Goal: Task Accomplishment & Management: Use online tool/utility

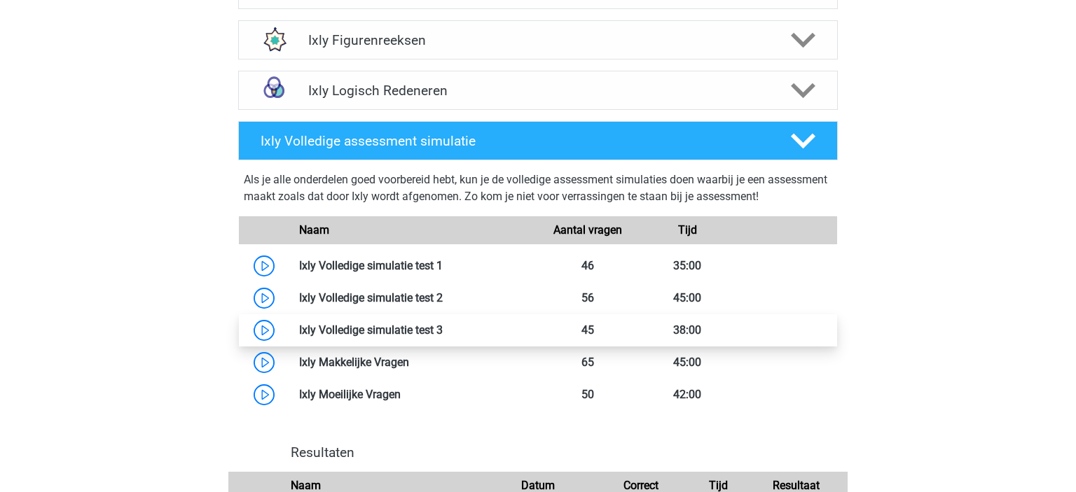
scroll to position [813, 0]
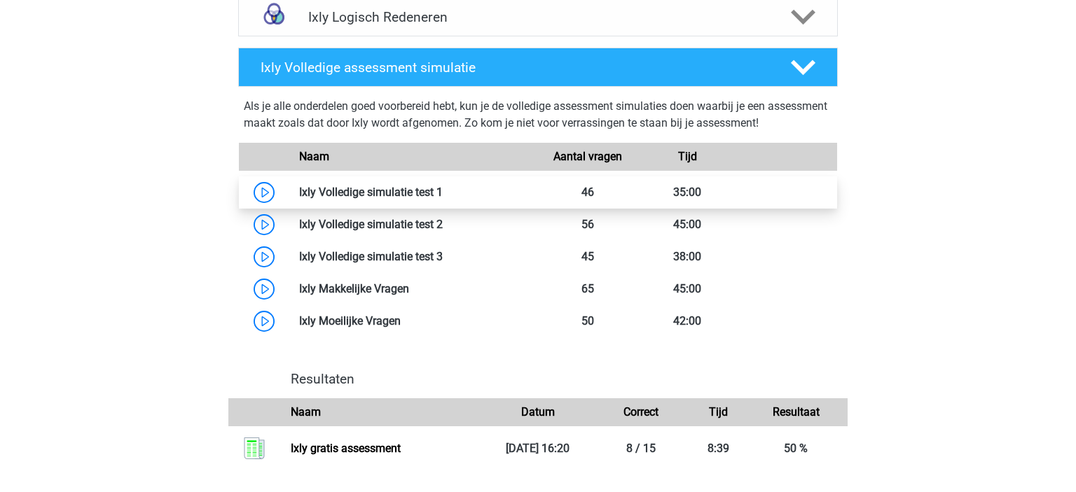
click at [443, 198] on link at bounding box center [443, 192] width 0 height 13
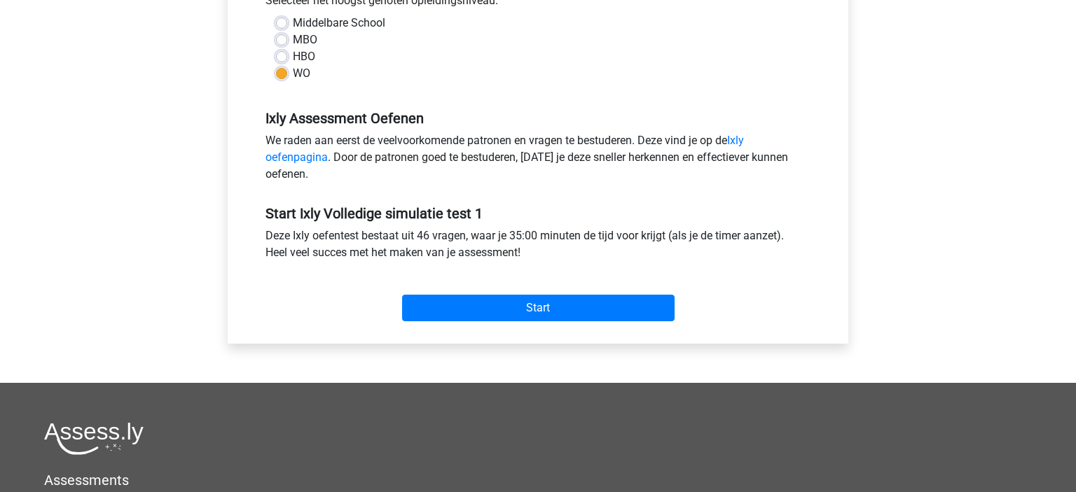
scroll to position [370, 0]
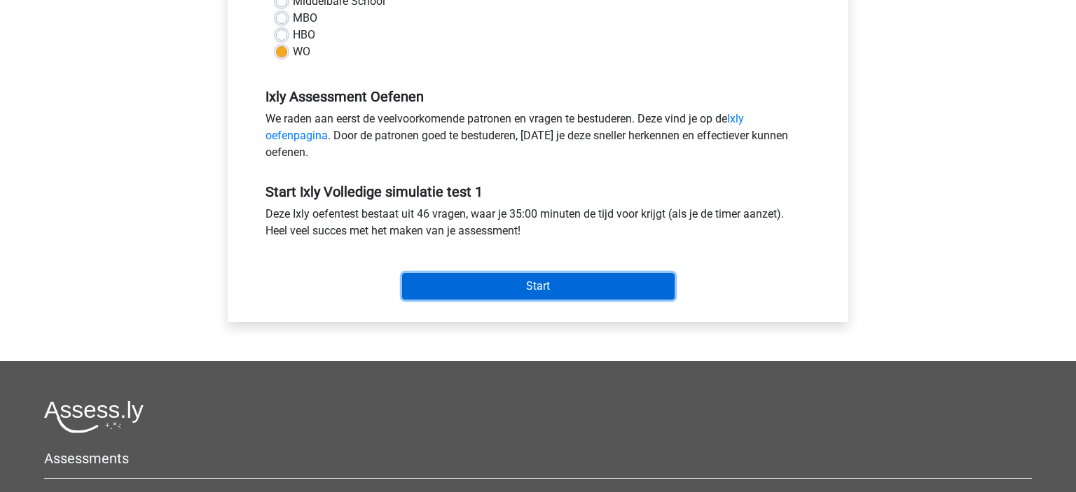
click at [505, 290] on input "Start" at bounding box center [538, 286] width 272 height 27
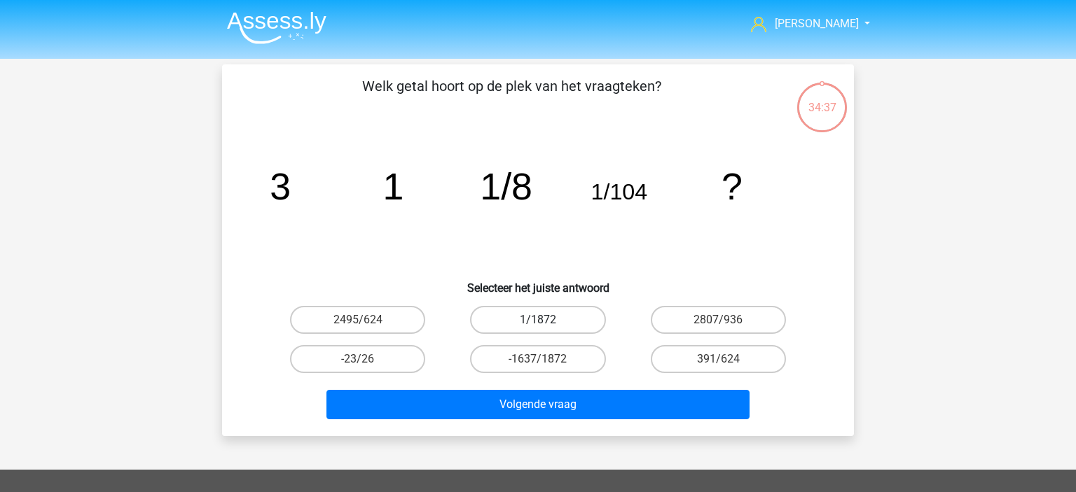
click at [555, 321] on label "1/1872" at bounding box center [537, 320] width 135 height 28
click at [547, 321] on input "1/1872" at bounding box center [542, 324] width 9 height 9
radio input "true"
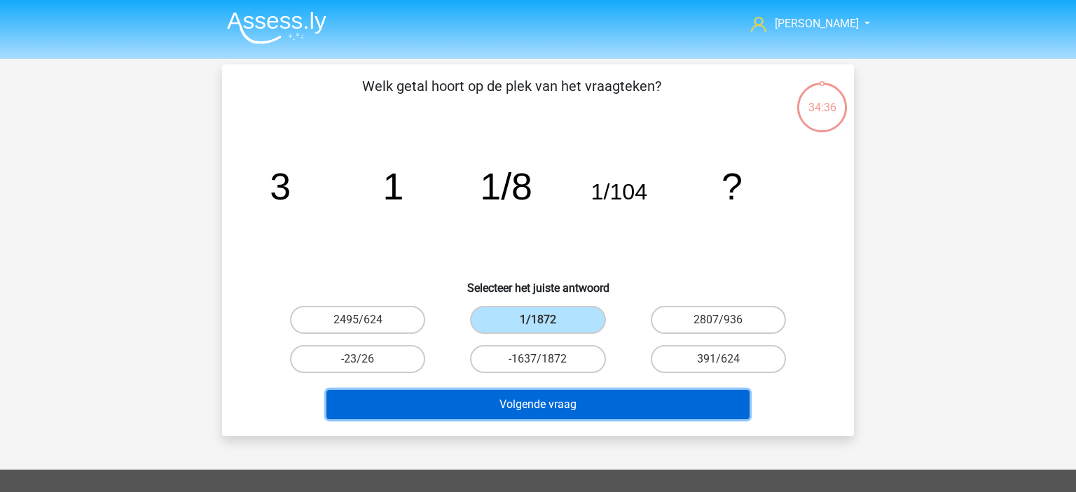
click at [590, 398] on button "Volgende vraag" at bounding box center [538, 404] width 424 height 29
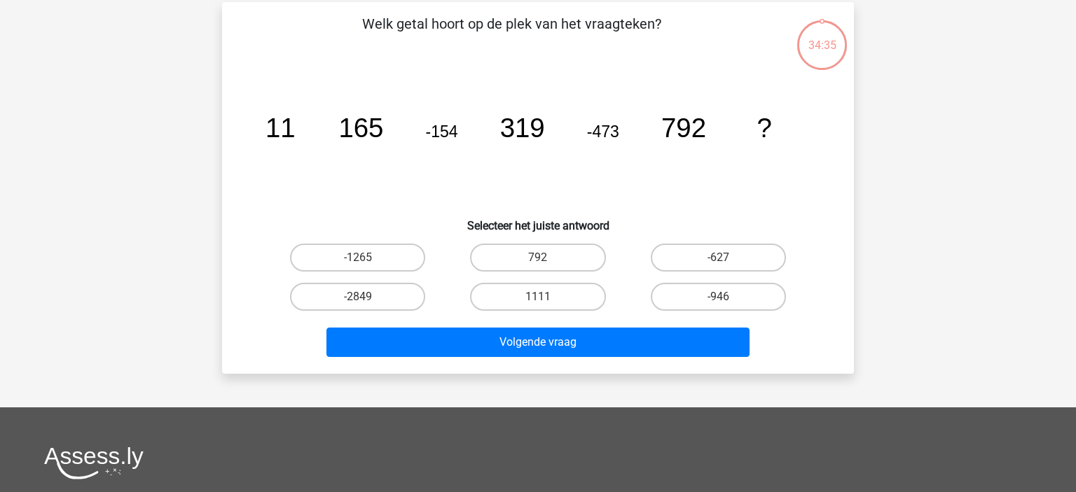
scroll to position [64, 0]
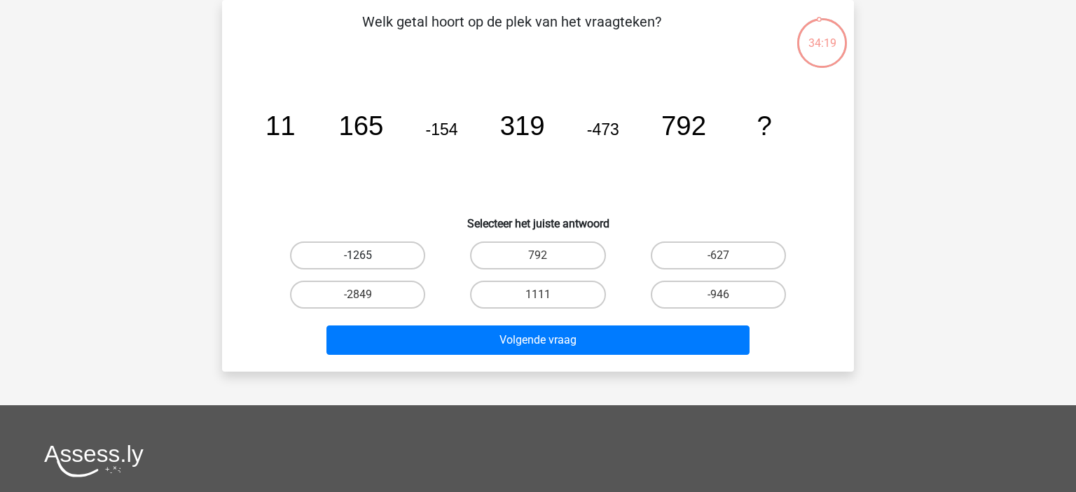
click at [380, 257] on label "-1265" at bounding box center [357, 256] width 135 height 28
click at [367, 257] on input "-1265" at bounding box center [362, 260] width 9 height 9
radio input "true"
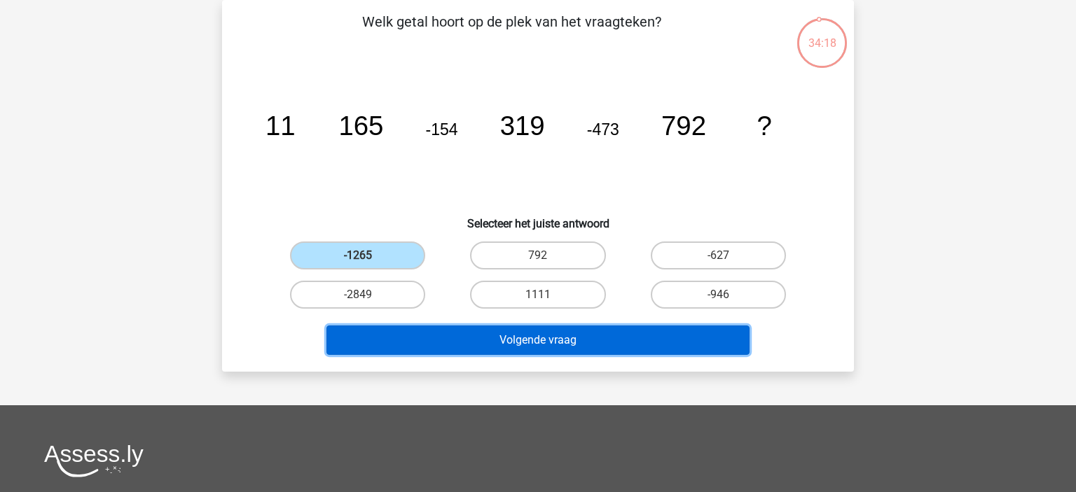
click at [579, 343] on button "Volgende vraag" at bounding box center [538, 340] width 424 height 29
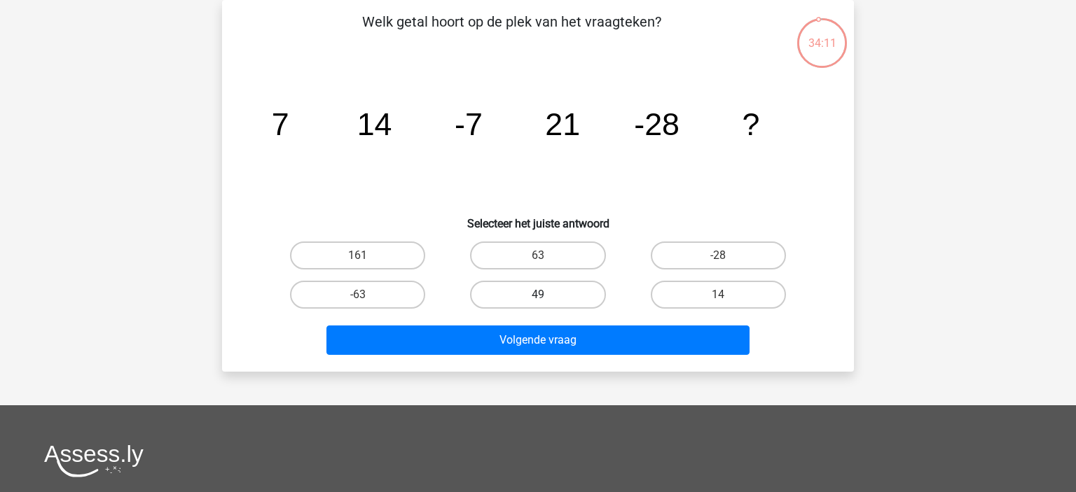
click at [567, 288] on label "49" at bounding box center [537, 295] width 135 height 28
click at [547, 295] on input "49" at bounding box center [542, 299] width 9 height 9
radio input "true"
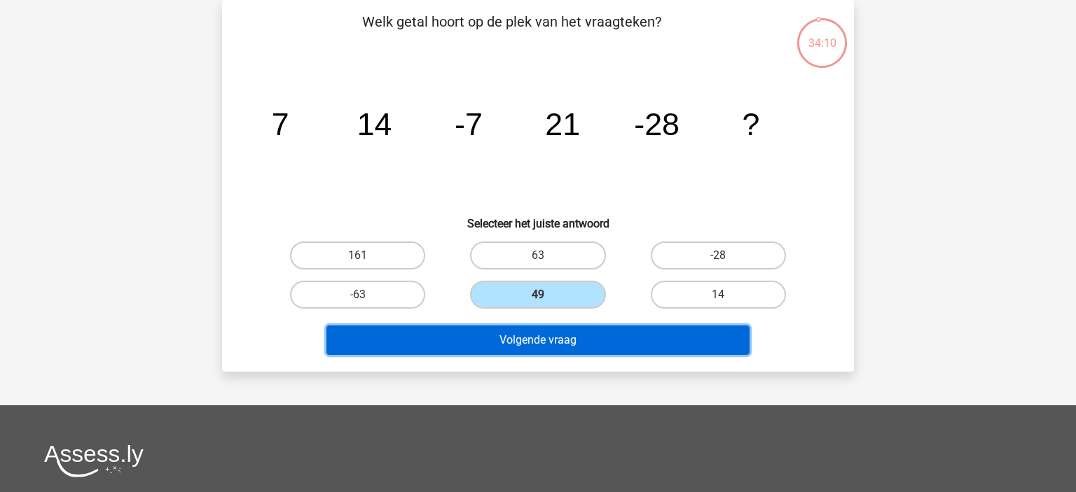
click at [574, 335] on button "Volgende vraag" at bounding box center [538, 340] width 424 height 29
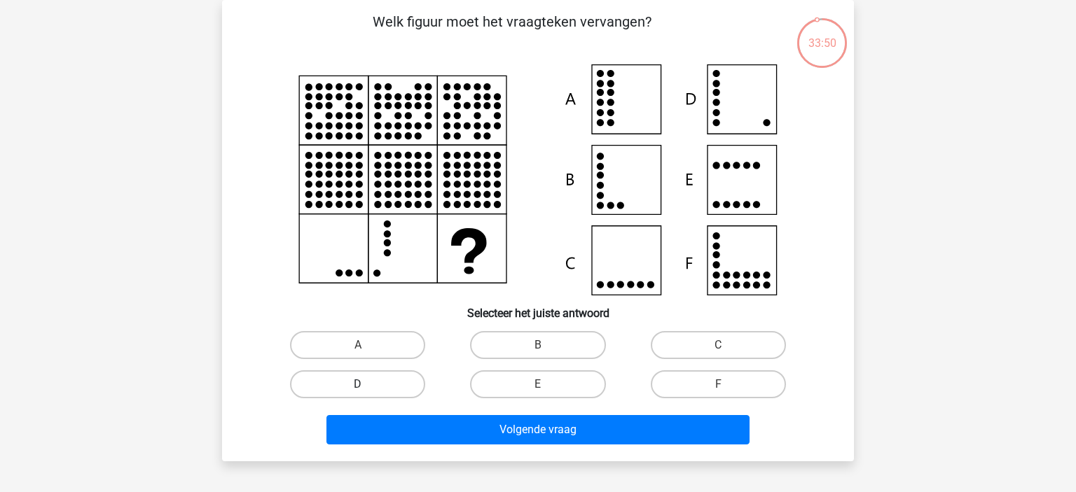
click at [388, 383] on label "D" at bounding box center [357, 385] width 135 height 28
click at [367, 385] on input "D" at bounding box center [362, 389] width 9 height 9
radio input "true"
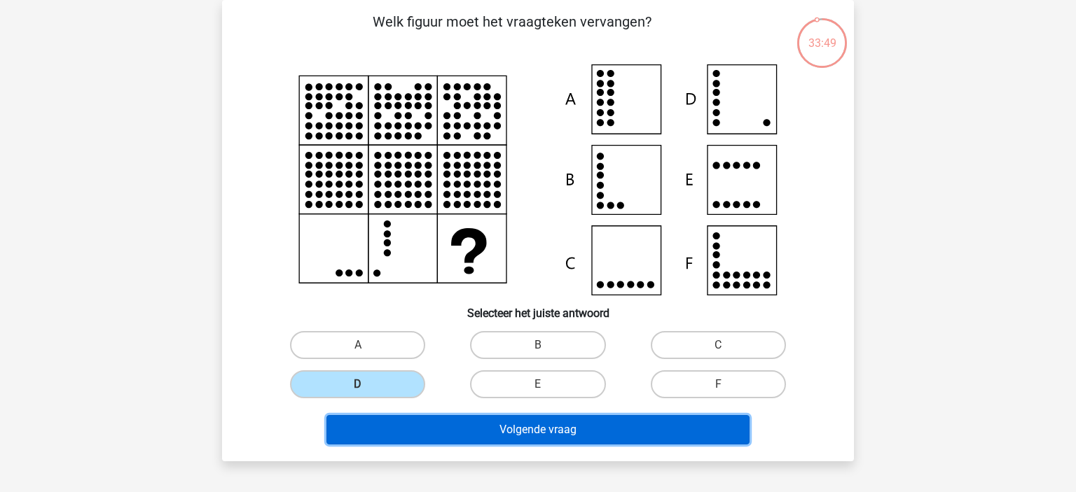
click at [483, 431] on button "Volgende vraag" at bounding box center [538, 429] width 424 height 29
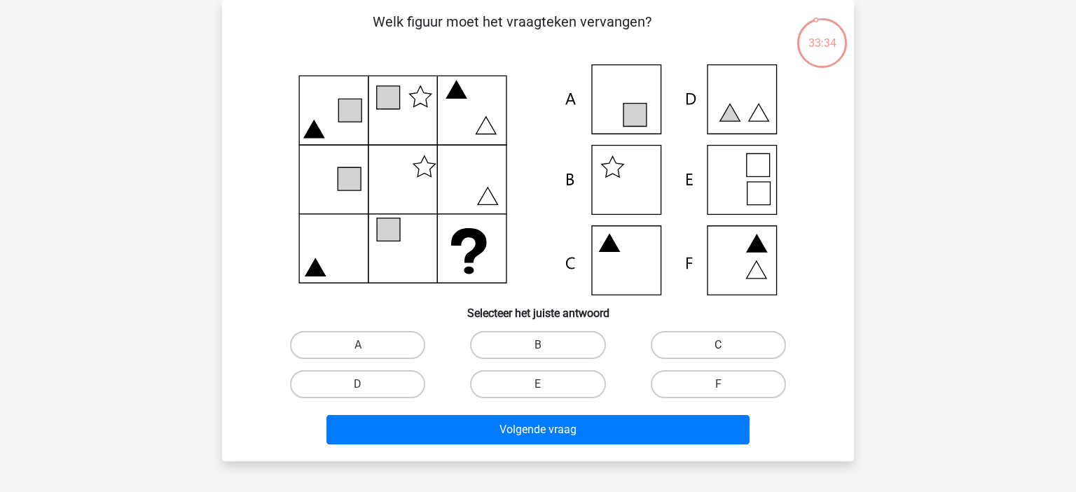
click at [742, 346] on label "C" at bounding box center [718, 345] width 135 height 28
click at [727, 346] on input "C" at bounding box center [722, 349] width 9 height 9
radio input "true"
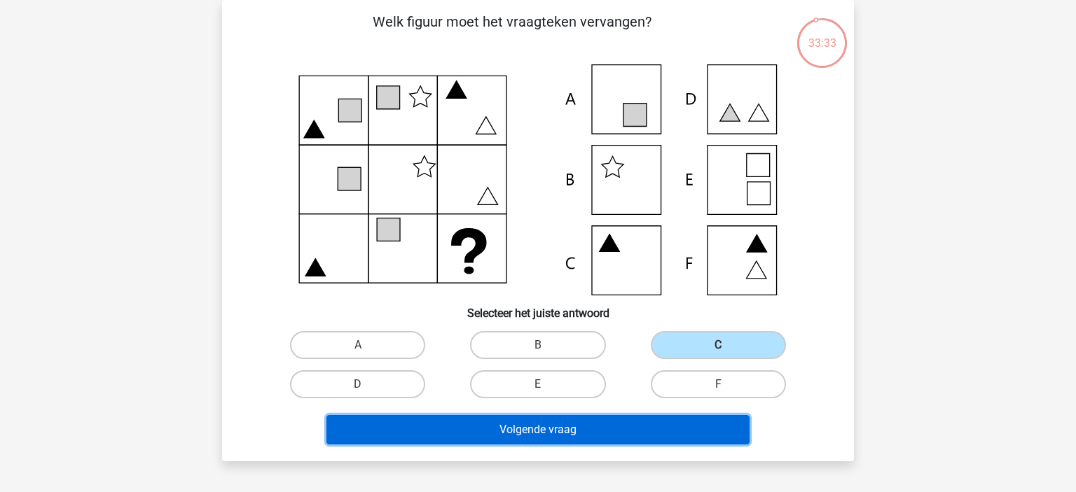
click at [563, 423] on button "Volgende vraag" at bounding box center [538, 429] width 424 height 29
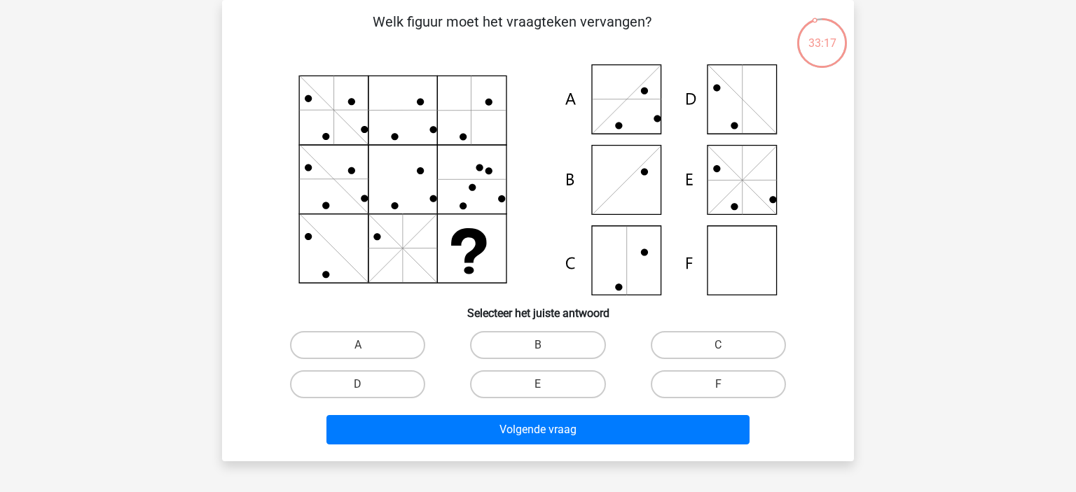
drag, startPoint x: 738, startPoint y: 383, endPoint x: 654, endPoint y: 406, distance: 87.2
click at [736, 382] on label "F" at bounding box center [718, 385] width 135 height 28
click at [748, 375] on label "F" at bounding box center [718, 385] width 135 height 28
click at [717, 390] on label "F" at bounding box center [718, 385] width 135 height 28
click at [718, 390] on input "F" at bounding box center [722, 389] width 9 height 9
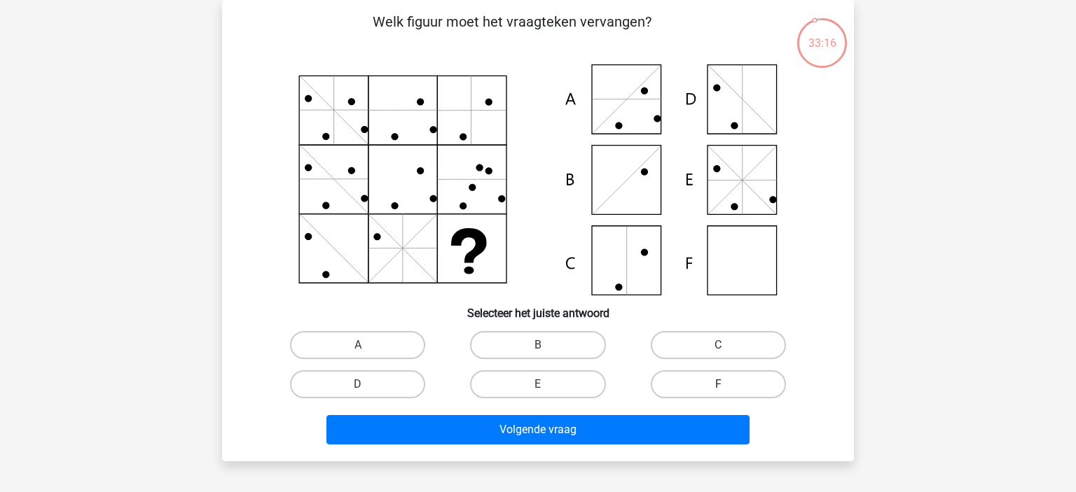
radio input "true"
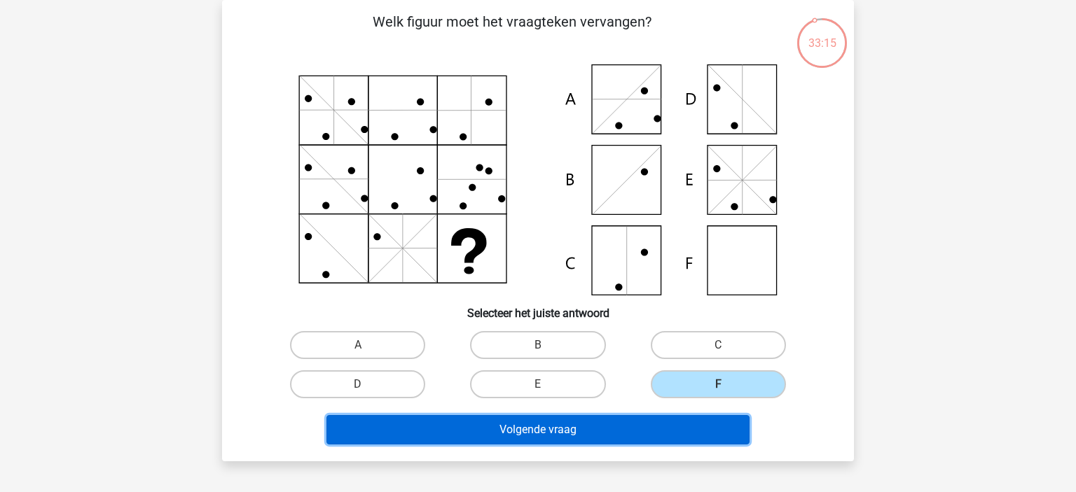
click at [633, 427] on button "Volgende vraag" at bounding box center [538, 429] width 424 height 29
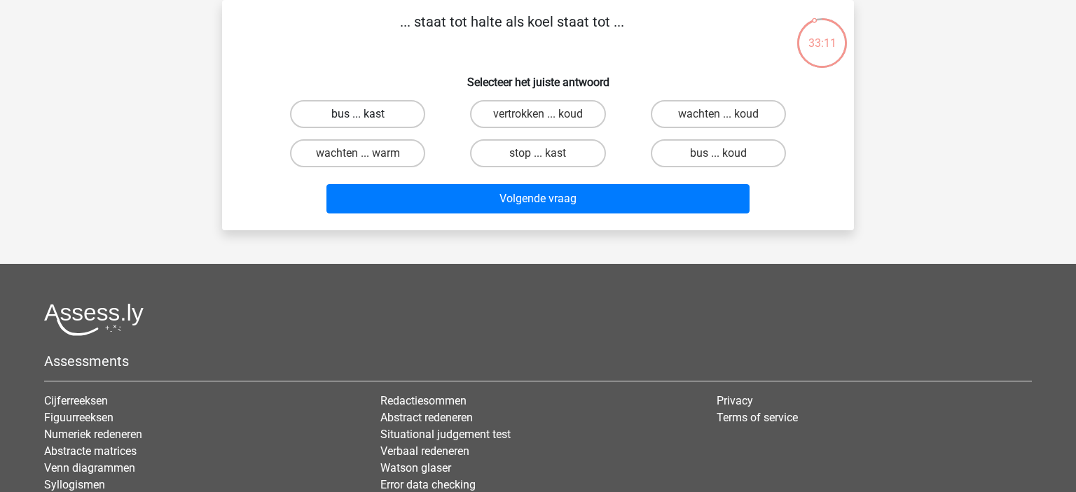
click at [338, 120] on label "bus ... kast" at bounding box center [357, 114] width 135 height 28
click at [358, 120] on input "bus ... kast" at bounding box center [362, 118] width 9 height 9
radio input "true"
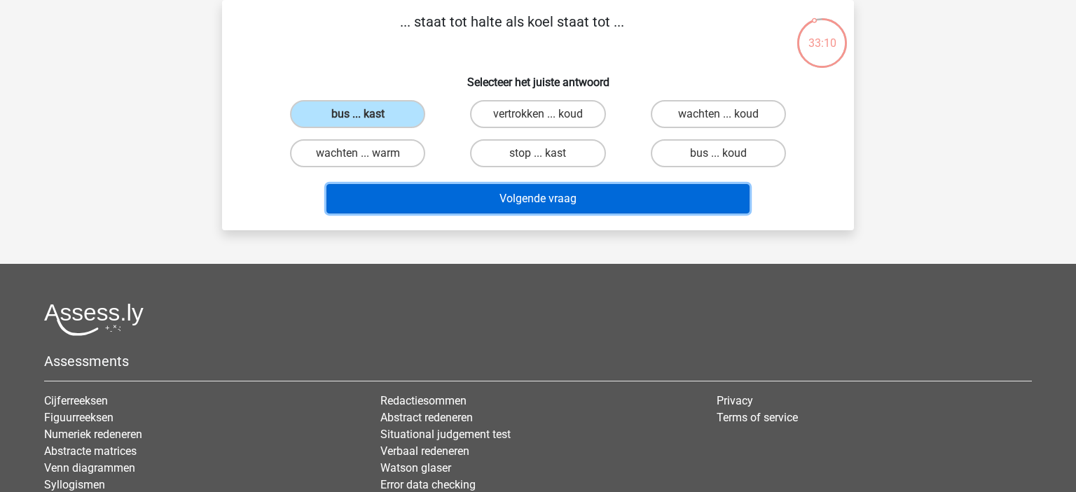
click at [648, 194] on button "Volgende vraag" at bounding box center [538, 198] width 424 height 29
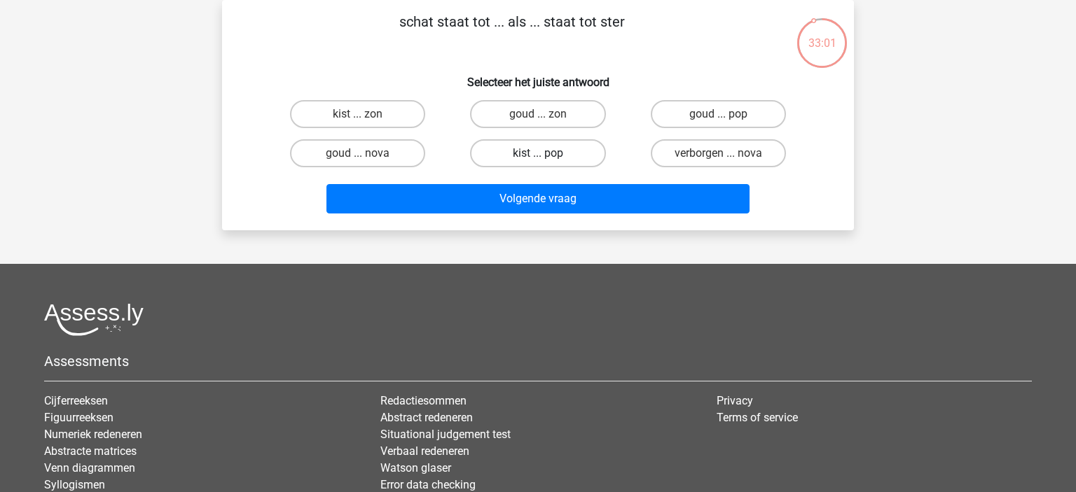
click at [551, 160] on label "kist ... pop" at bounding box center [537, 153] width 135 height 28
click at [547, 160] on input "kist ... pop" at bounding box center [542, 157] width 9 height 9
radio input "true"
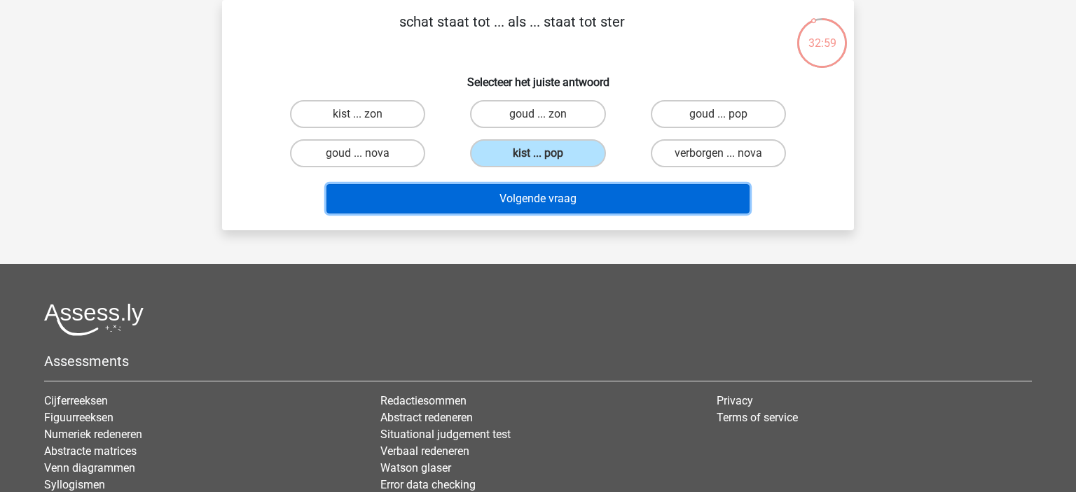
click at [538, 200] on button "Volgende vraag" at bounding box center [538, 198] width 424 height 29
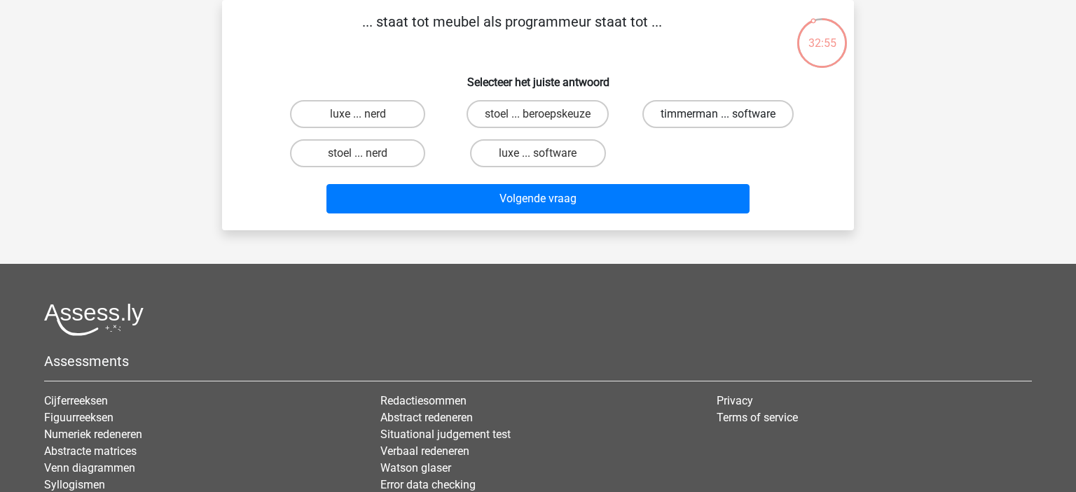
click at [716, 117] on label "timmerman ... software" at bounding box center [717, 114] width 151 height 28
click at [718, 117] on input "timmerman ... software" at bounding box center [722, 118] width 9 height 9
radio input "true"
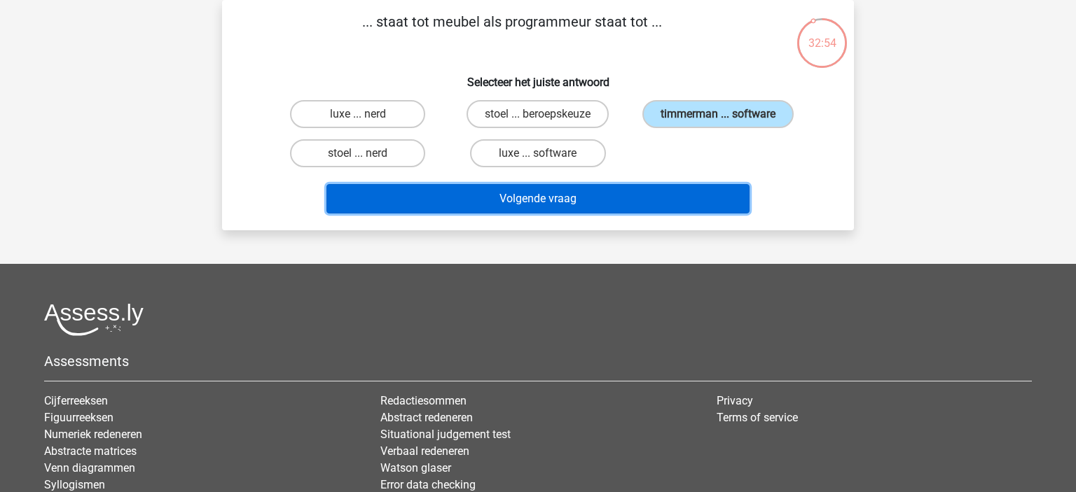
click at [595, 202] on button "Volgende vraag" at bounding box center [538, 198] width 424 height 29
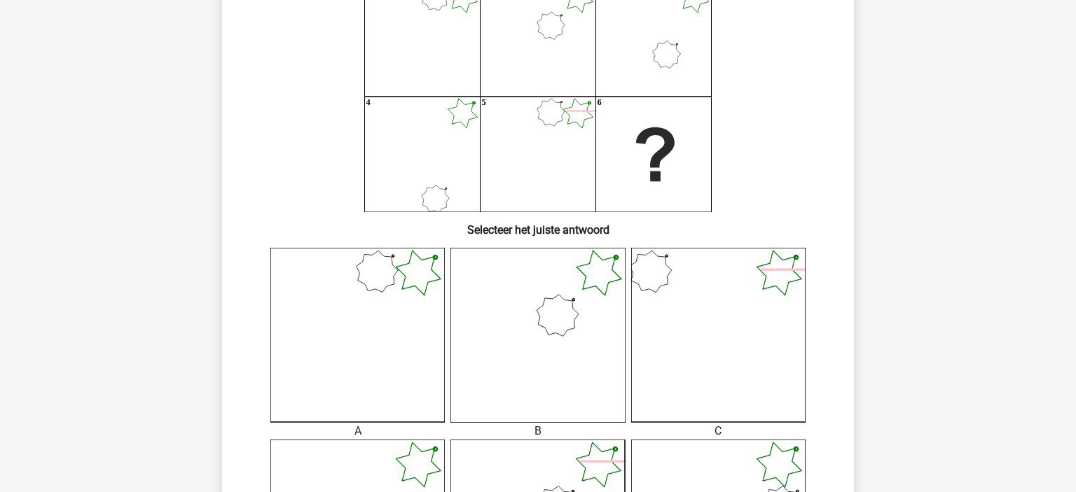
scroll to position [370, 0]
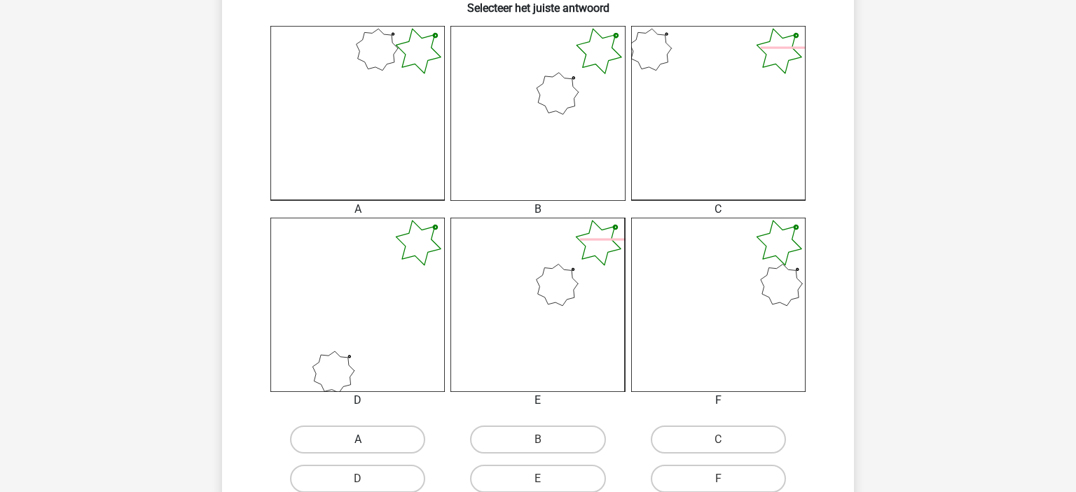
click at [343, 443] on label "A" at bounding box center [357, 440] width 135 height 28
click at [358, 443] on input "A" at bounding box center [362, 444] width 9 height 9
radio input "true"
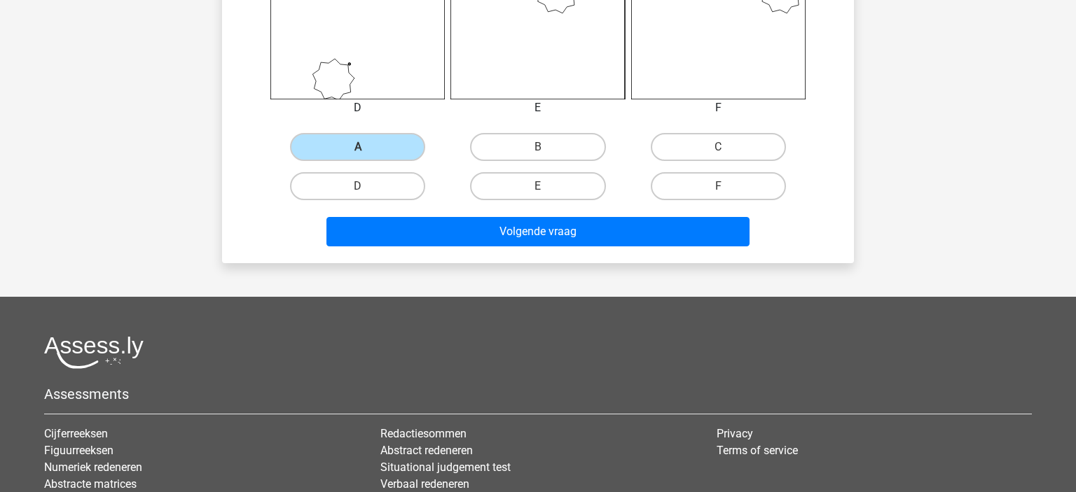
scroll to position [665, 0]
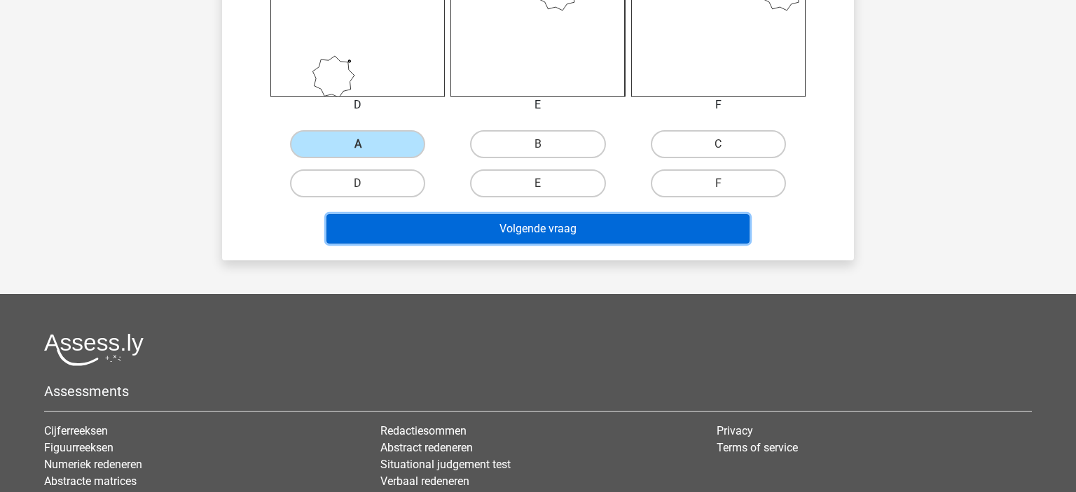
click at [600, 227] on button "Volgende vraag" at bounding box center [538, 228] width 424 height 29
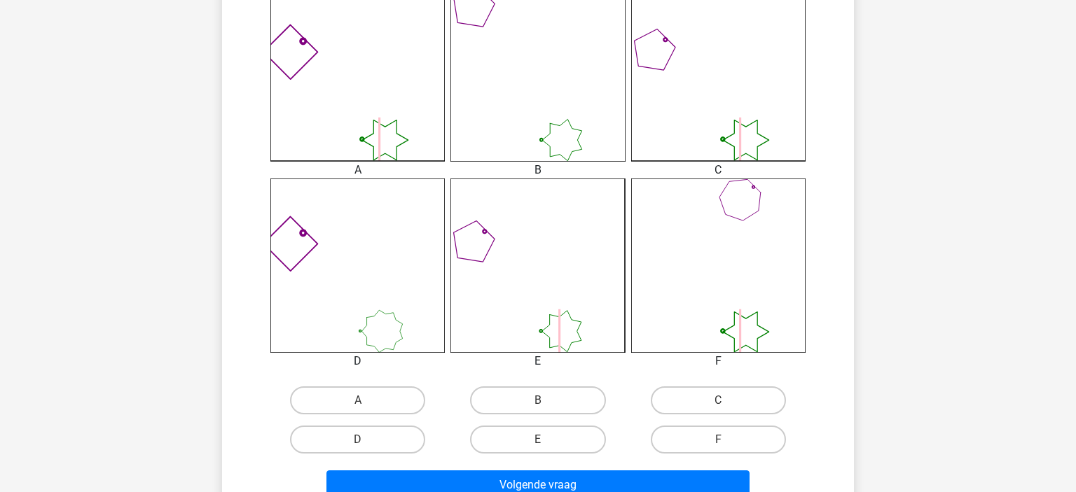
scroll to position [508, 0]
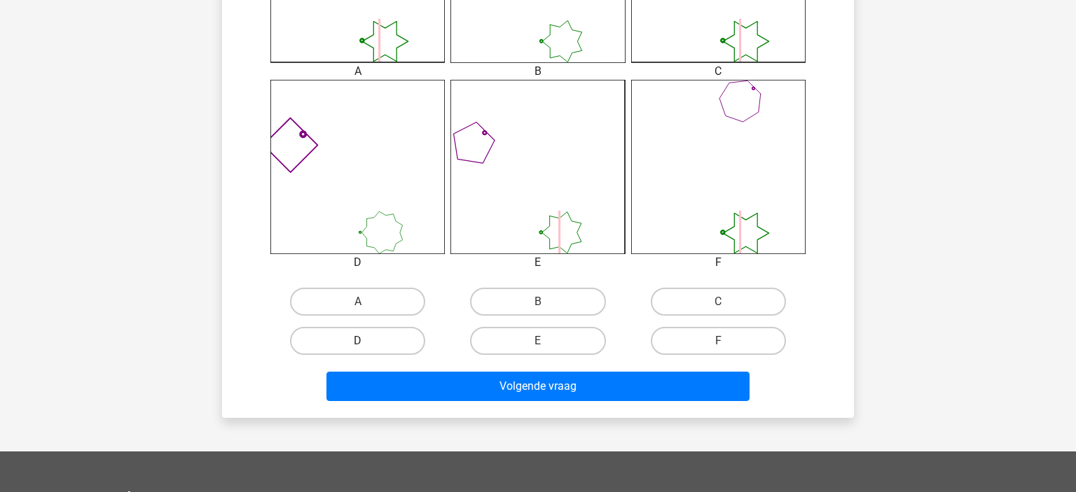
click at [368, 341] on label "D" at bounding box center [357, 341] width 135 height 28
click at [367, 341] on input "D" at bounding box center [362, 345] width 9 height 9
radio input "true"
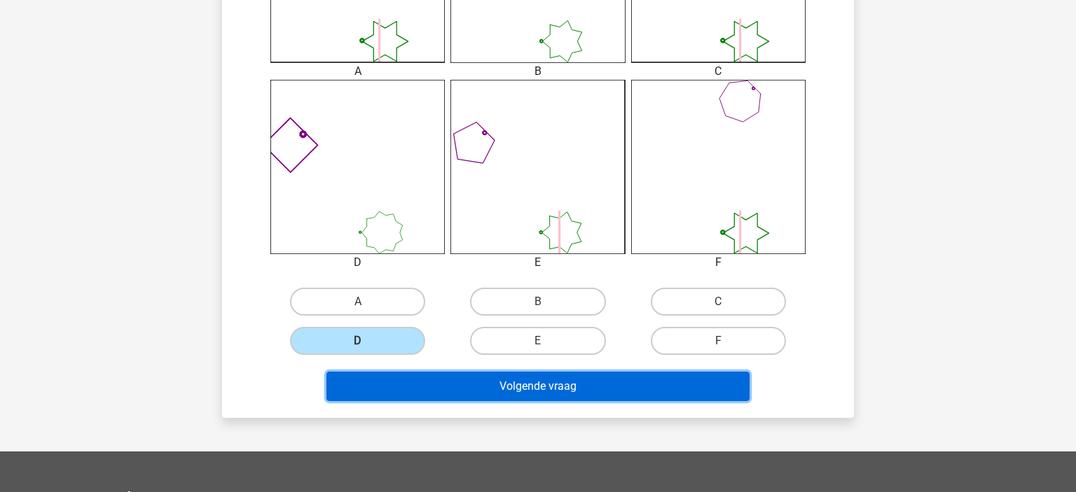
click at [462, 385] on button "Volgende vraag" at bounding box center [538, 386] width 424 height 29
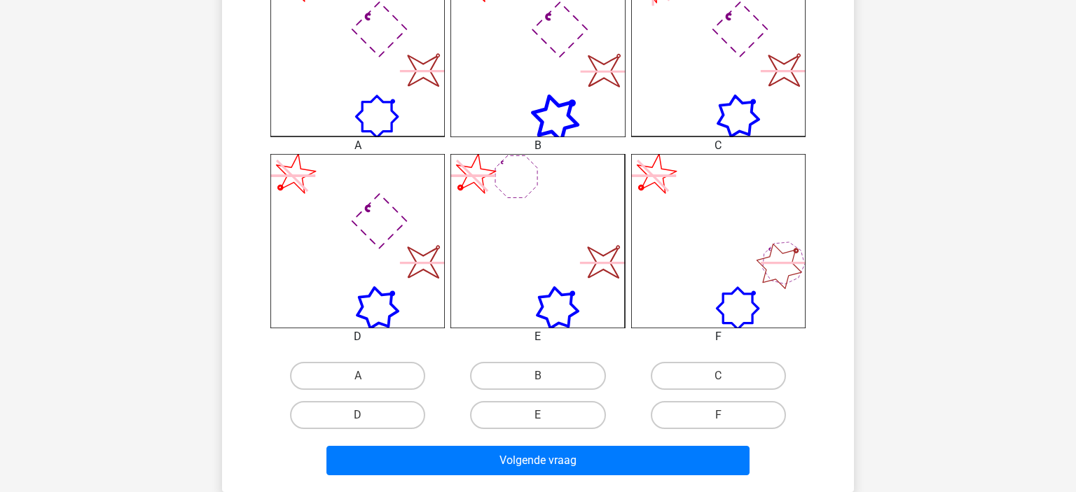
scroll to position [434, 0]
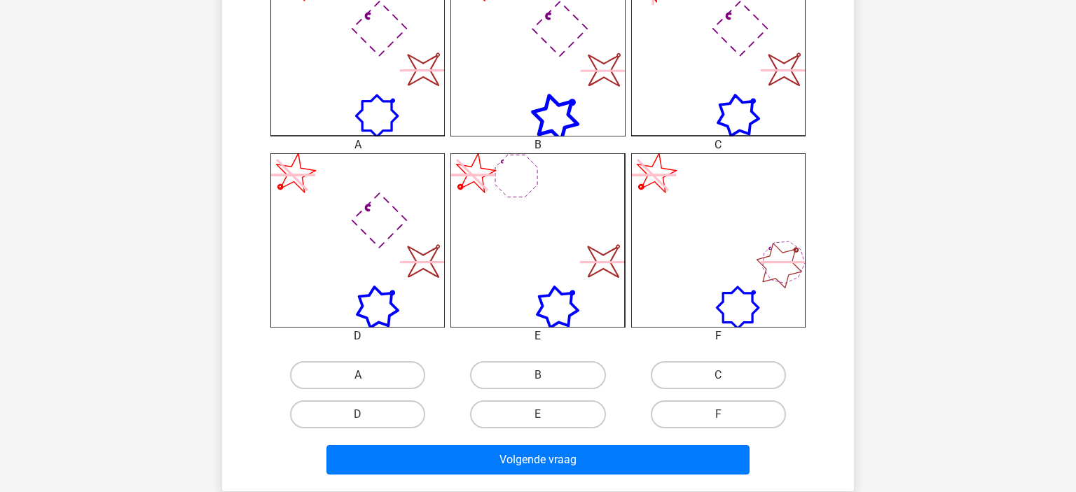
click at [354, 364] on label "A" at bounding box center [357, 375] width 135 height 28
click at [358, 375] on input "A" at bounding box center [362, 379] width 9 height 9
radio input "true"
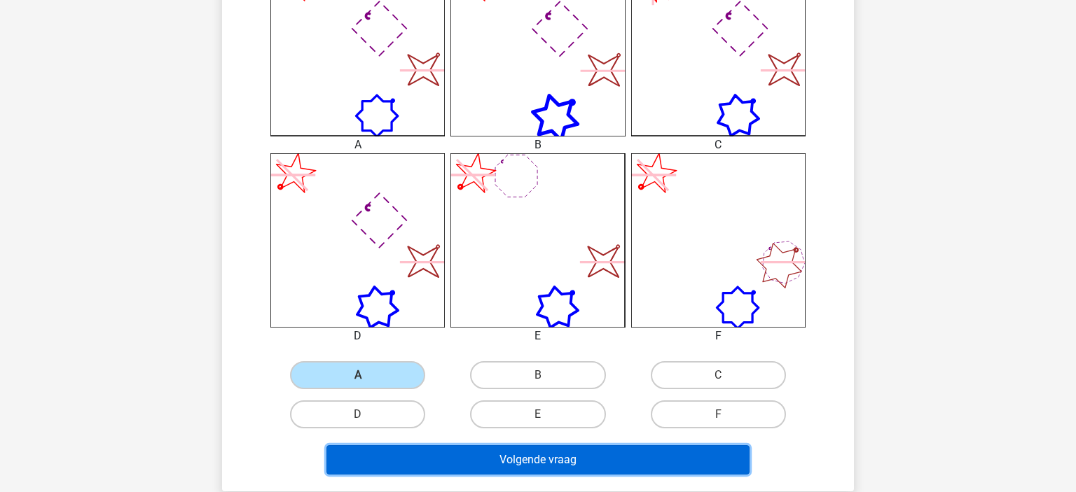
click at [485, 450] on button "Volgende vraag" at bounding box center [538, 459] width 424 height 29
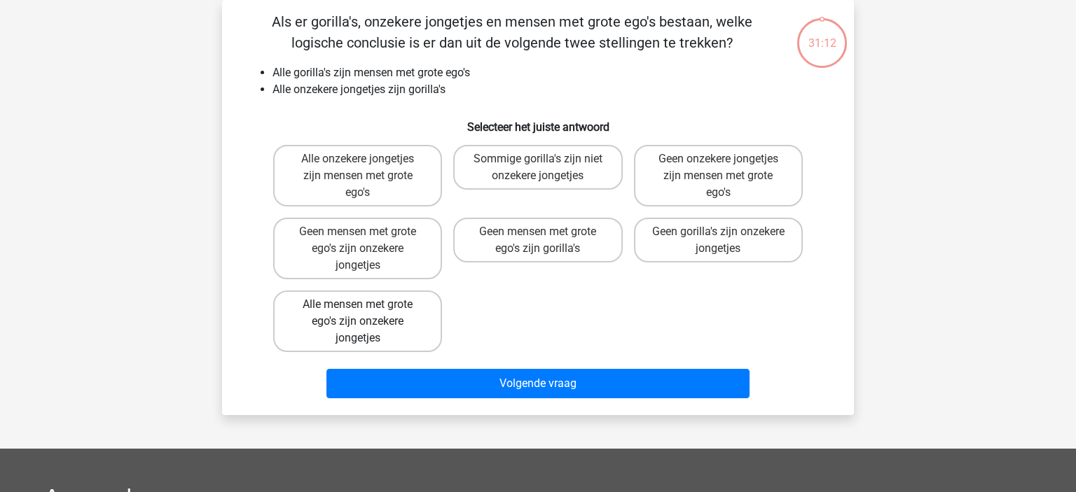
scroll to position [64, 0]
click at [338, 190] on label "Alle onzekere jongetjes zijn mensen met grote ego's" at bounding box center [357, 176] width 169 height 62
click at [358, 168] on input "Alle onzekere jongetjes zijn mensen met grote ego's" at bounding box center [362, 163] width 9 height 9
radio input "true"
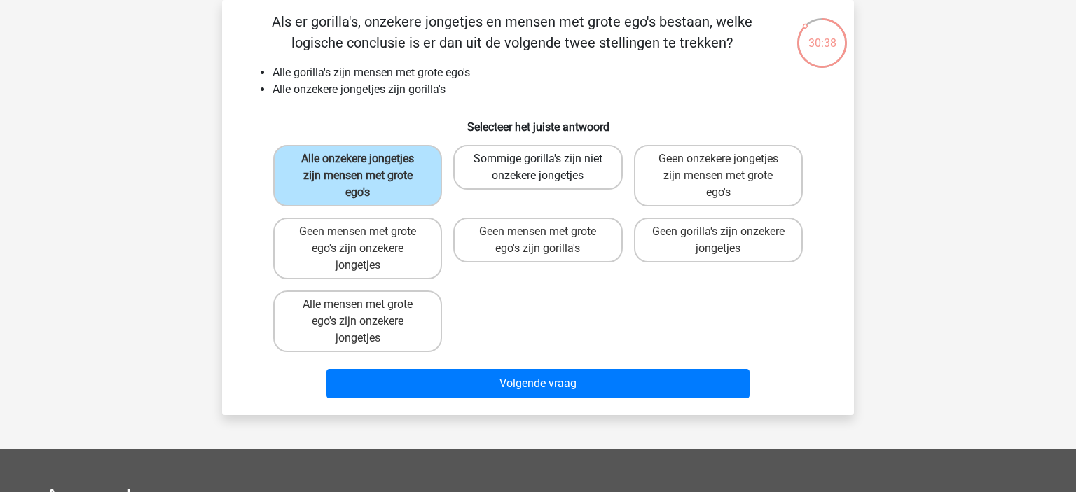
click at [527, 187] on label "Sommige gorilla's zijn niet onzekere jongetjes" at bounding box center [537, 167] width 169 height 45
click at [538, 168] on input "Sommige gorilla's zijn niet onzekere jongetjes" at bounding box center [542, 163] width 9 height 9
radio input "true"
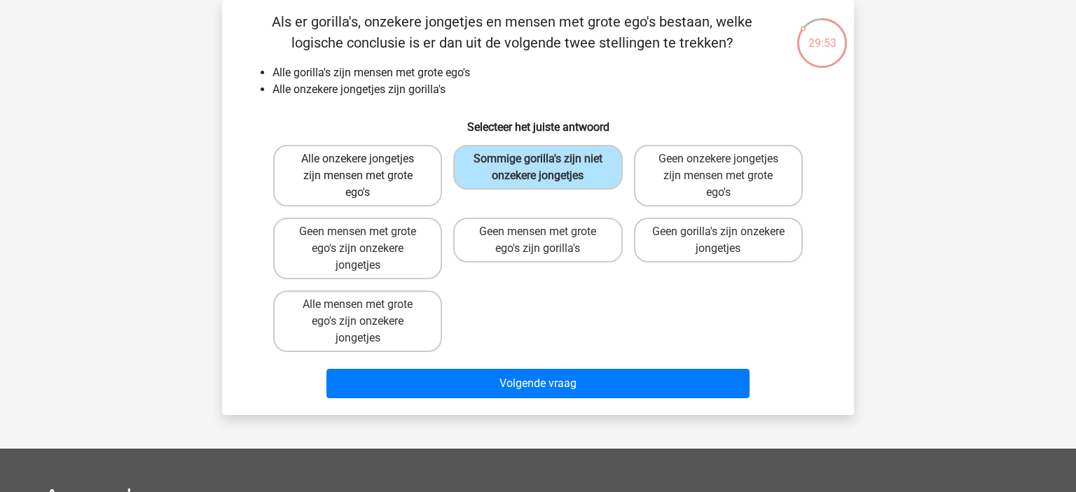
click at [337, 184] on label "Alle onzekere jongetjes zijn mensen met grote ego's" at bounding box center [357, 176] width 169 height 62
click at [358, 168] on input "Alle onzekere jongetjes zijn mensen met grote ego's" at bounding box center [362, 163] width 9 height 9
radio input "true"
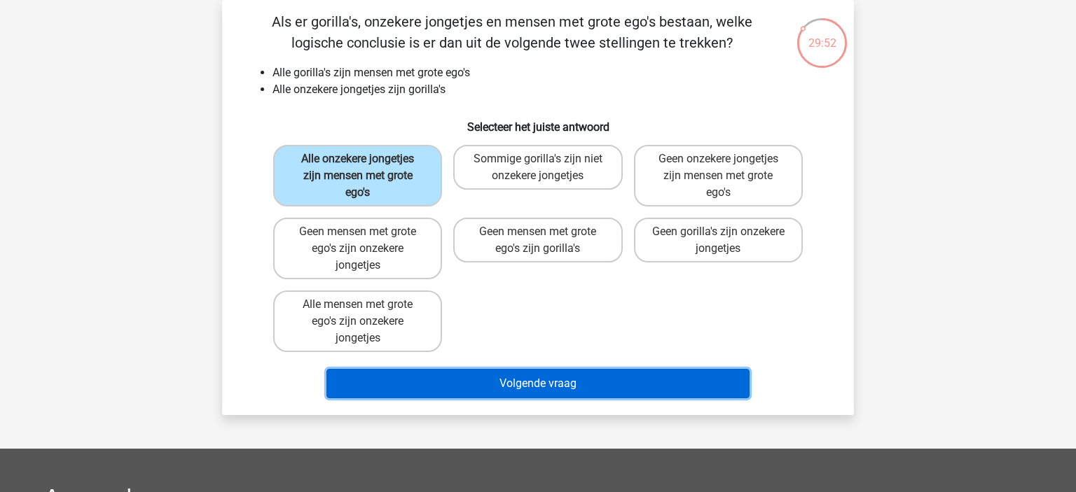
click at [439, 373] on button "Volgende vraag" at bounding box center [538, 383] width 424 height 29
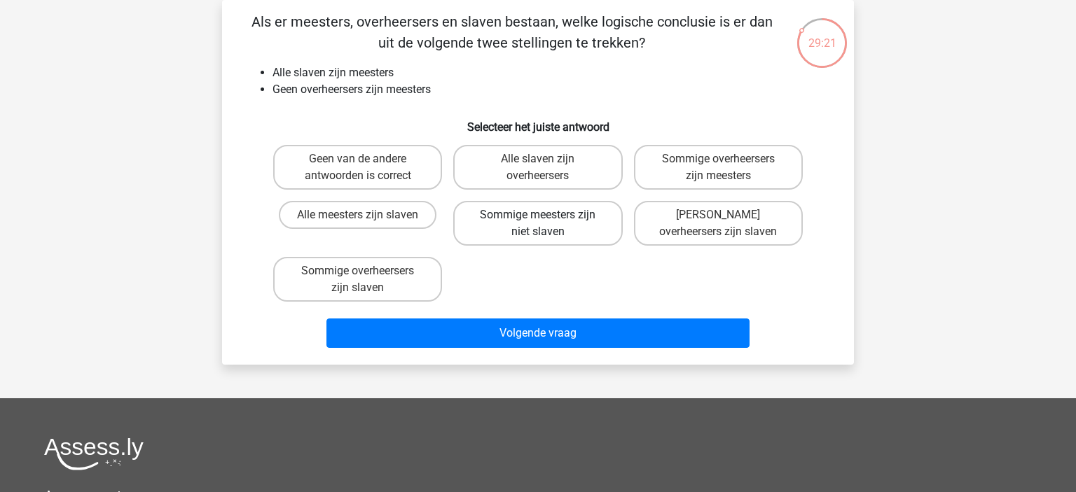
click at [570, 231] on label "Sommige meesters zijn niet slaven" at bounding box center [537, 223] width 169 height 45
click at [547, 224] on input "Sommige meesters zijn niet slaven" at bounding box center [542, 219] width 9 height 9
radio input "true"
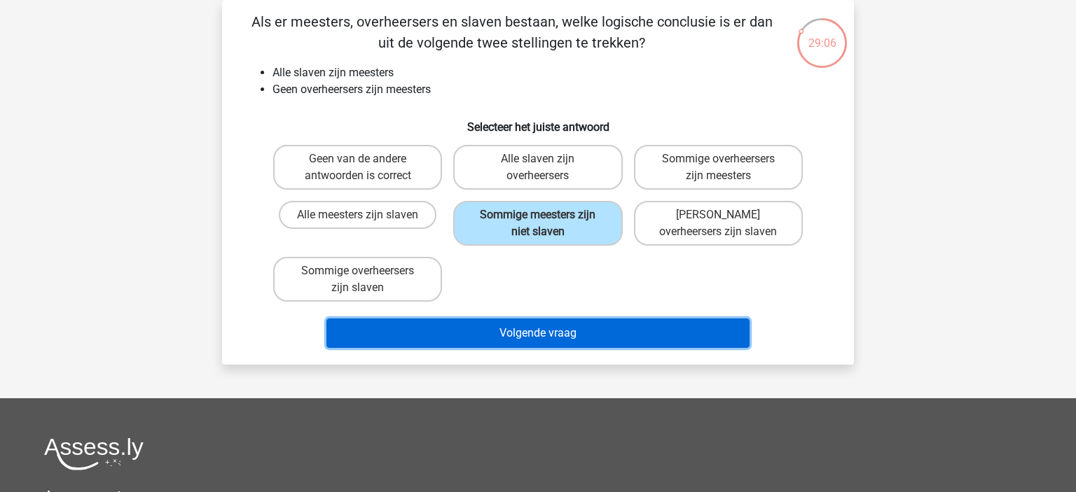
click at [546, 326] on button "Volgende vraag" at bounding box center [538, 333] width 424 height 29
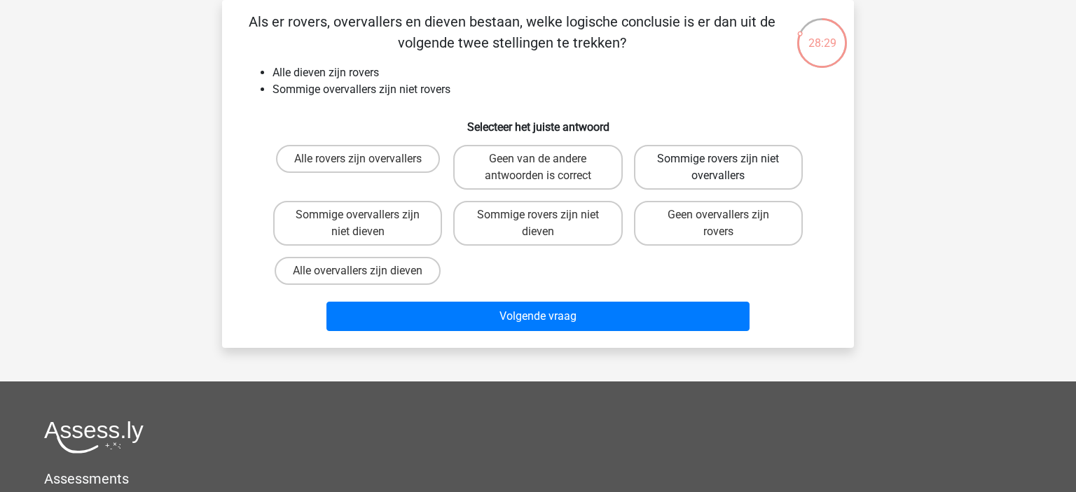
click at [681, 183] on label "Sommige rovers zijn niet overvallers" at bounding box center [718, 167] width 169 height 45
click at [718, 168] on input "Sommige rovers zijn niet overvallers" at bounding box center [722, 163] width 9 height 9
radio input "true"
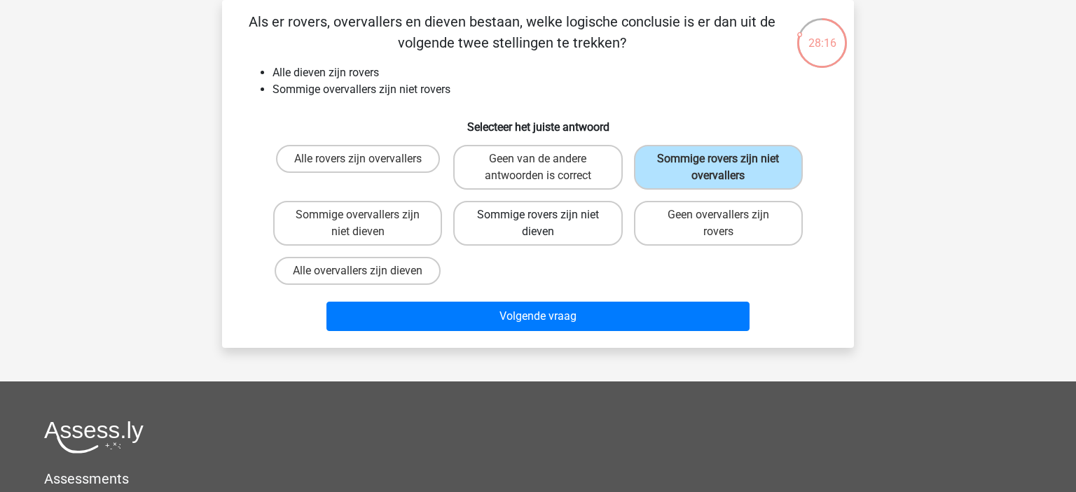
click at [543, 232] on label "Sommige rovers zijn niet dieven" at bounding box center [537, 223] width 169 height 45
click at [543, 224] on input "Sommige rovers zijn niet dieven" at bounding box center [542, 219] width 9 height 9
radio input "true"
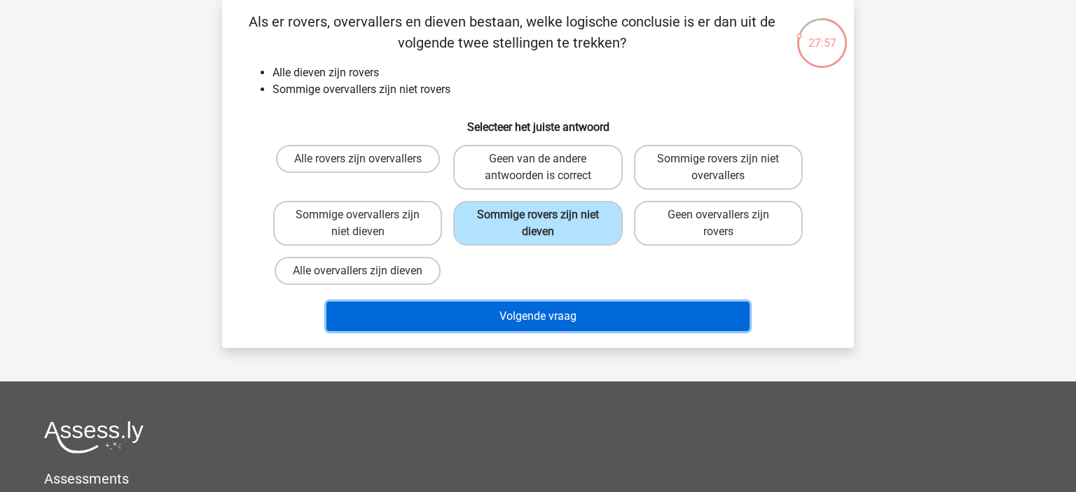
click at [618, 321] on button "Volgende vraag" at bounding box center [538, 316] width 424 height 29
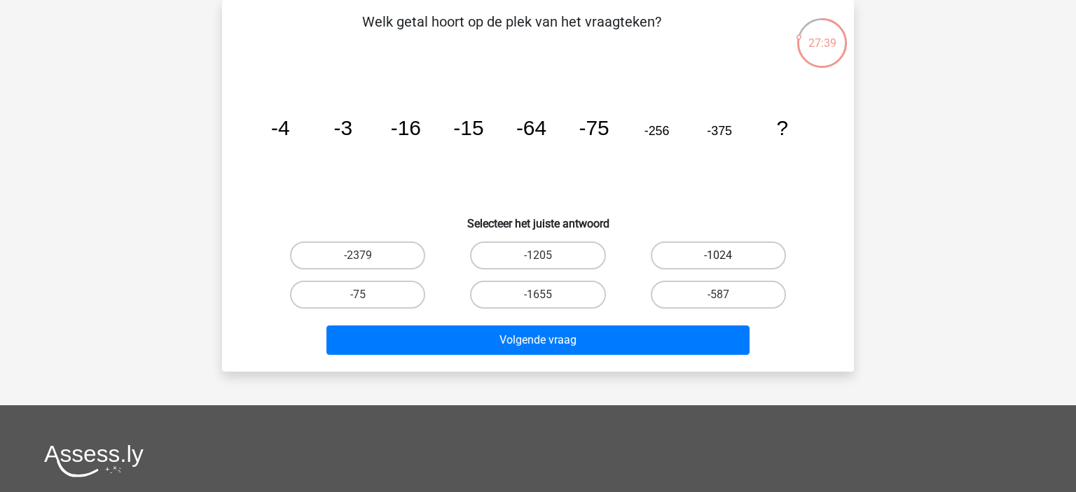
click at [739, 266] on label "-1024" at bounding box center [718, 256] width 135 height 28
click at [727, 265] on input "-1024" at bounding box center [722, 260] width 9 height 9
radio input "true"
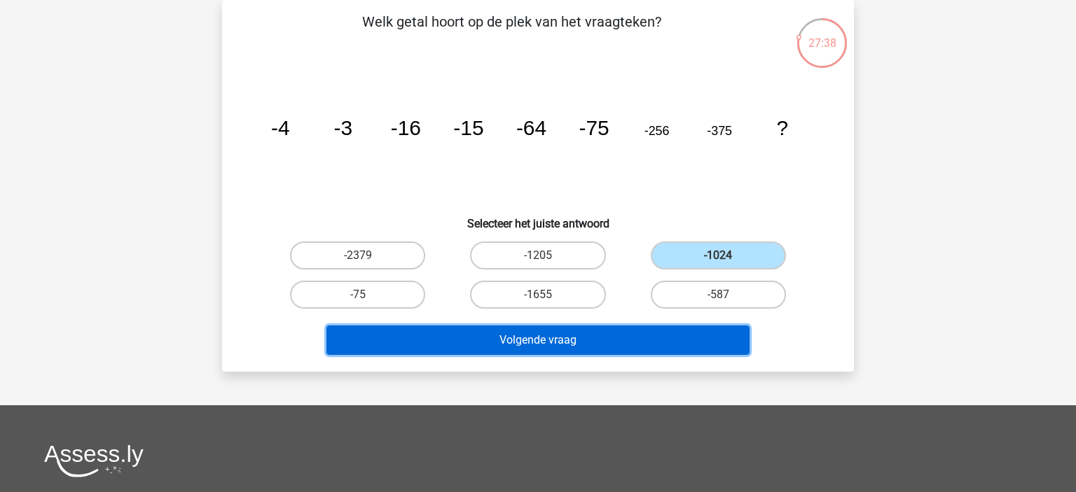
click at [597, 347] on button "Volgende vraag" at bounding box center [538, 340] width 424 height 29
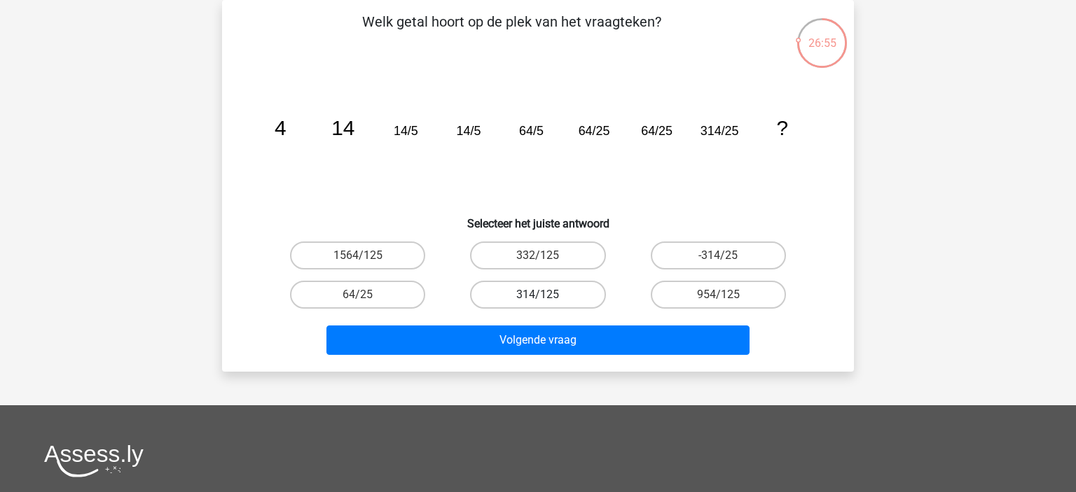
click at [519, 291] on label "314/125" at bounding box center [537, 295] width 135 height 28
click at [538, 295] on input "314/125" at bounding box center [542, 299] width 9 height 9
radio input "true"
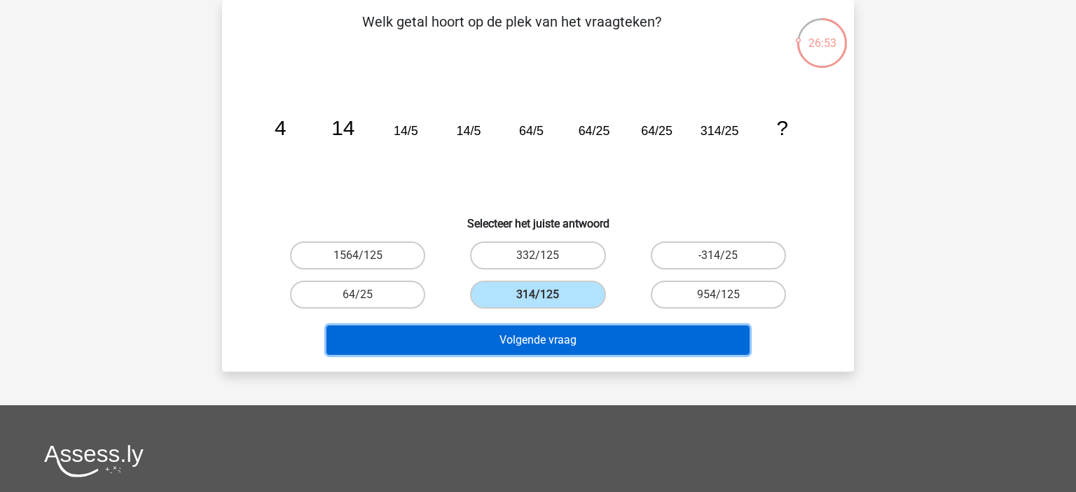
click at [525, 337] on button "Volgende vraag" at bounding box center [538, 340] width 424 height 29
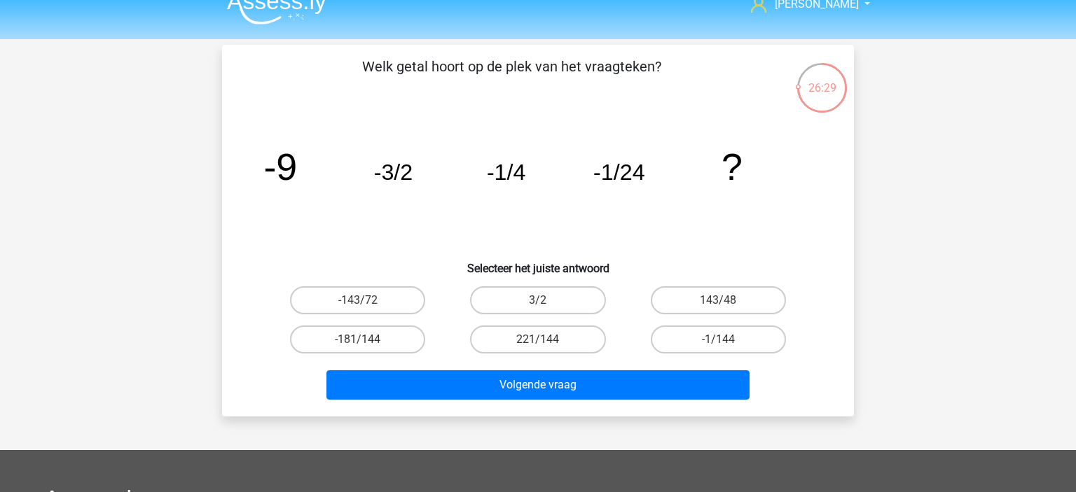
scroll to position [0, 0]
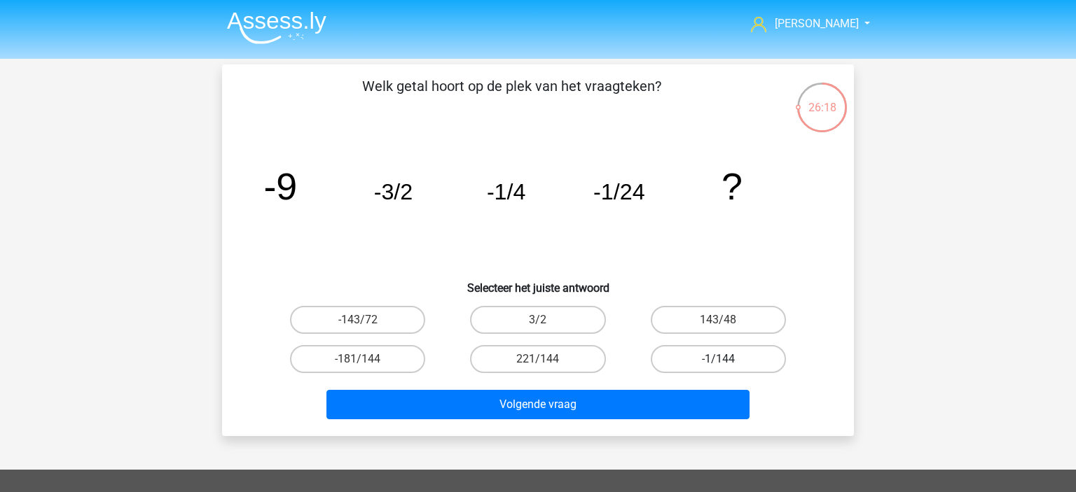
click at [724, 348] on label "-1/144" at bounding box center [718, 359] width 135 height 28
click at [724, 359] on input "-1/144" at bounding box center [722, 363] width 9 height 9
radio input "true"
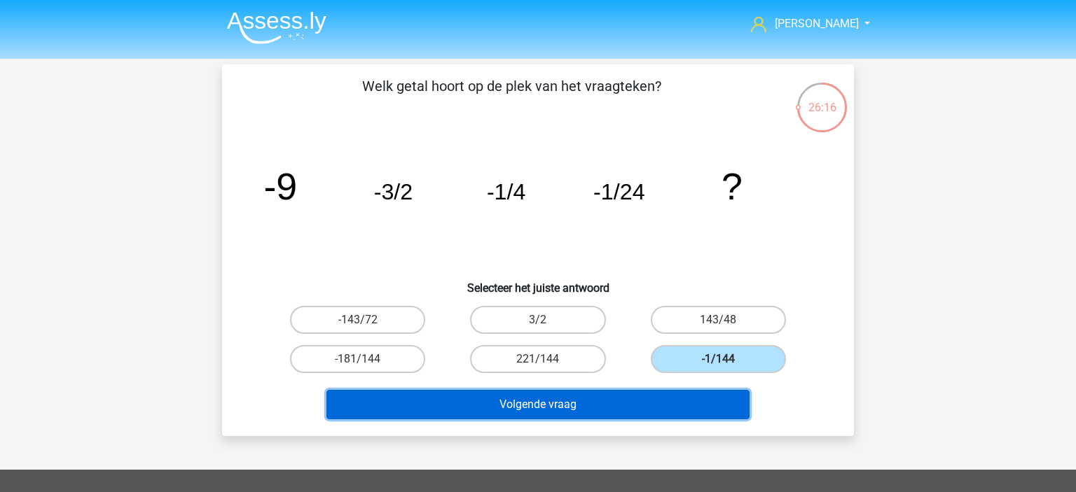
click at [546, 408] on button "Volgende vraag" at bounding box center [538, 404] width 424 height 29
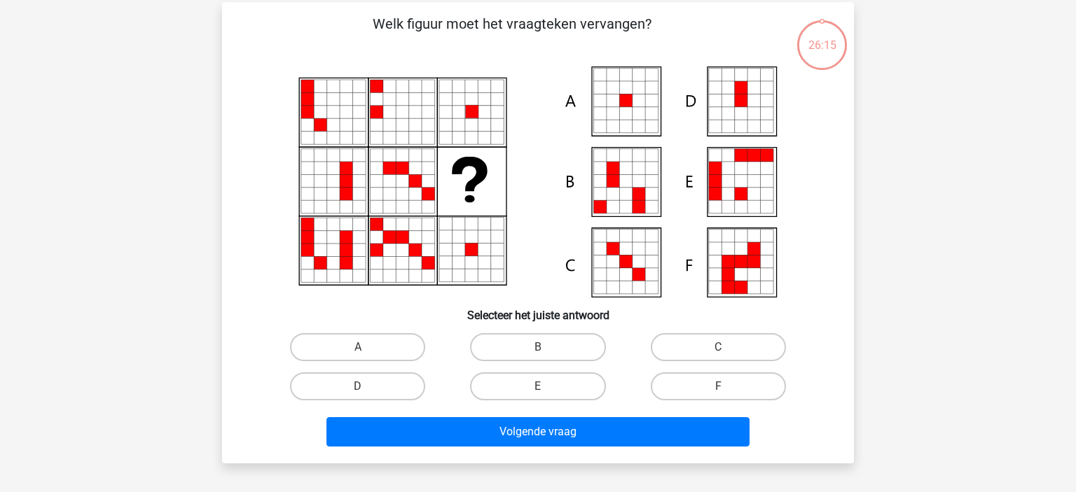
scroll to position [64, 0]
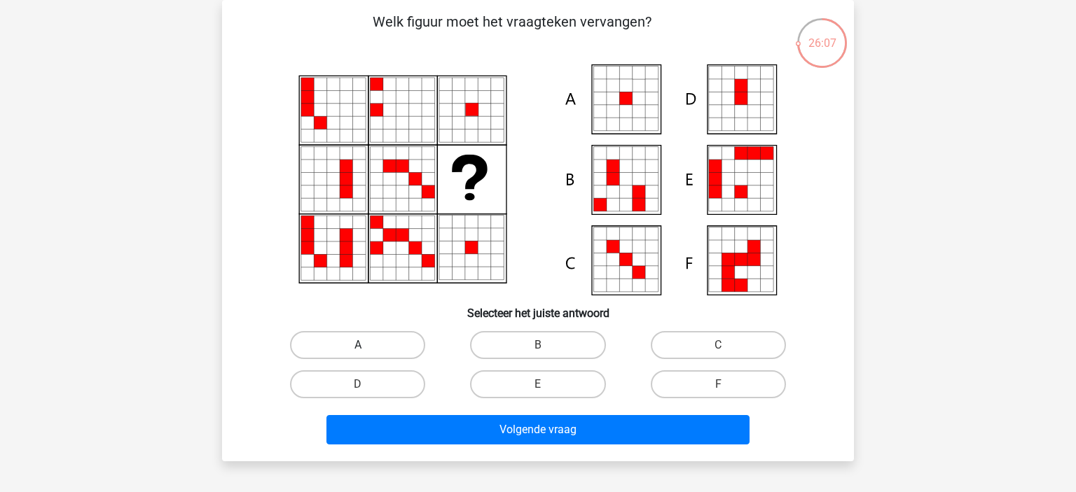
click at [371, 353] on label "A" at bounding box center [357, 345] width 135 height 28
click at [367, 353] on input "A" at bounding box center [362, 349] width 9 height 9
radio input "true"
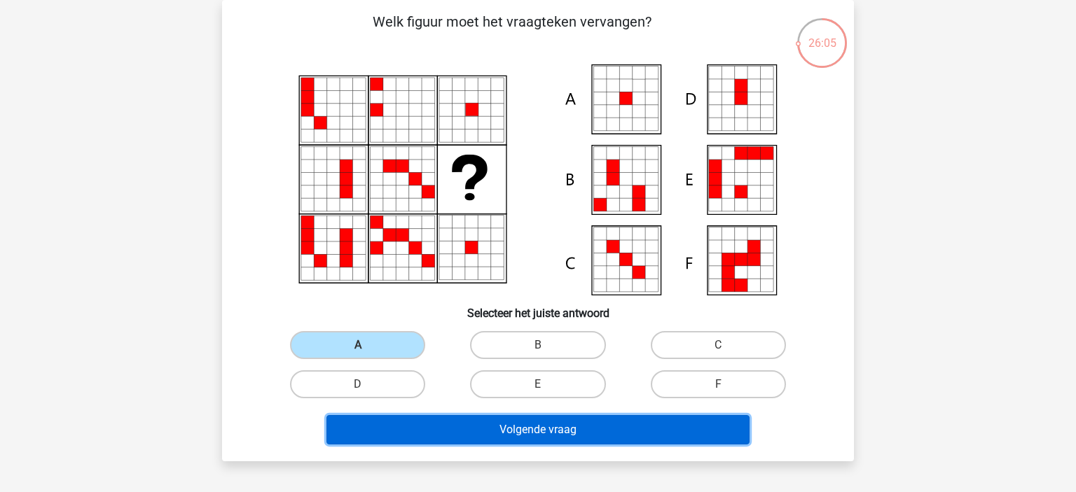
click at [419, 436] on button "Volgende vraag" at bounding box center [538, 429] width 424 height 29
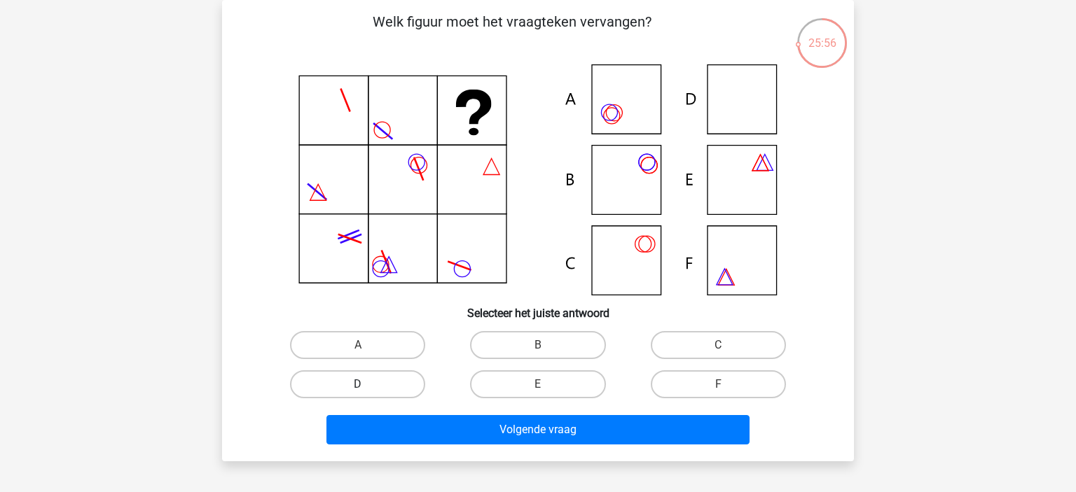
click at [340, 387] on label "D" at bounding box center [357, 385] width 135 height 28
click at [358, 387] on input "D" at bounding box center [362, 389] width 9 height 9
radio input "true"
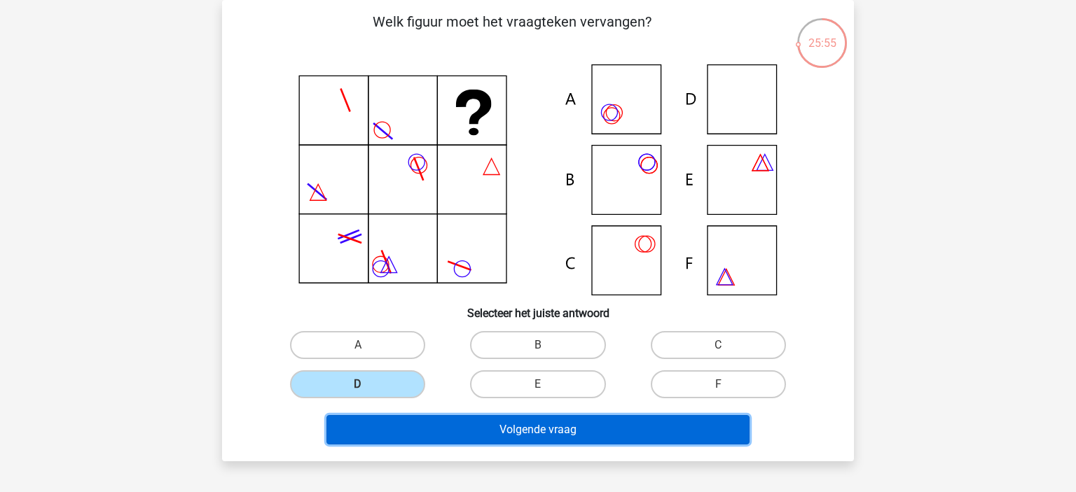
click at [445, 438] on button "Volgende vraag" at bounding box center [538, 429] width 424 height 29
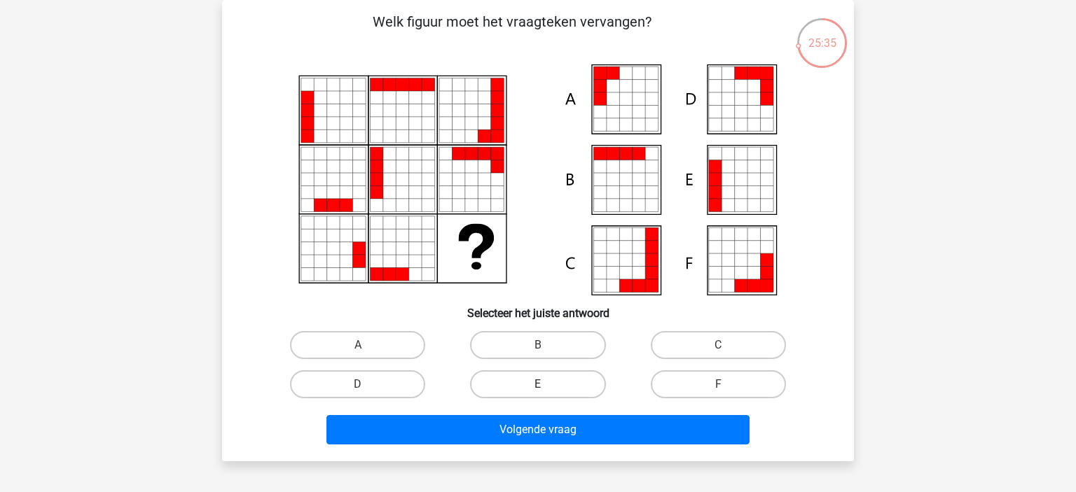
click at [507, 387] on label "E" at bounding box center [537, 385] width 135 height 28
click at [538, 387] on input "E" at bounding box center [542, 389] width 9 height 9
radio input "true"
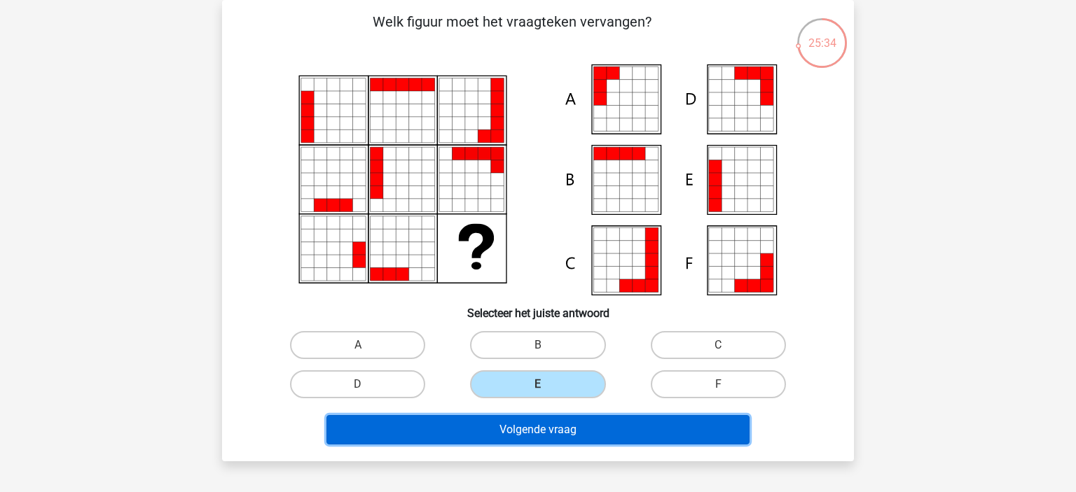
click at [497, 436] on button "Volgende vraag" at bounding box center [538, 429] width 424 height 29
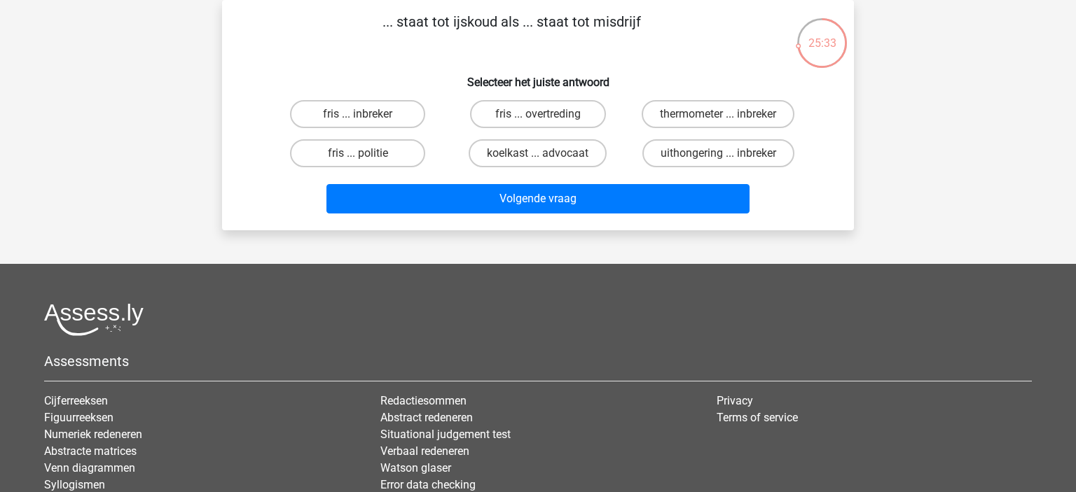
scroll to position [0, 0]
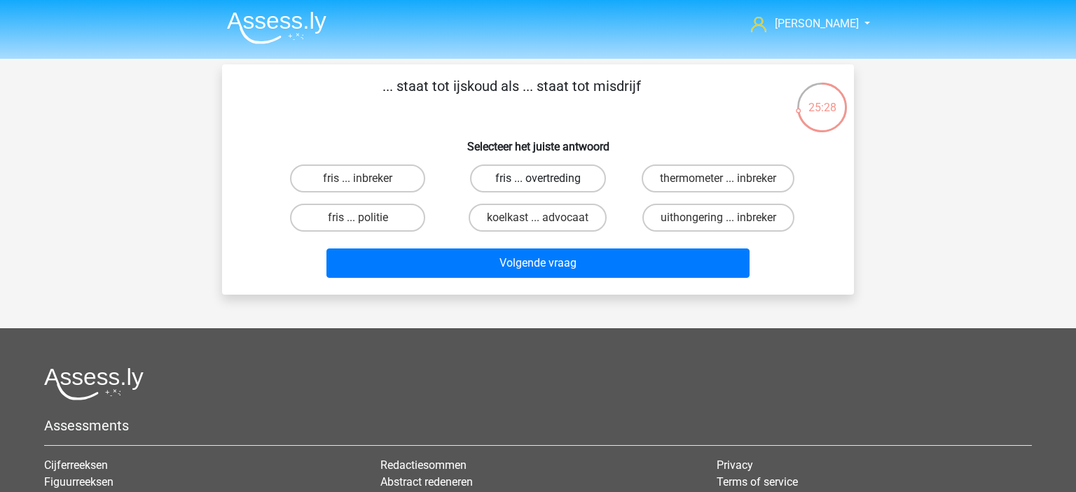
click at [494, 186] on label "fris ... overtreding" at bounding box center [537, 179] width 135 height 28
click at [538, 186] on input "fris ... overtreding" at bounding box center [542, 183] width 9 height 9
radio input "true"
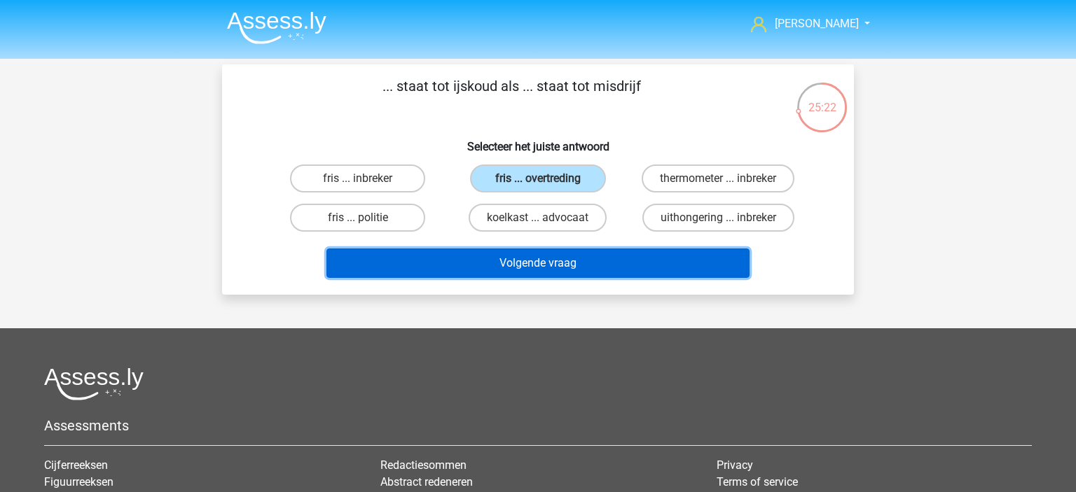
click at [542, 267] on button "Volgende vraag" at bounding box center [538, 263] width 424 height 29
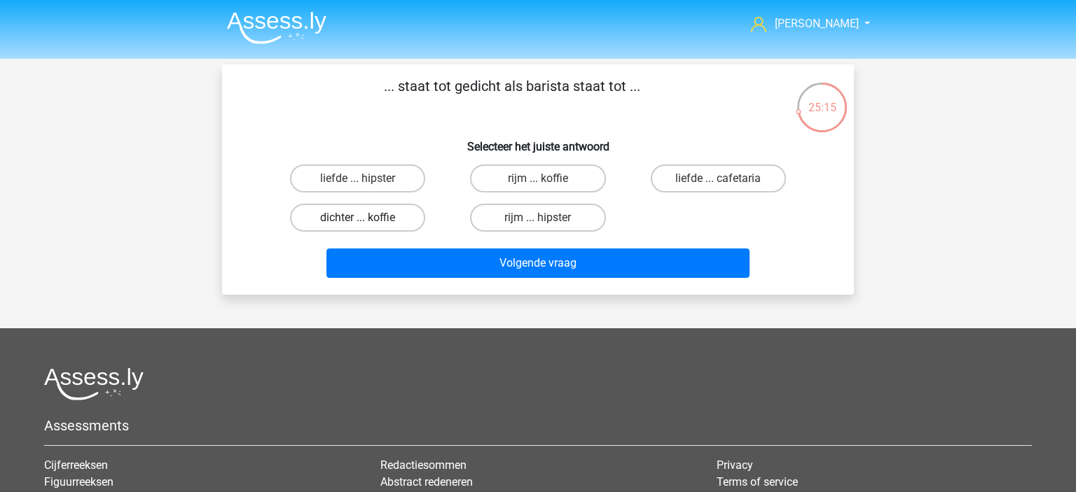
click at [387, 209] on label "dichter ... koffie" at bounding box center [357, 218] width 135 height 28
click at [367, 218] on input "dichter ... koffie" at bounding box center [362, 222] width 9 height 9
radio input "true"
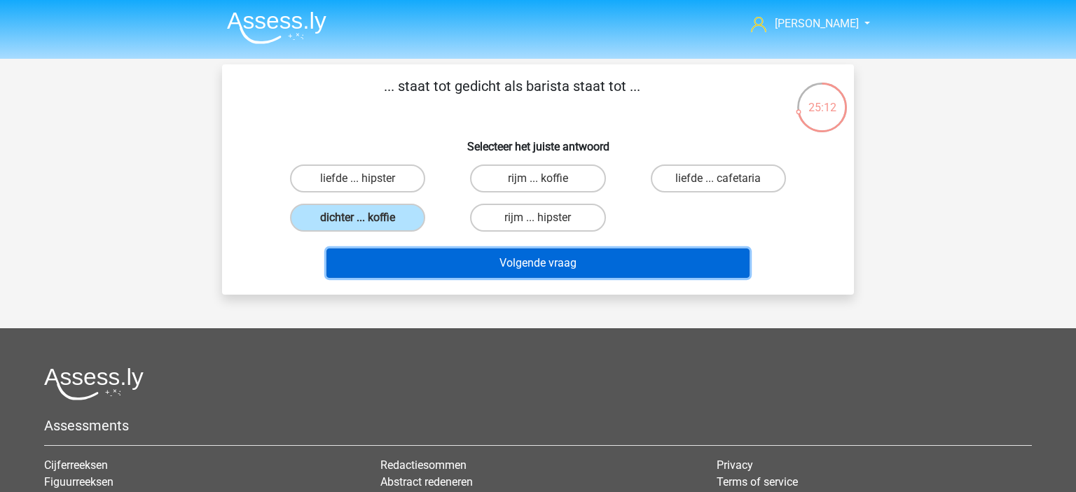
click at [544, 267] on button "Volgende vraag" at bounding box center [538, 263] width 424 height 29
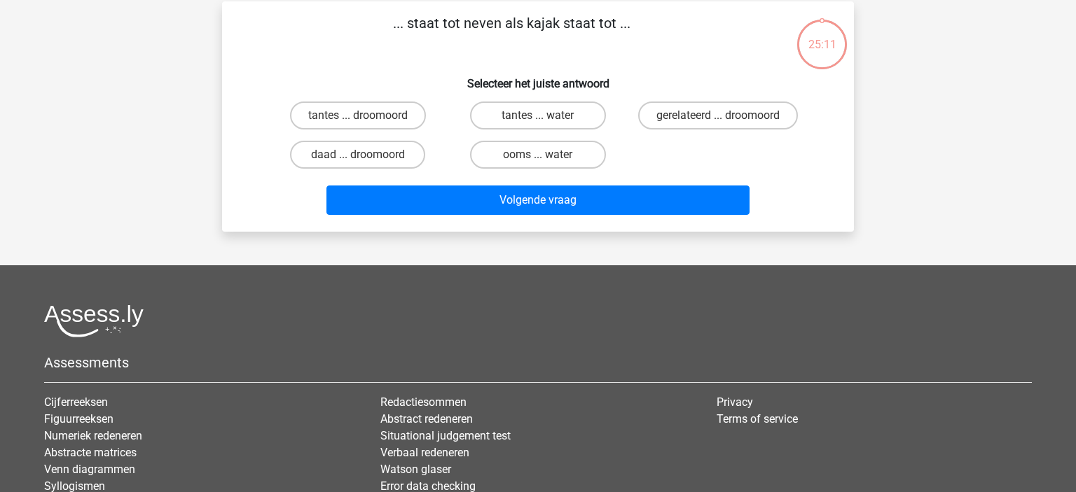
scroll to position [64, 0]
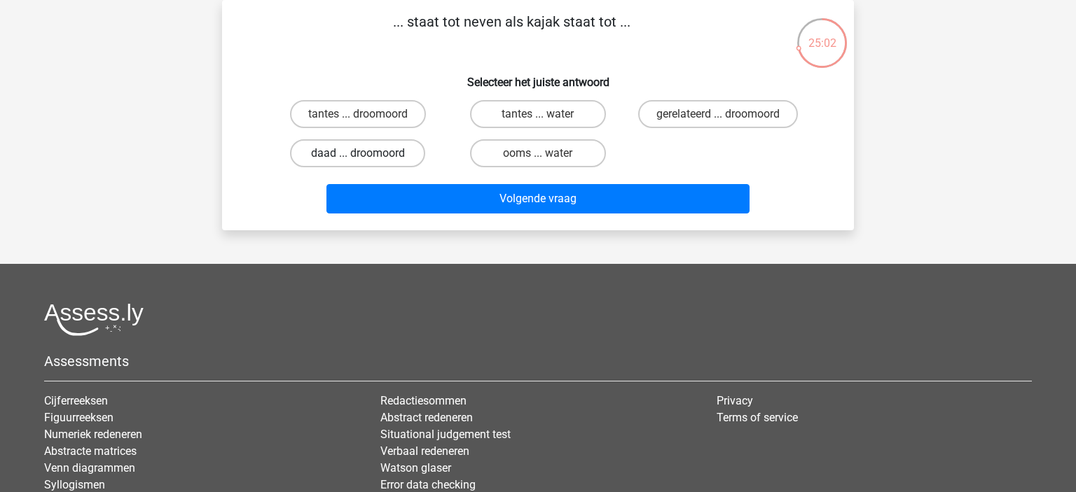
click at [326, 158] on label "daad ... droomoord" at bounding box center [357, 153] width 135 height 28
click at [358, 158] on input "daad ... droomoord" at bounding box center [362, 157] width 9 height 9
radio input "true"
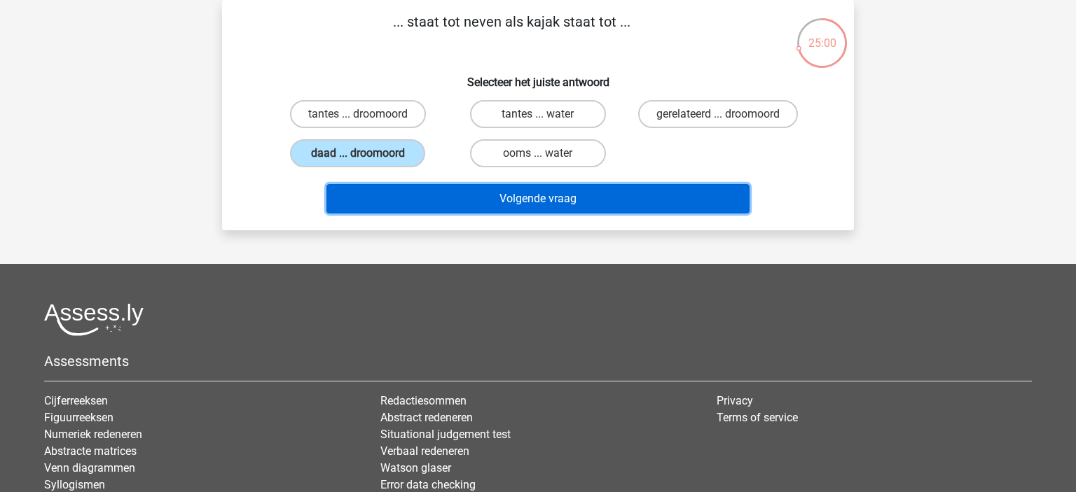
click at [495, 198] on button "Volgende vraag" at bounding box center [538, 198] width 424 height 29
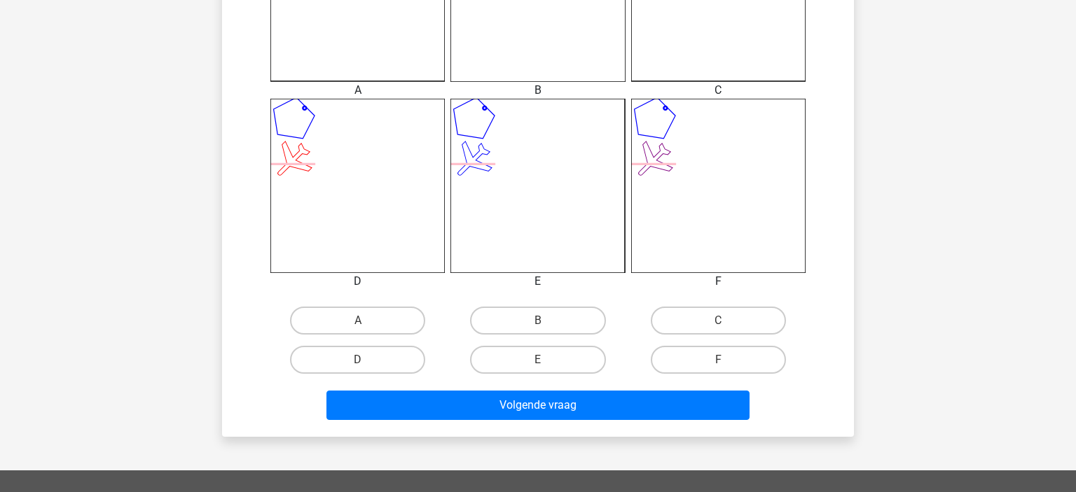
scroll to position [508, 0]
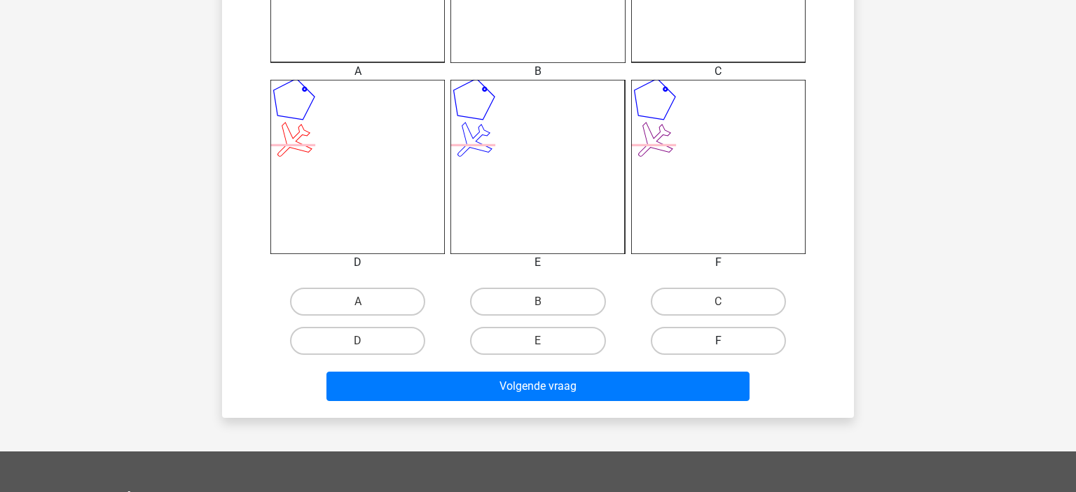
click at [715, 337] on label "F" at bounding box center [718, 341] width 135 height 28
click at [718, 341] on input "F" at bounding box center [722, 345] width 9 height 9
radio input "true"
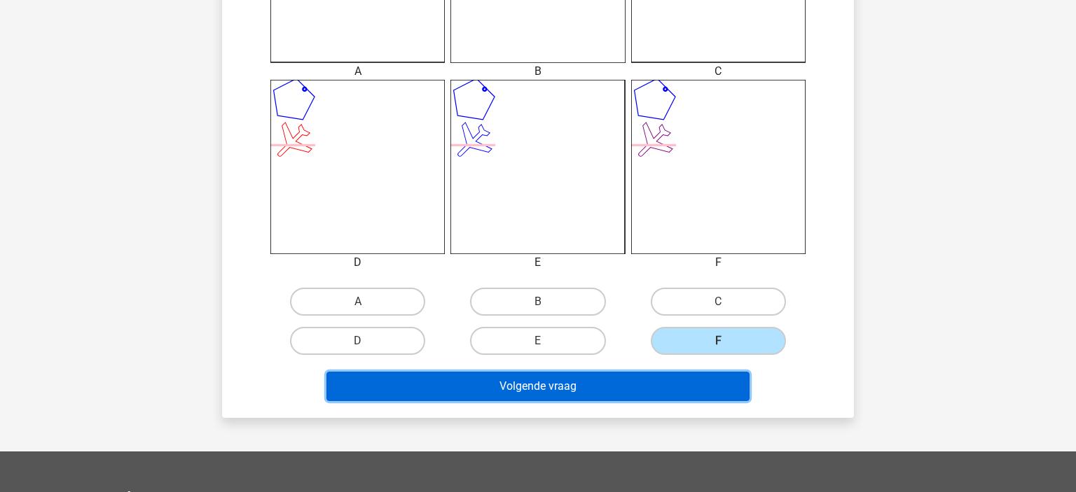
click at [628, 385] on button "Volgende vraag" at bounding box center [538, 386] width 424 height 29
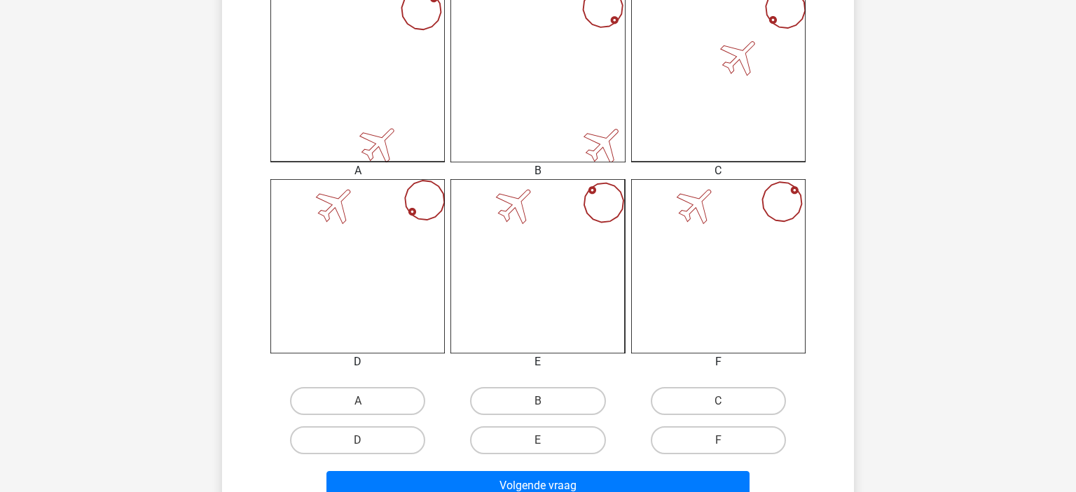
scroll to position [434, 0]
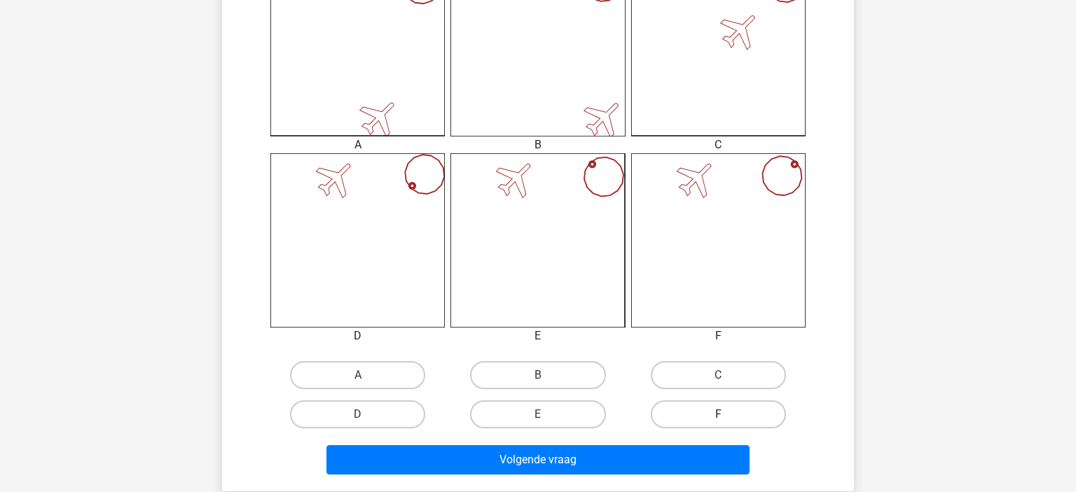
click at [707, 415] on label "F" at bounding box center [718, 415] width 135 height 28
click at [718, 415] on input "F" at bounding box center [722, 419] width 9 height 9
radio input "true"
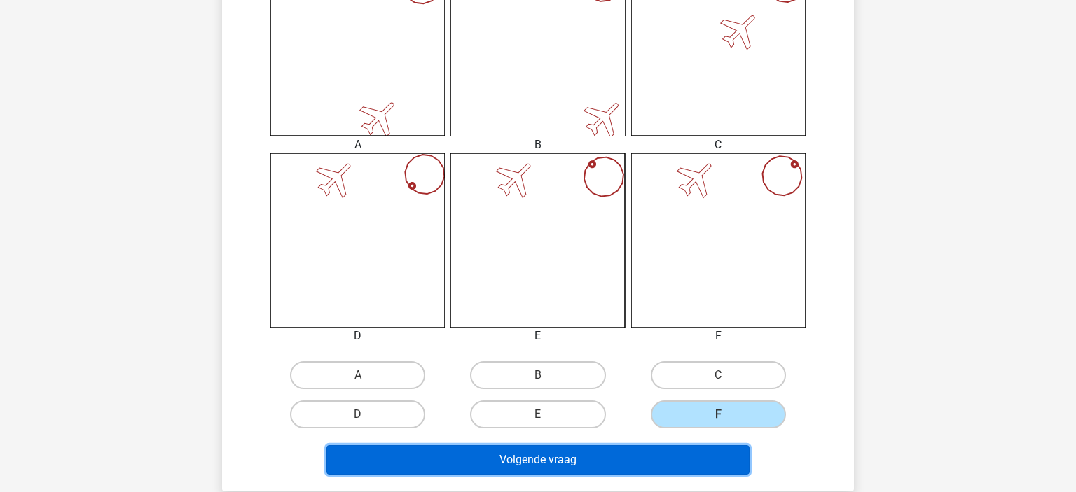
click at [590, 471] on button "Volgende vraag" at bounding box center [538, 459] width 424 height 29
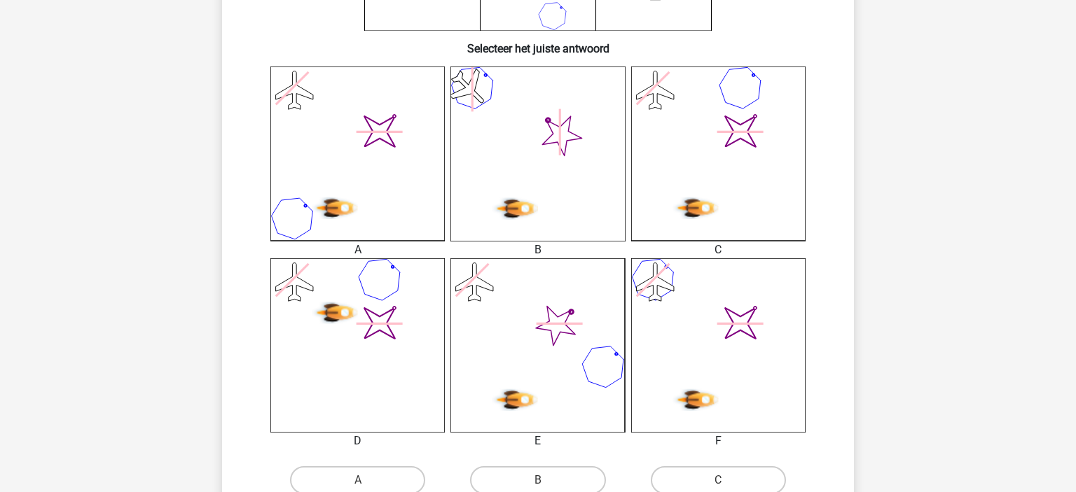
scroll to position [360, 0]
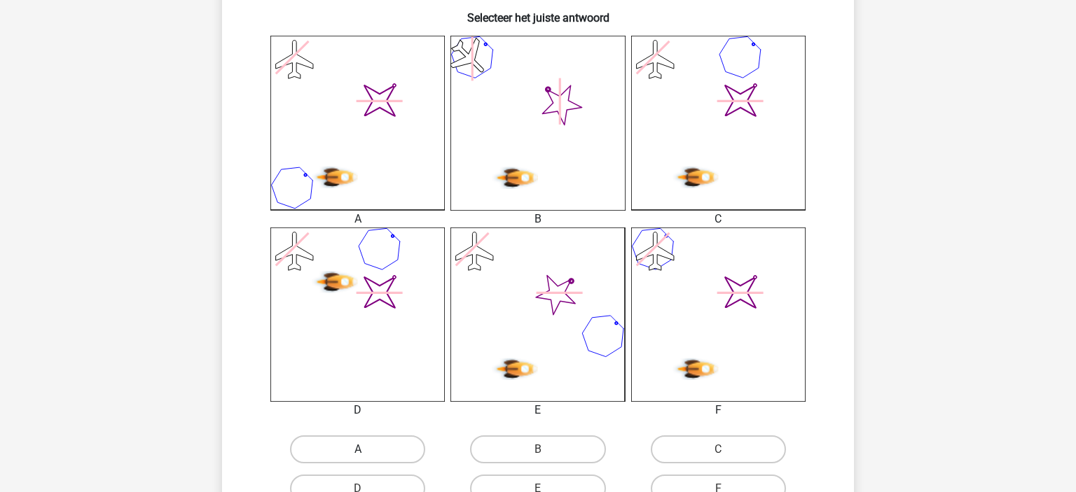
click at [406, 449] on label "A" at bounding box center [357, 450] width 135 height 28
click at [367, 450] on input "A" at bounding box center [362, 454] width 9 height 9
radio input "true"
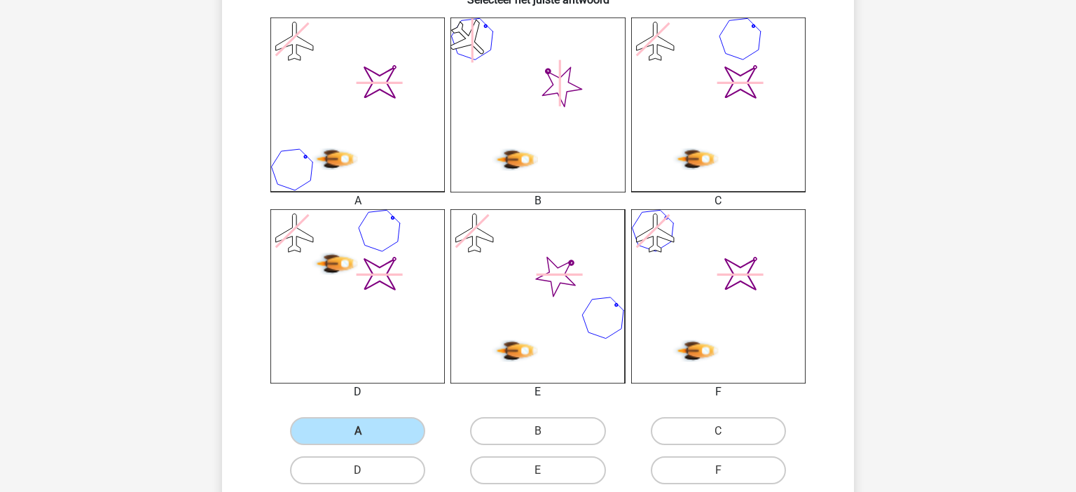
scroll to position [656, 0]
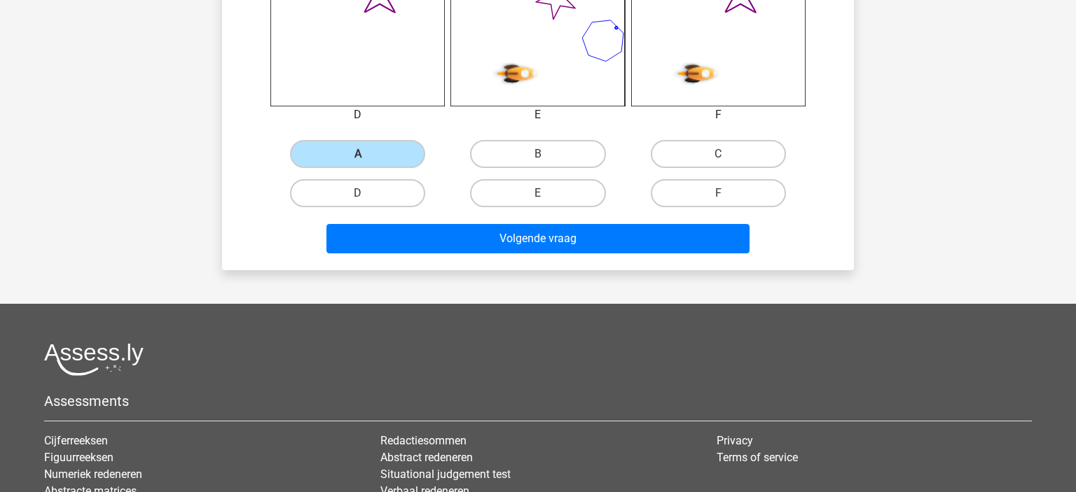
click at [637, 254] on div "Volgende vraag" at bounding box center [538, 241] width 541 height 35
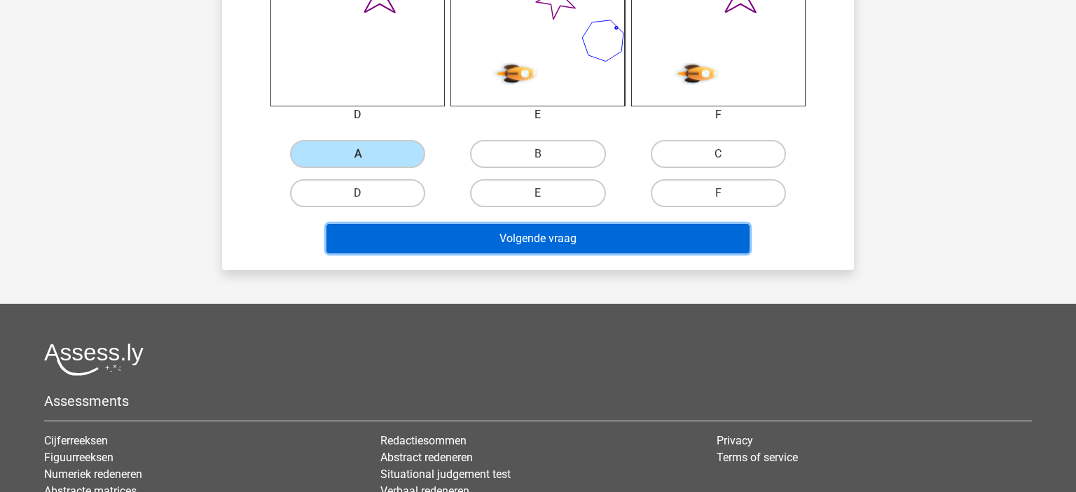
click at [635, 243] on button "Volgende vraag" at bounding box center [538, 238] width 424 height 29
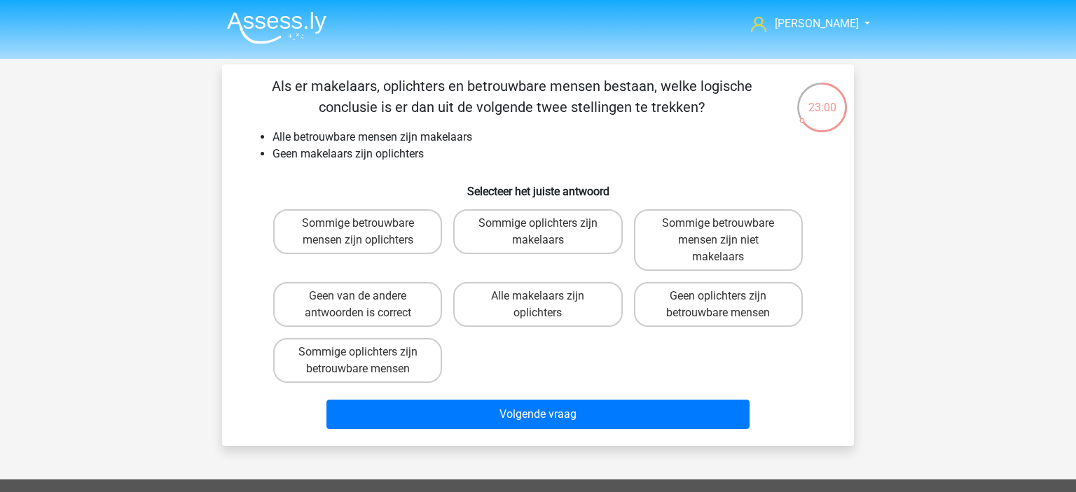
scroll to position [0, 0]
click at [684, 321] on label "Geen oplichters zijn betrouwbare mensen" at bounding box center [718, 304] width 169 height 45
click at [718, 305] on input "Geen oplichters zijn betrouwbare mensen" at bounding box center [722, 300] width 9 height 9
radio input "true"
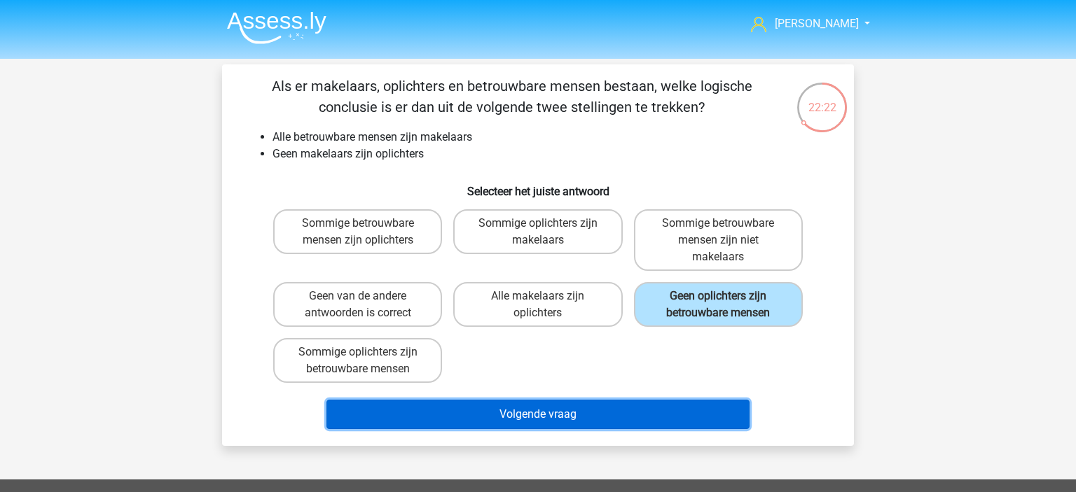
click at [467, 410] on button "Volgende vraag" at bounding box center [538, 414] width 424 height 29
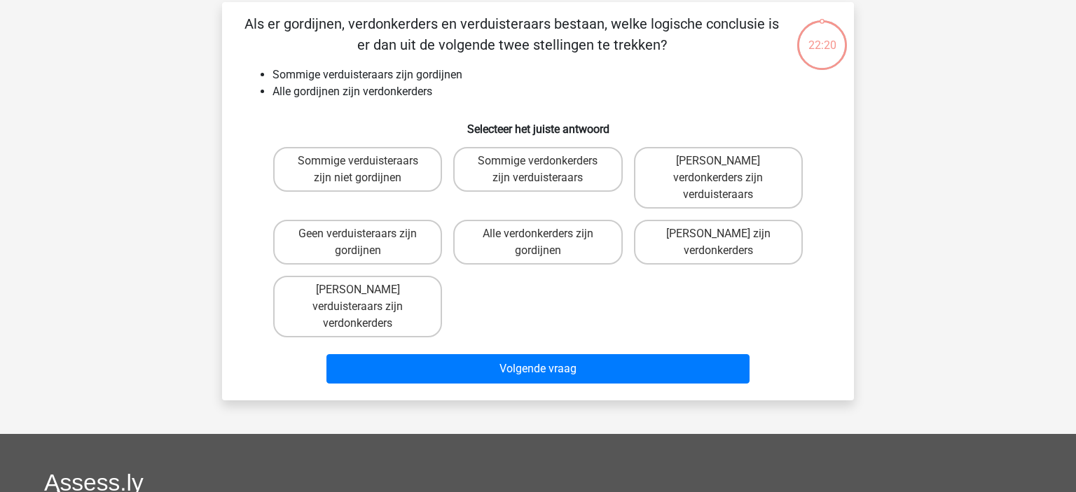
scroll to position [64, 0]
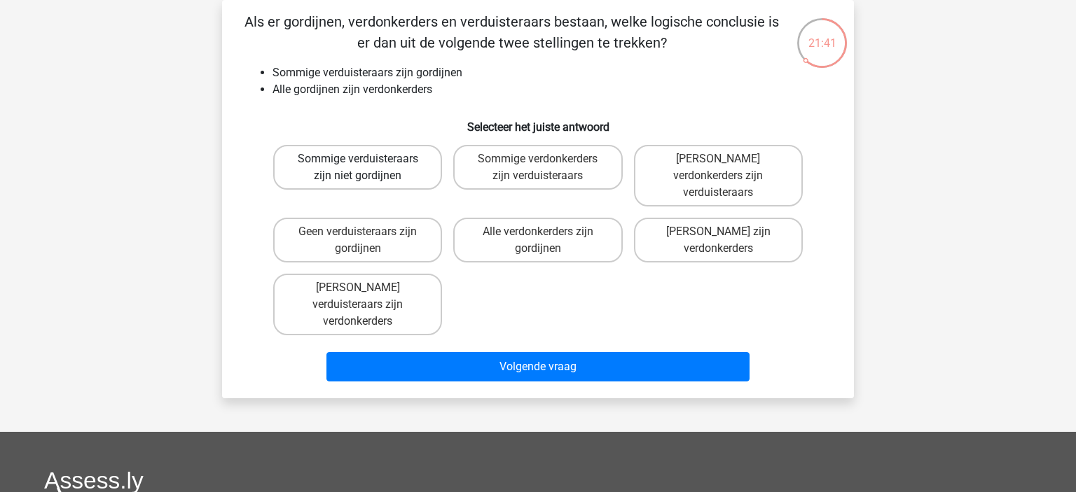
click at [359, 181] on label "Sommige verduisteraars zijn niet gordijnen" at bounding box center [357, 167] width 169 height 45
click at [359, 168] on input "Sommige verduisteraars zijn niet gordijnen" at bounding box center [362, 163] width 9 height 9
radio input "true"
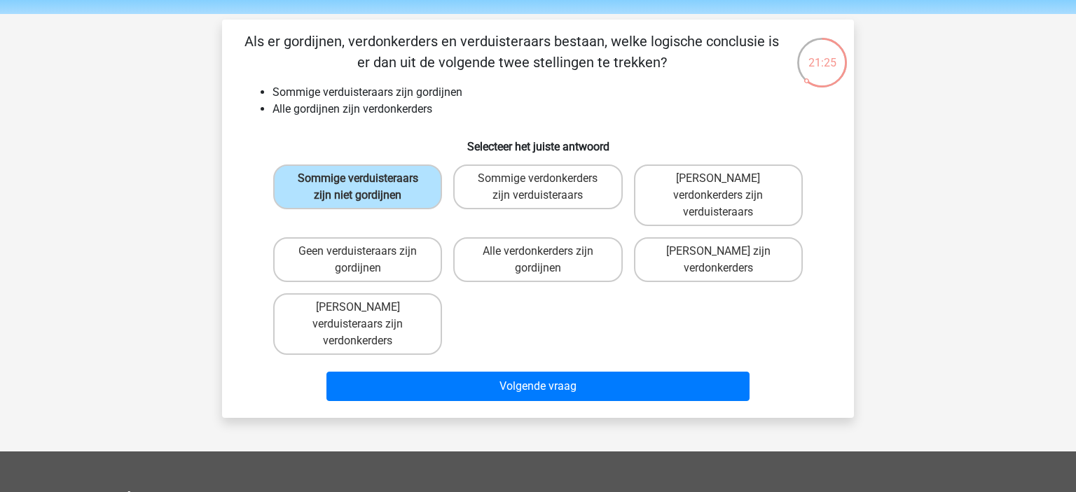
scroll to position [74, 0]
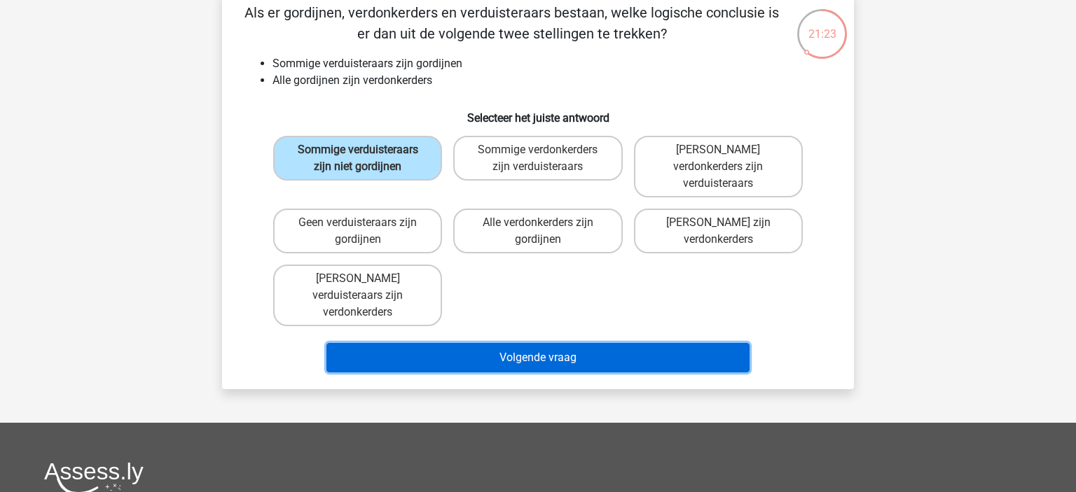
click at [513, 343] on button "Volgende vraag" at bounding box center [538, 357] width 424 height 29
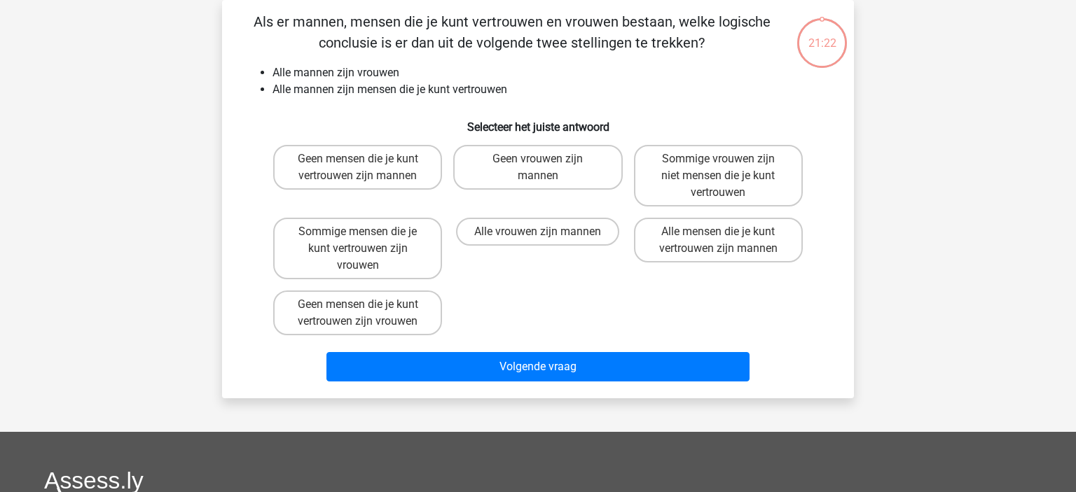
scroll to position [64, 0]
click at [782, 165] on label "Sommige vrouwen zijn niet mensen die je kunt vertrouwen" at bounding box center [718, 176] width 169 height 62
click at [727, 165] on input "Sommige vrouwen zijn niet mensen die je kunt vertrouwen" at bounding box center [722, 163] width 9 height 9
radio input "true"
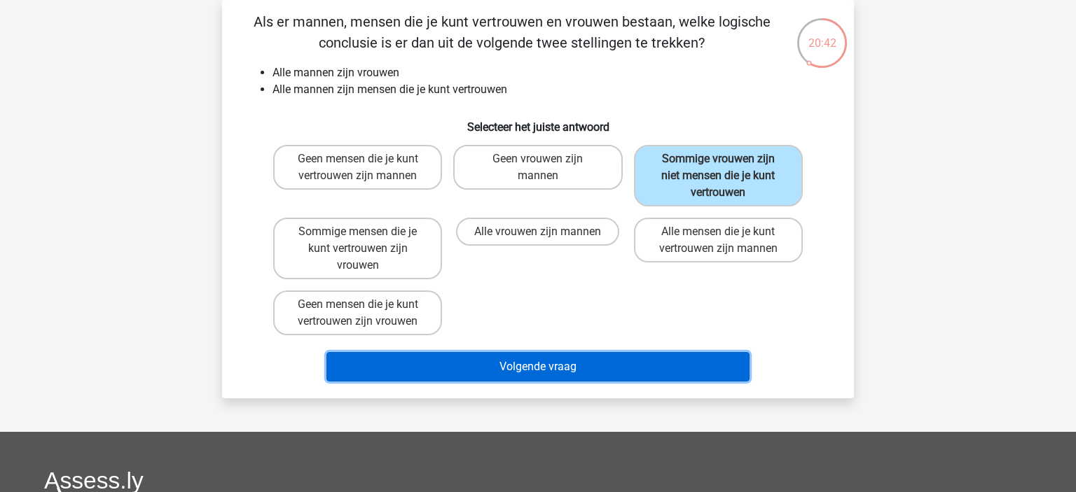
click at [512, 363] on button "Volgende vraag" at bounding box center [538, 366] width 424 height 29
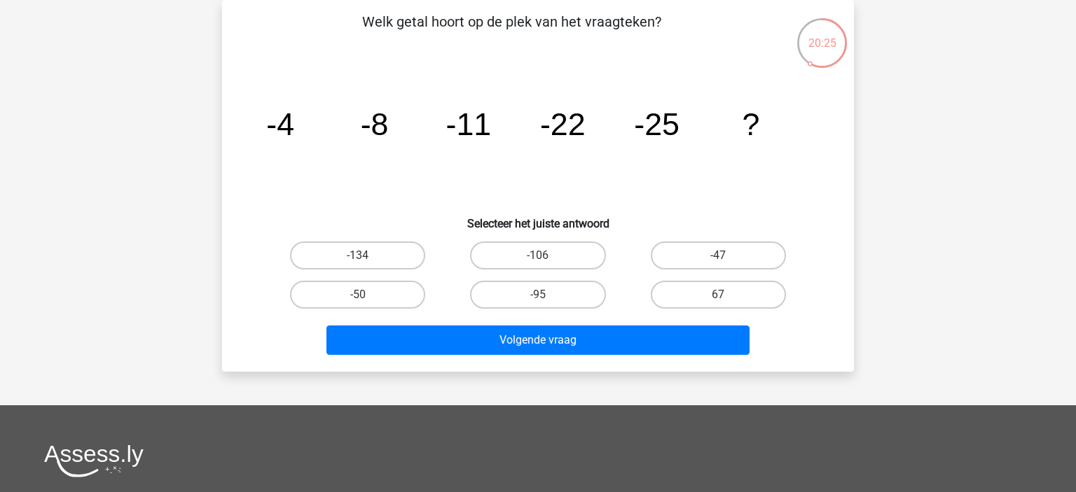
click at [363, 298] on input "-50" at bounding box center [362, 299] width 9 height 9
radio input "true"
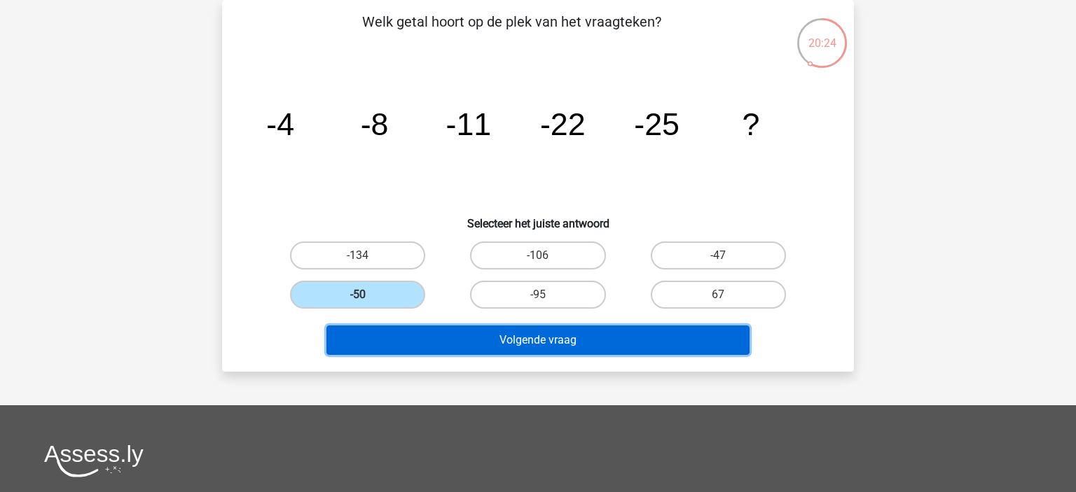
click at [511, 348] on button "Volgende vraag" at bounding box center [538, 340] width 424 height 29
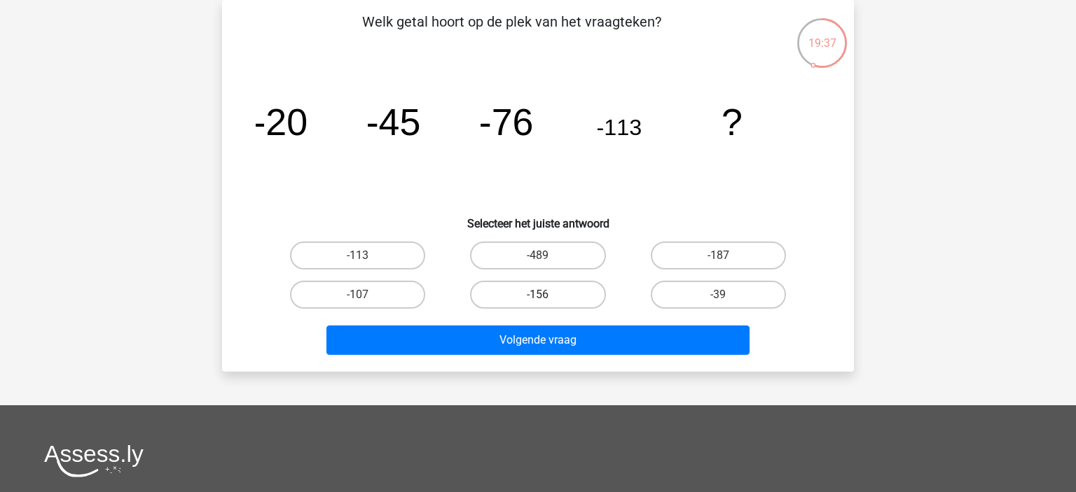
click at [573, 289] on label "-156" at bounding box center [537, 295] width 135 height 28
click at [547, 295] on input "-156" at bounding box center [542, 299] width 9 height 9
radio input "true"
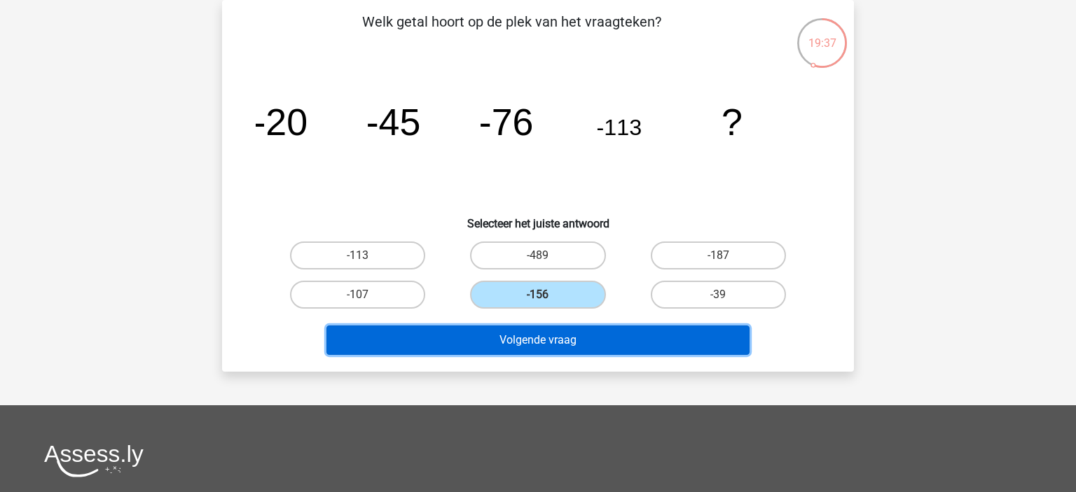
click at [581, 344] on button "Volgende vraag" at bounding box center [538, 340] width 424 height 29
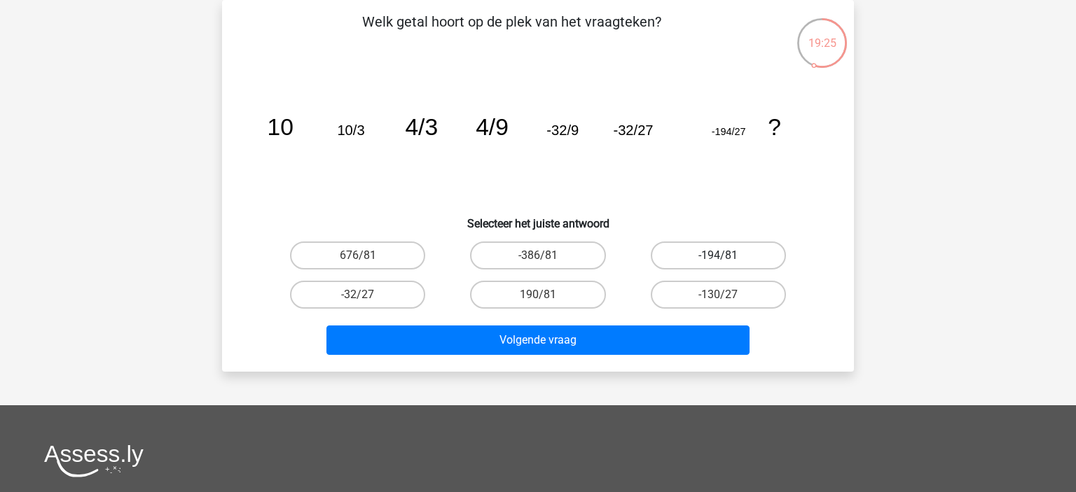
click at [739, 249] on label "-194/81" at bounding box center [718, 256] width 135 height 28
click at [727, 256] on input "-194/81" at bounding box center [722, 260] width 9 height 9
radio input "true"
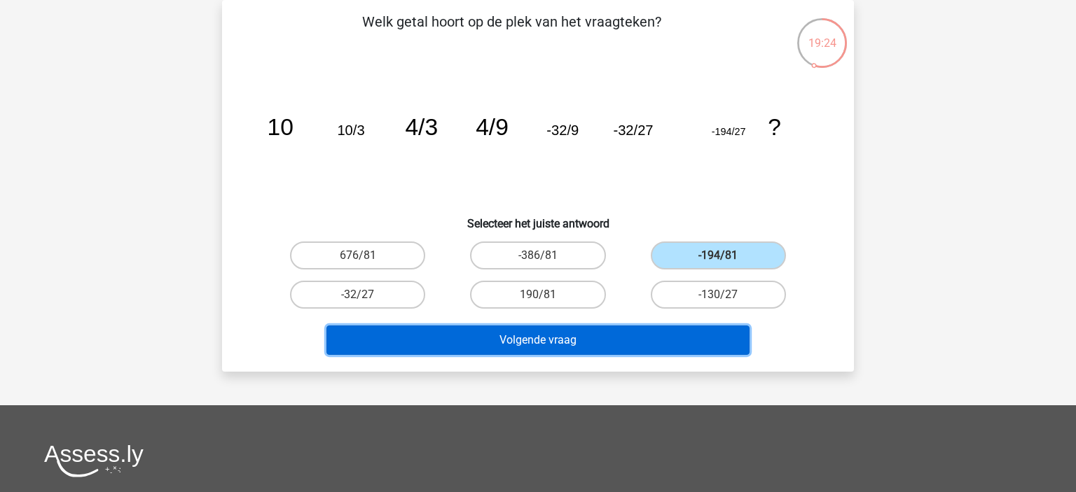
click at [495, 341] on button "Volgende vraag" at bounding box center [538, 340] width 424 height 29
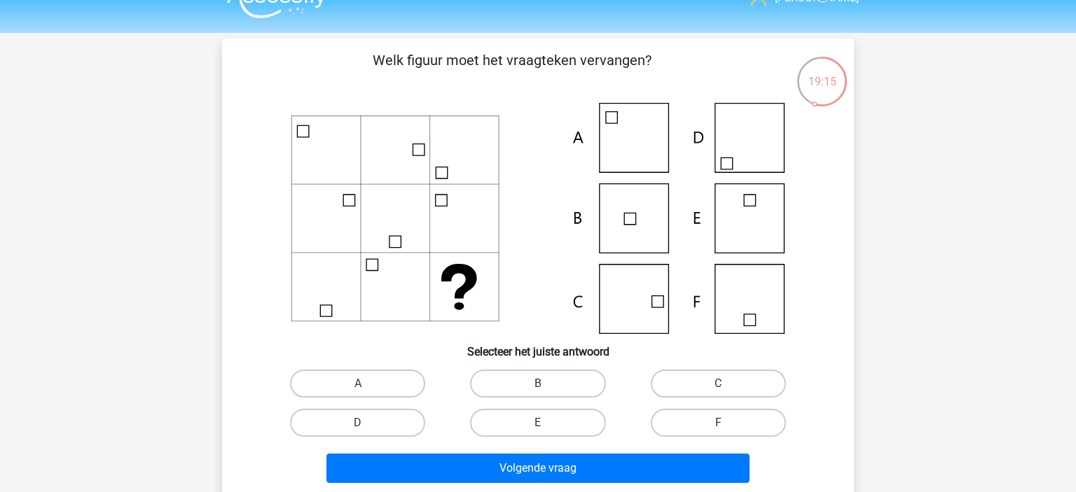
scroll to position [74, 0]
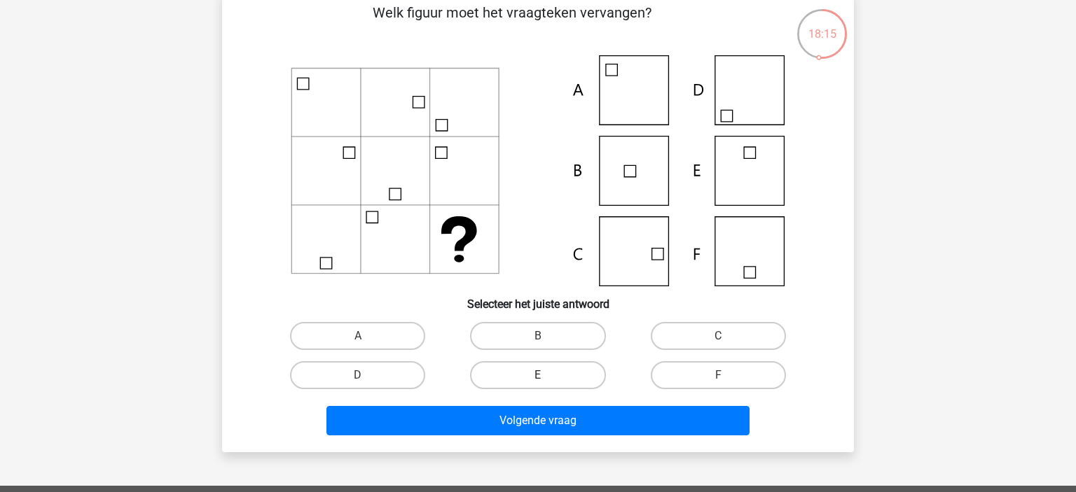
click at [531, 371] on label "E" at bounding box center [537, 375] width 135 height 28
click at [538, 375] on input "E" at bounding box center [542, 379] width 9 height 9
radio input "true"
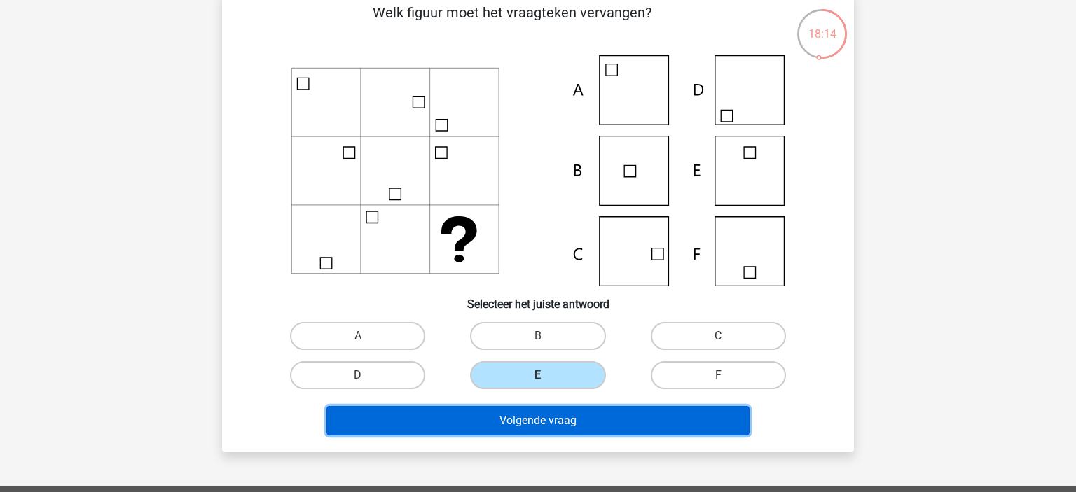
click at [528, 431] on button "Volgende vraag" at bounding box center [538, 420] width 424 height 29
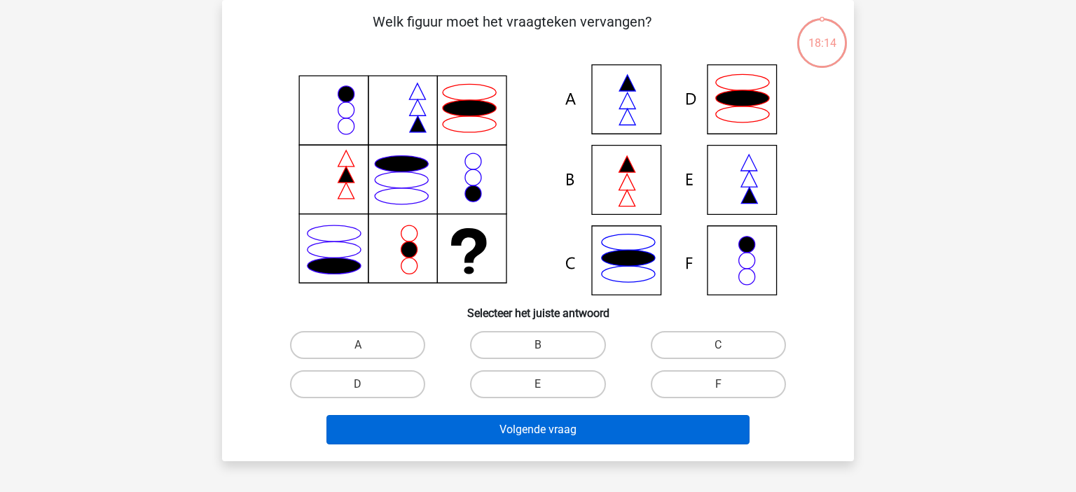
scroll to position [64, 0]
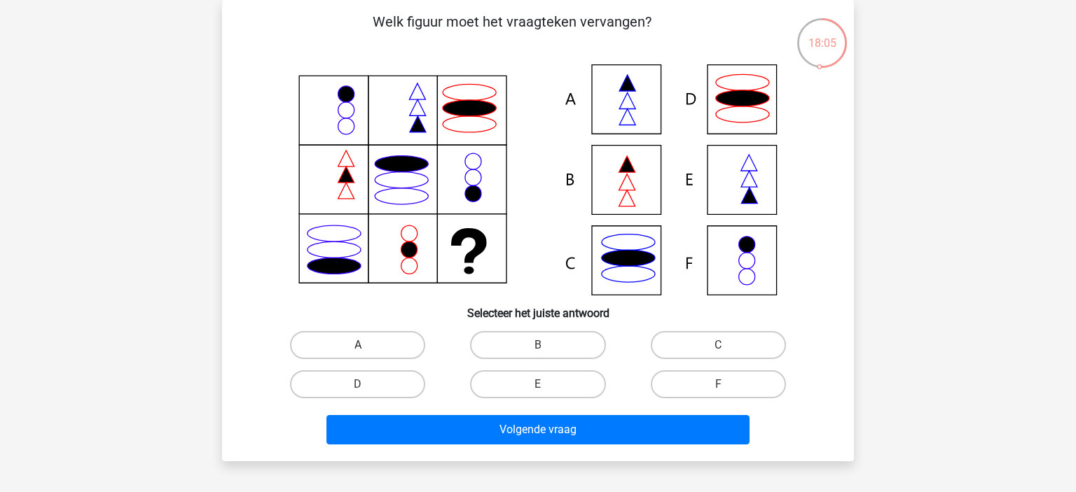
click at [382, 338] on label "A" at bounding box center [357, 345] width 135 height 28
click at [367, 345] on input "A" at bounding box center [362, 349] width 9 height 9
radio input "true"
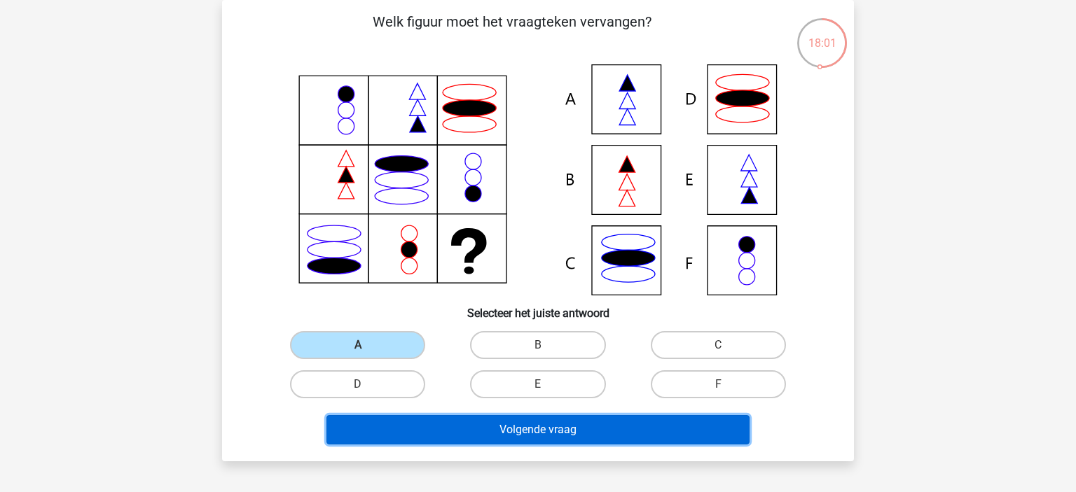
click at [462, 424] on button "Volgende vraag" at bounding box center [538, 429] width 424 height 29
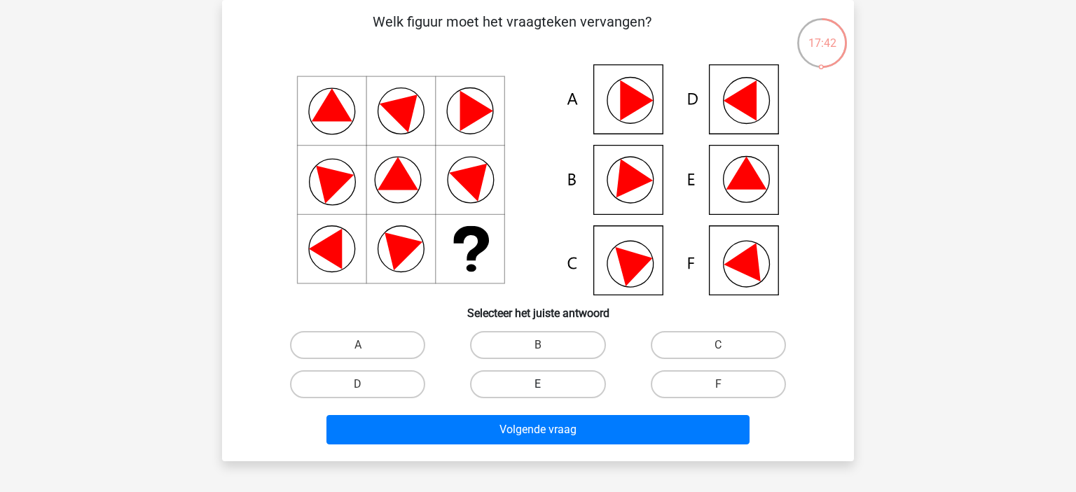
click at [546, 379] on label "E" at bounding box center [537, 385] width 135 height 28
click at [546, 385] on input "E" at bounding box center [542, 389] width 9 height 9
radio input "true"
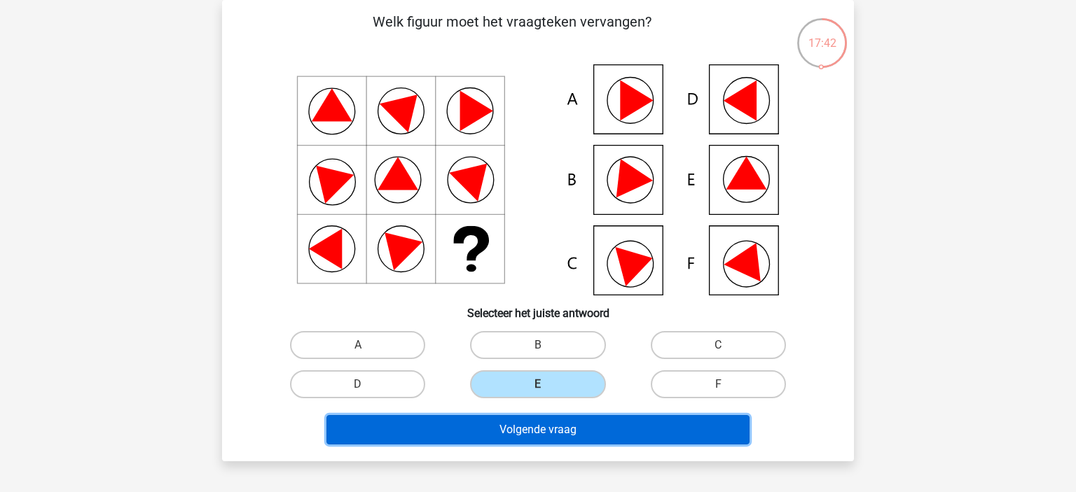
click at [549, 424] on button "Volgende vraag" at bounding box center [538, 429] width 424 height 29
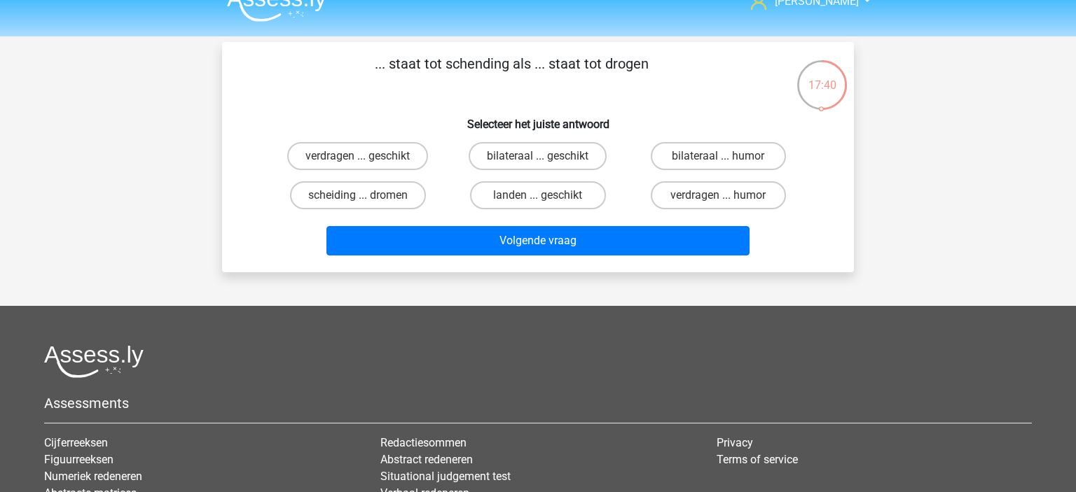
scroll to position [0, 0]
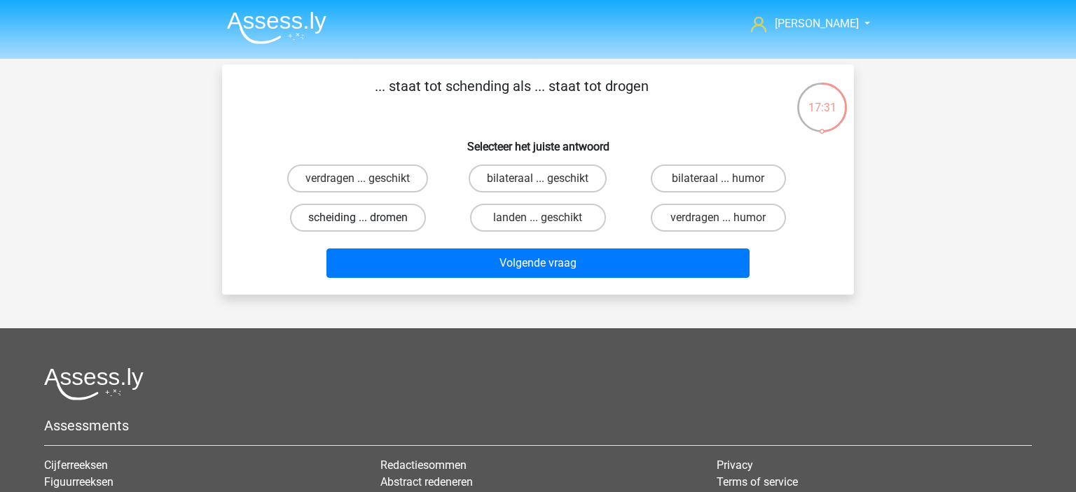
click at [357, 221] on label "scheiding ... dromen" at bounding box center [358, 218] width 136 height 28
click at [358, 221] on input "scheiding ... dromen" at bounding box center [362, 222] width 9 height 9
radio input "true"
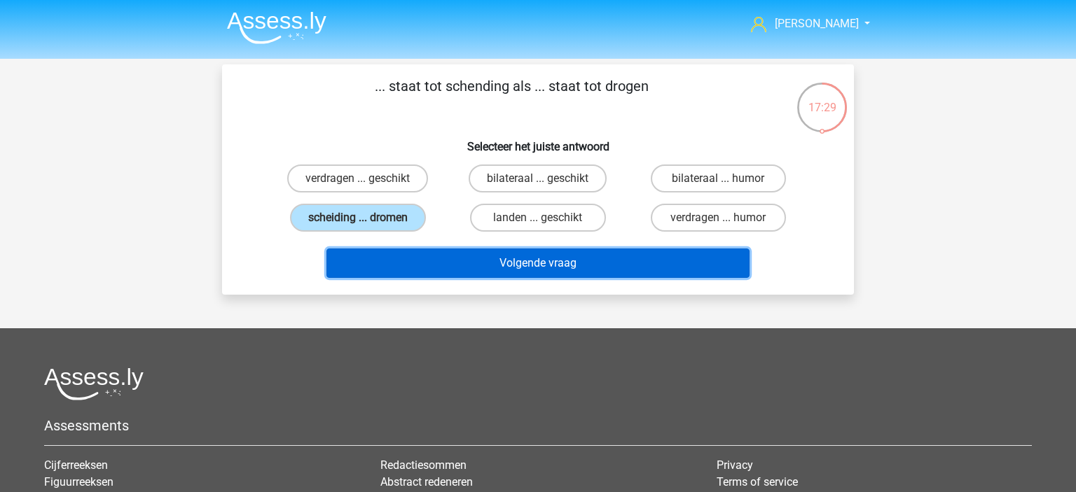
click at [415, 253] on button "Volgende vraag" at bounding box center [538, 263] width 424 height 29
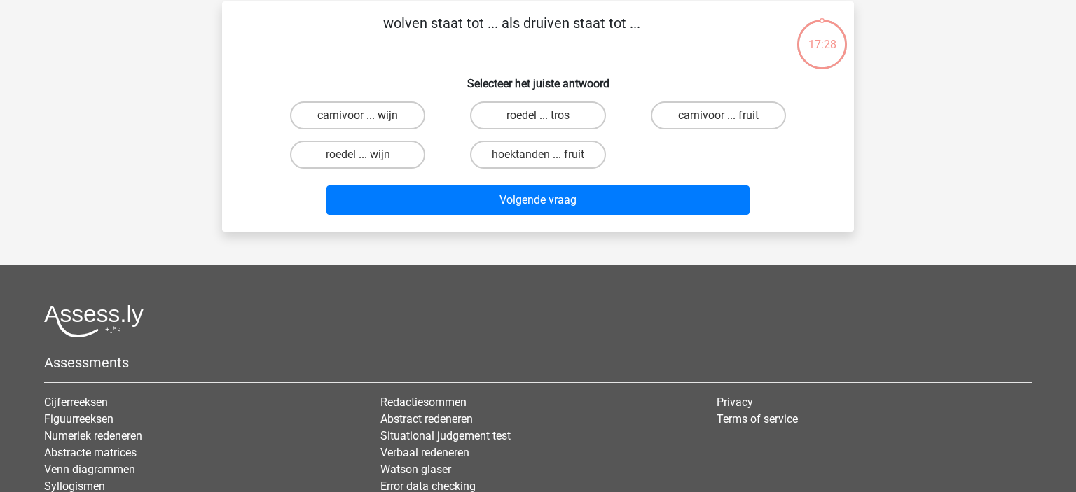
scroll to position [64, 0]
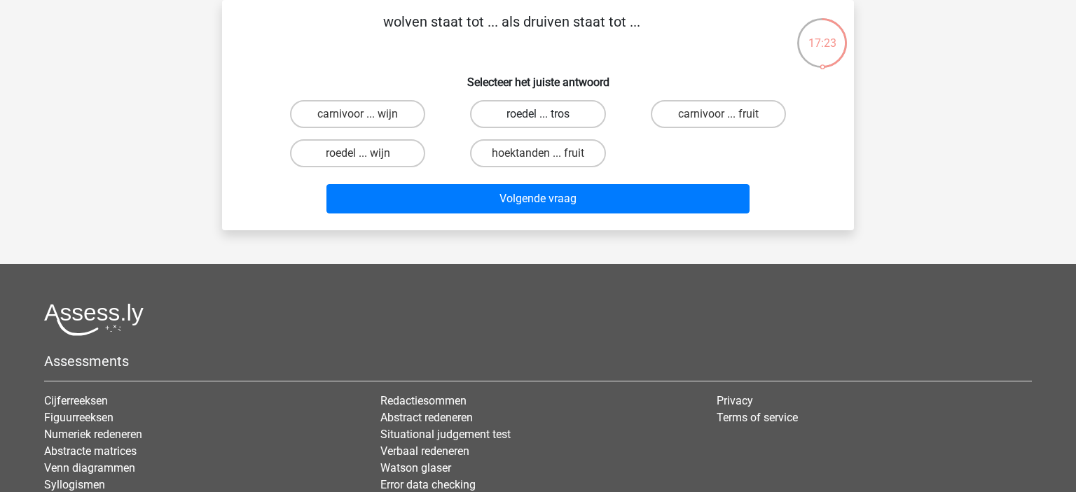
click at [526, 120] on label "roedel ... tros" at bounding box center [537, 114] width 135 height 28
click at [538, 120] on input "roedel ... tros" at bounding box center [542, 118] width 9 height 9
radio input "true"
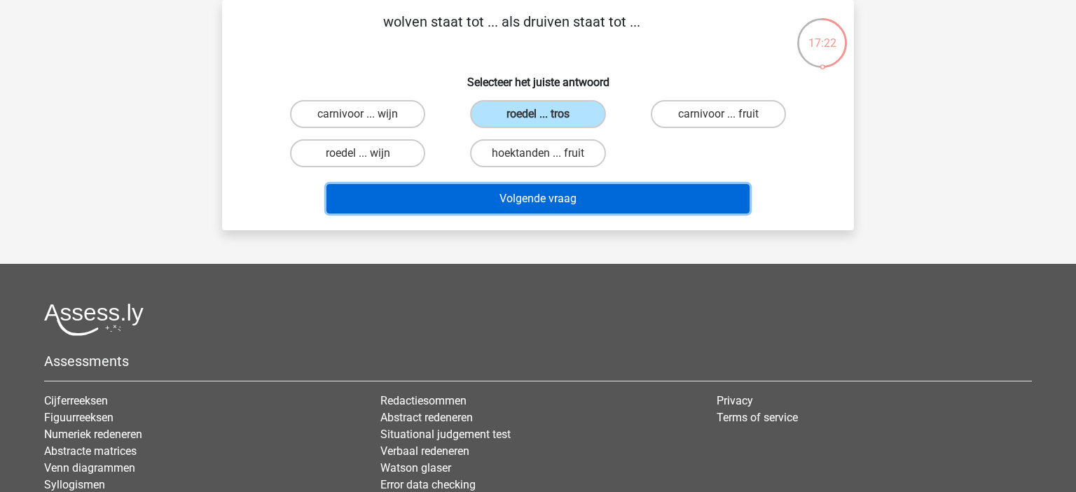
click at [533, 202] on button "Volgende vraag" at bounding box center [538, 198] width 424 height 29
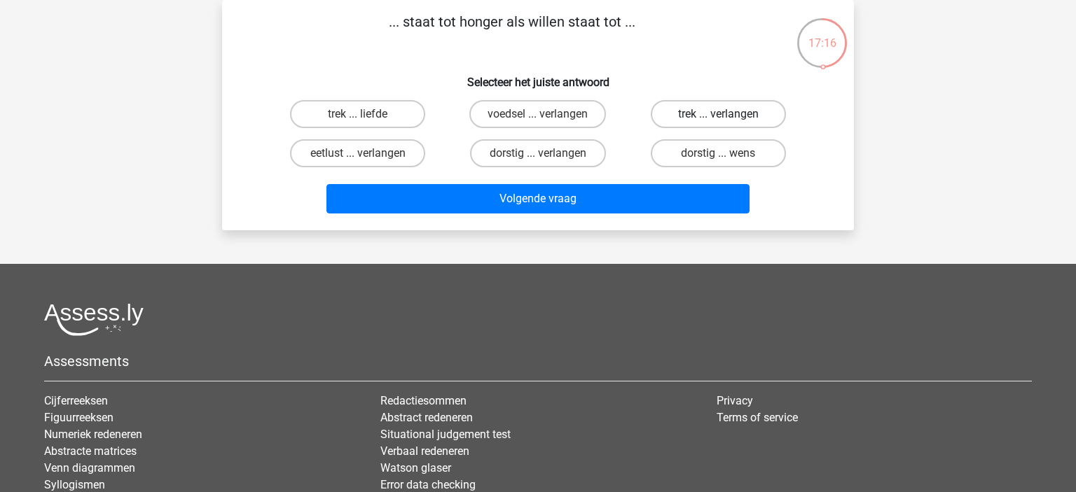
drag, startPoint x: 686, startPoint y: 117, endPoint x: 677, endPoint y: 123, distance: 10.7
click at [685, 117] on label "trek ... verlangen" at bounding box center [718, 114] width 135 height 28
click at [718, 117] on input "trek ... verlangen" at bounding box center [722, 118] width 9 height 9
radio input "true"
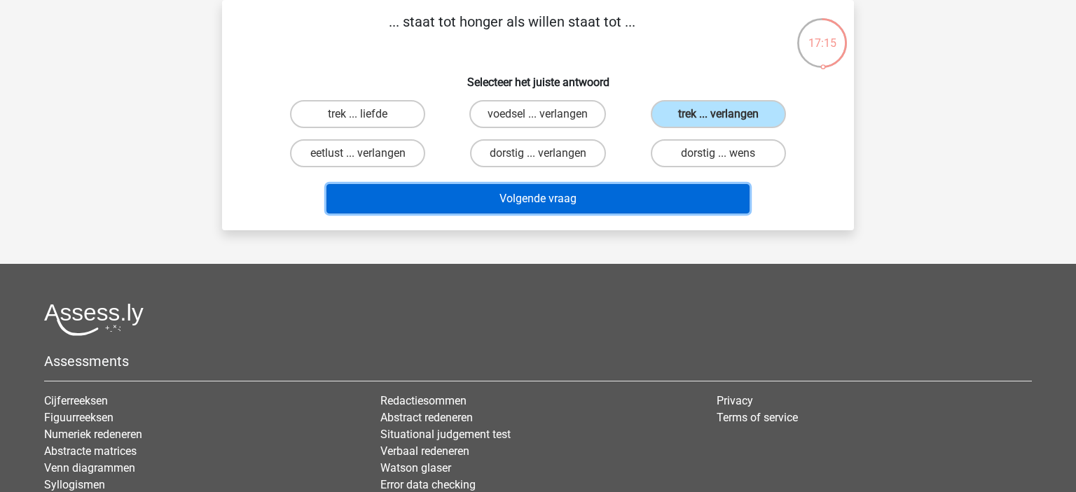
click at [581, 198] on button "Volgende vraag" at bounding box center [538, 198] width 424 height 29
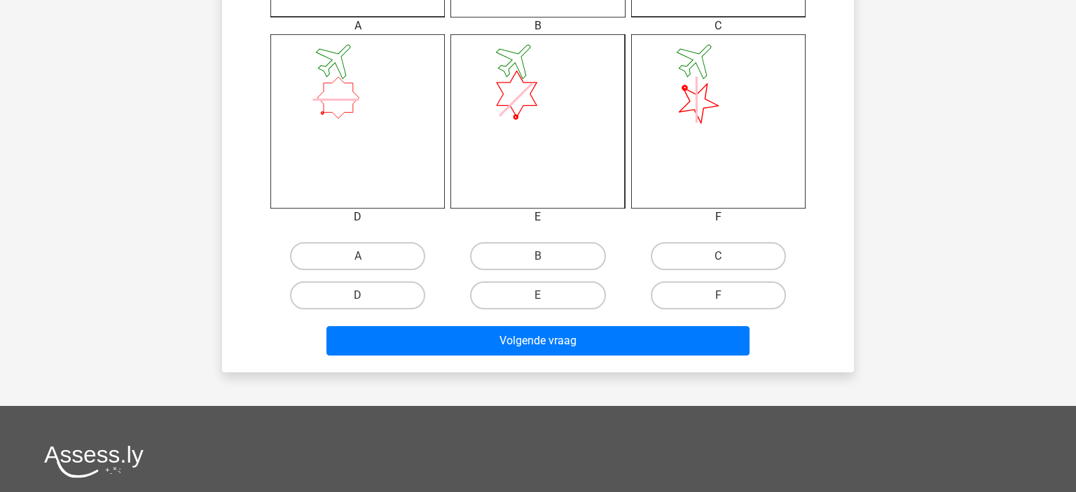
scroll to position [656, 0]
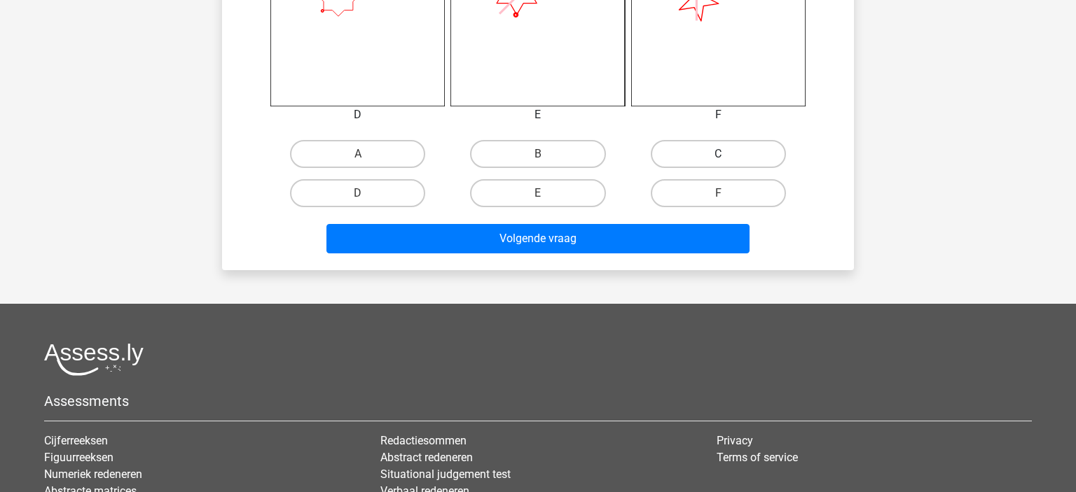
click at [713, 151] on label "C" at bounding box center [718, 154] width 135 height 28
click at [718, 154] on input "C" at bounding box center [722, 158] width 9 height 9
radio input "true"
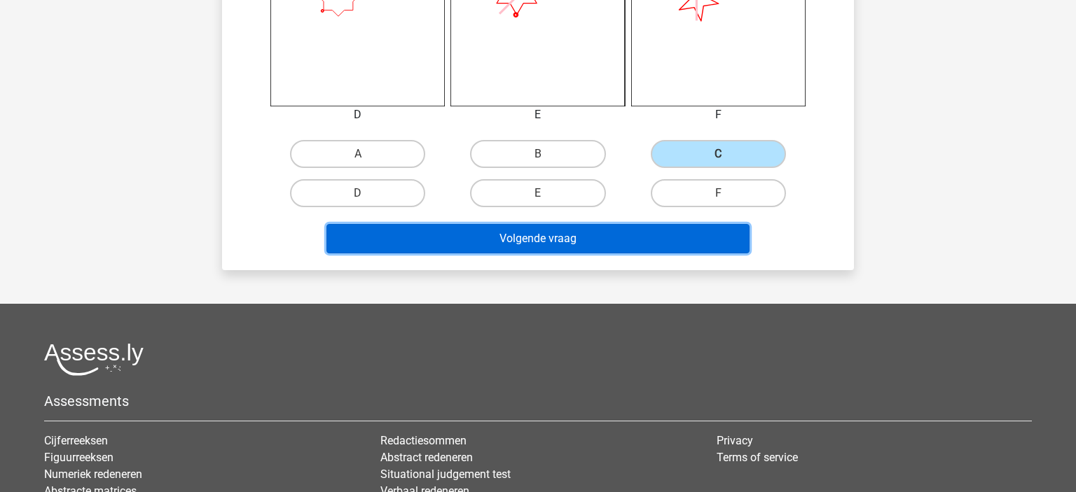
click at [616, 231] on button "Volgende vraag" at bounding box center [538, 238] width 424 height 29
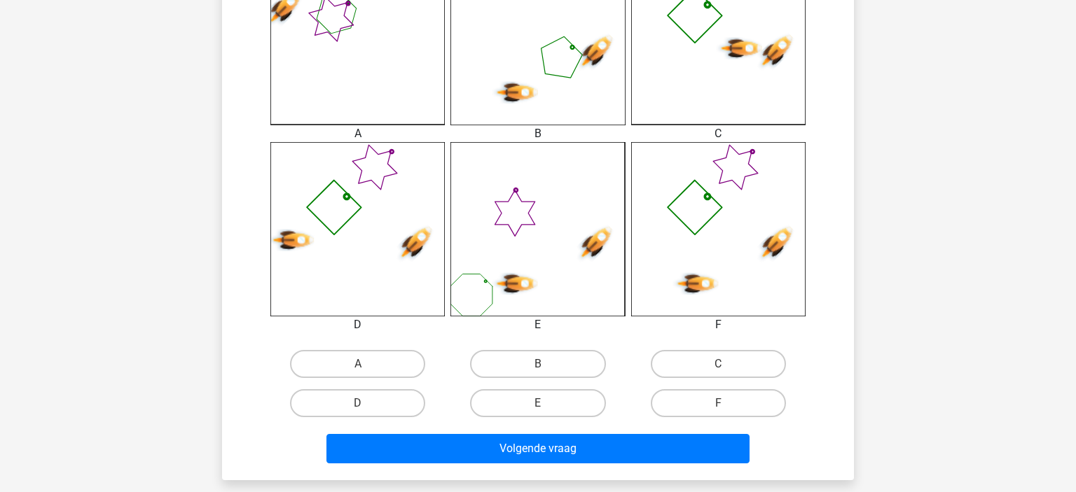
scroll to position [508, 0]
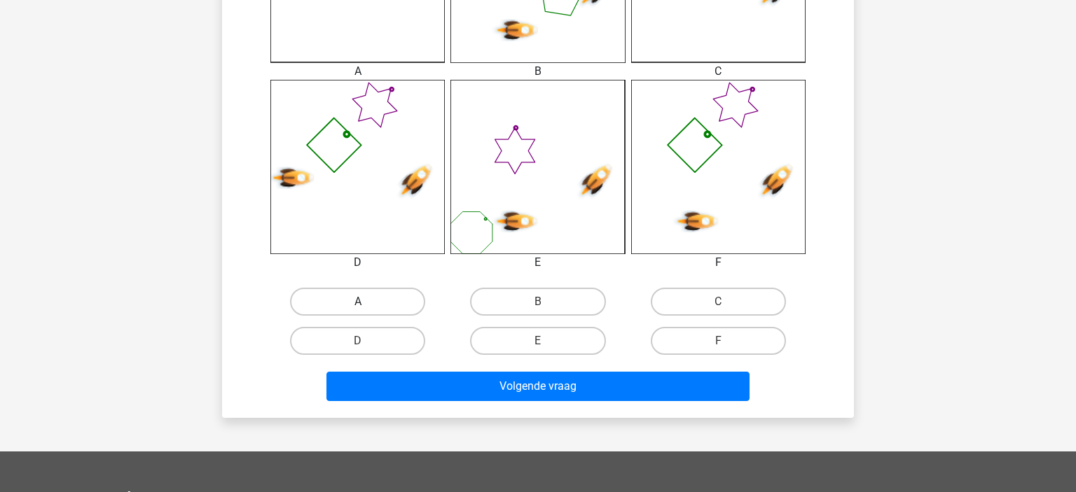
click at [366, 298] on label "A" at bounding box center [357, 302] width 135 height 28
click at [366, 302] on input "A" at bounding box center [362, 306] width 9 height 9
radio input "true"
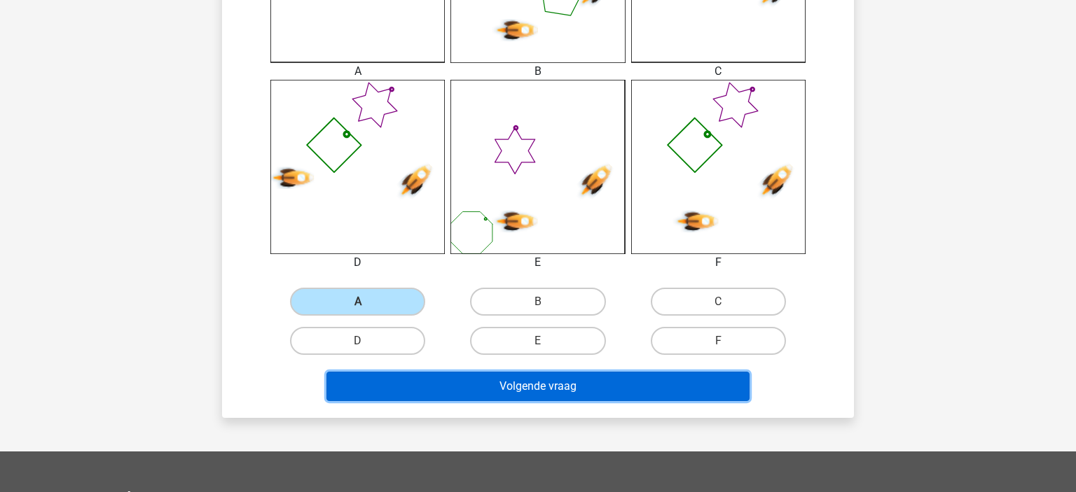
click at [520, 389] on button "Volgende vraag" at bounding box center [538, 386] width 424 height 29
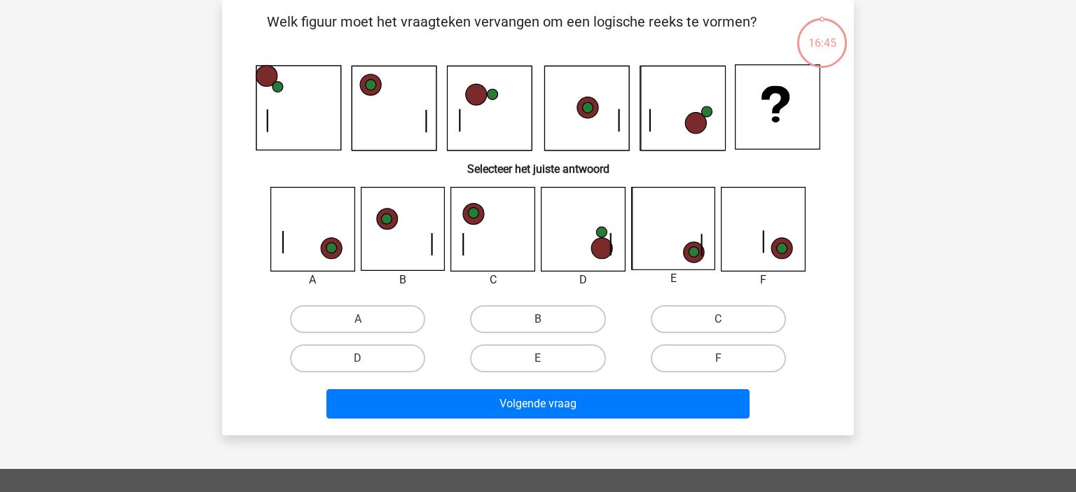
scroll to position [64, 0]
click at [570, 359] on label "E" at bounding box center [537, 359] width 135 height 28
click at [547, 359] on input "E" at bounding box center [542, 363] width 9 height 9
radio input "true"
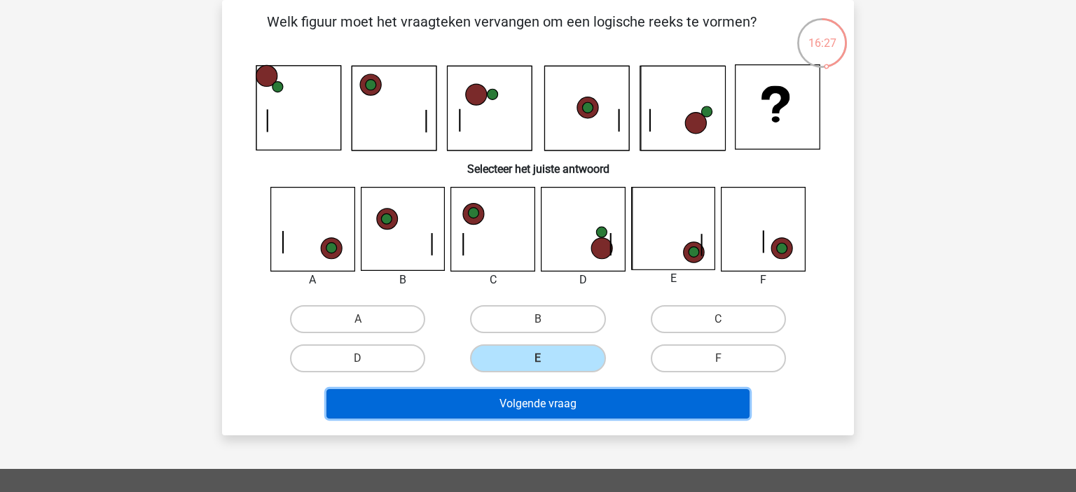
click at [583, 405] on button "Volgende vraag" at bounding box center [538, 403] width 424 height 29
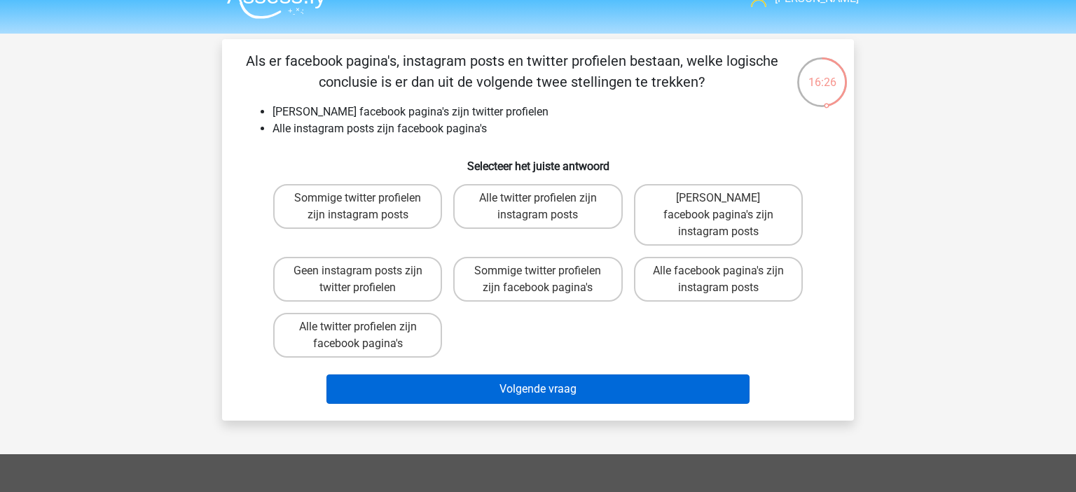
scroll to position [0, 0]
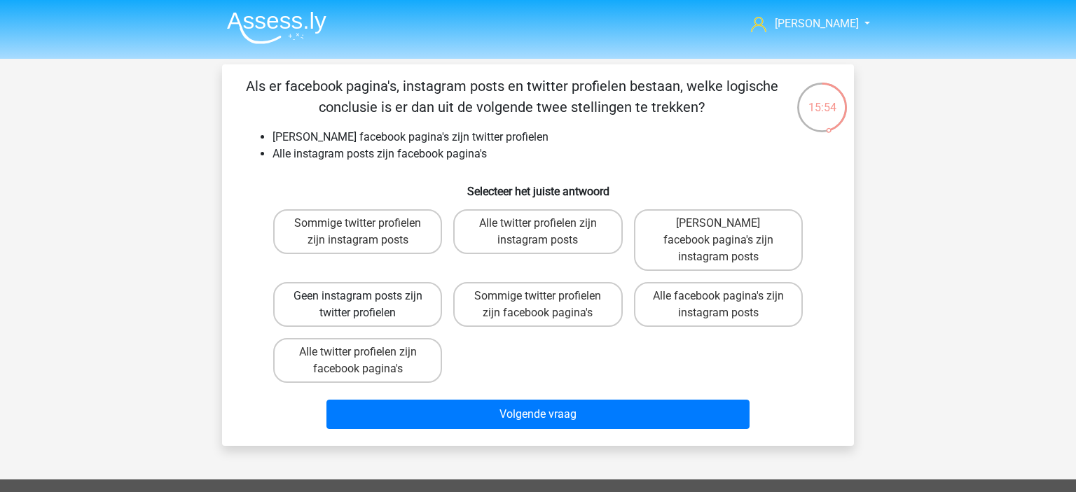
click at [347, 299] on label "Geen instagram posts zijn twitter profielen" at bounding box center [357, 304] width 169 height 45
click at [358, 299] on input "Geen instagram posts zijn twitter profielen" at bounding box center [362, 300] width 9 height 9
radio input "true"
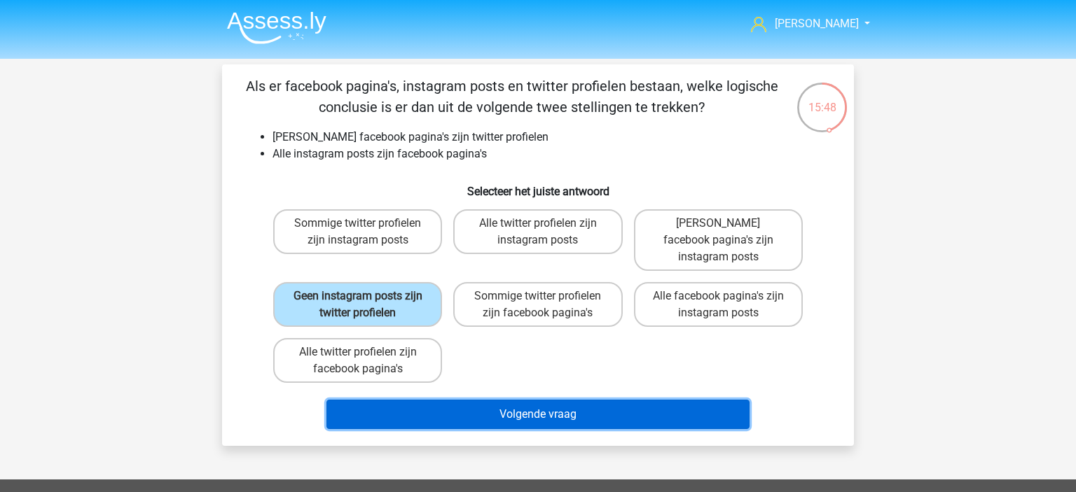
click at [488, 400] on button "Volgende vraag" at bounding box center [538, 414] width 424 height 29
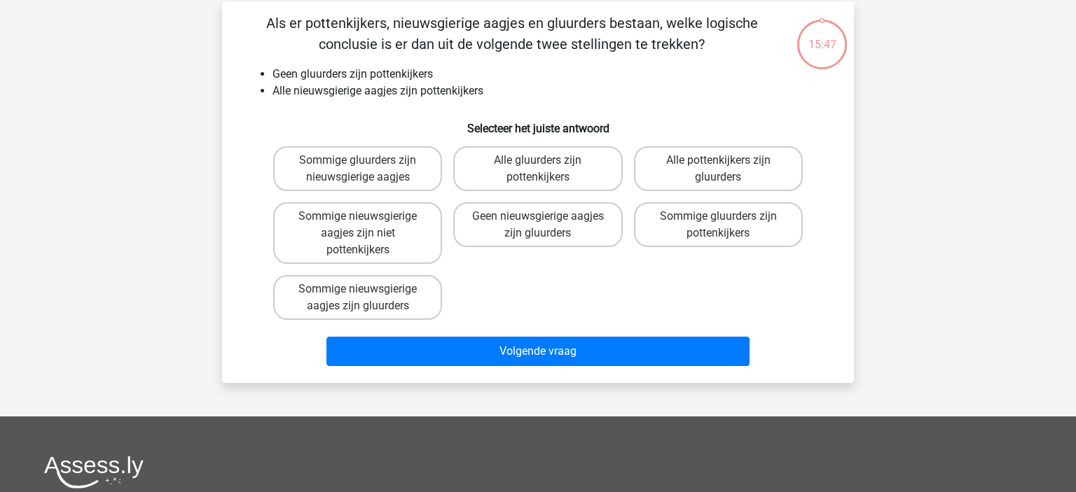
scroll to position [64, 0]
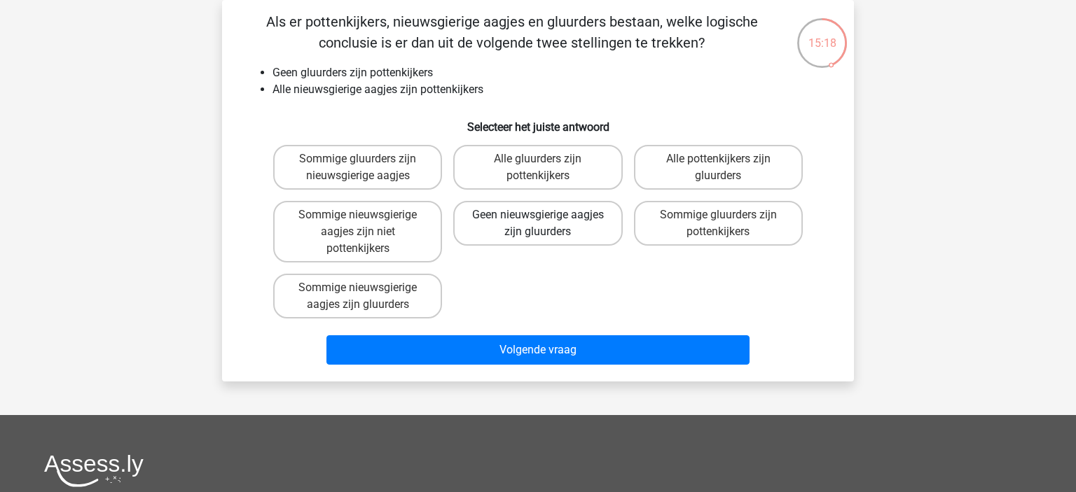
click at [546, 235] on label "Geen nieuwsgierige aagjes zijn gluurders" at bounding box center [537, 223] width 169 height 45
click at [546, 224] on input "Geen nieuwsgierige aagjes zijn gluurders" at bounding box center [542, 219] width 9 height 9
radio input "true"
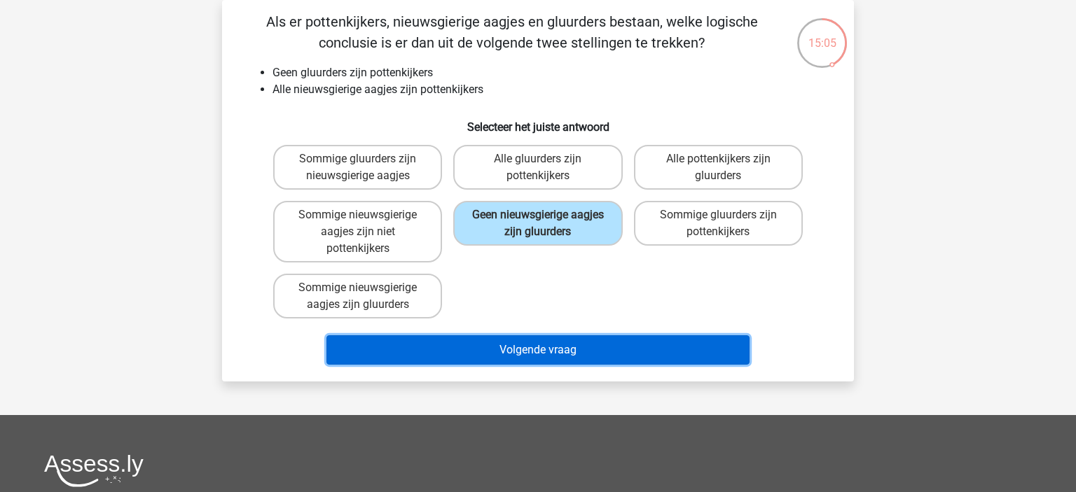
click at [483, 344] on button "Volgende vraag" at bounding box center [538, 350] width 424 height 29
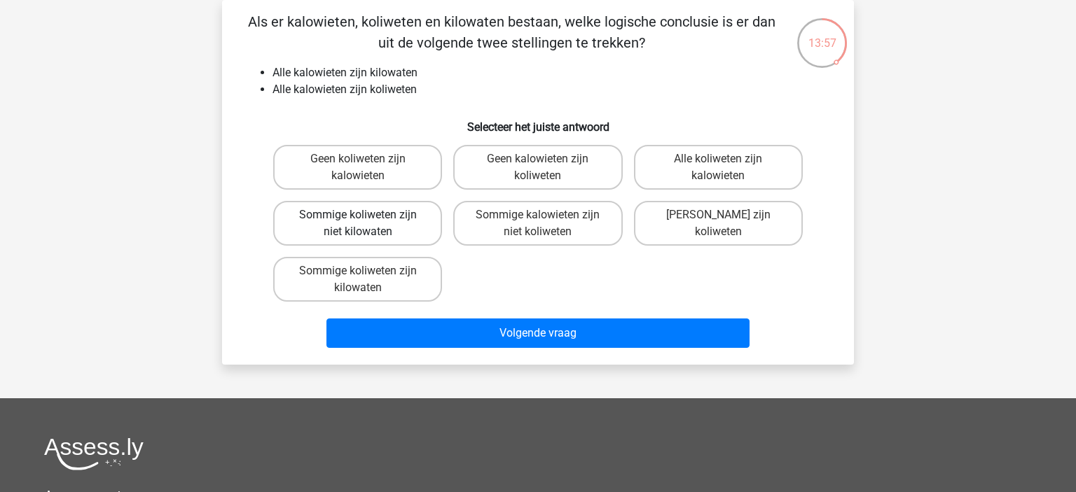
click at [362, 240] on label "Sommige koliweten zijn niet kilowaten" at bounding box center [357, 223] width 169 height 45
click at [362, 224] on input "Sommige koliweten zijn niet kilowaten" at bounding box center [362, 219] width 9 height 9
radio input "true"
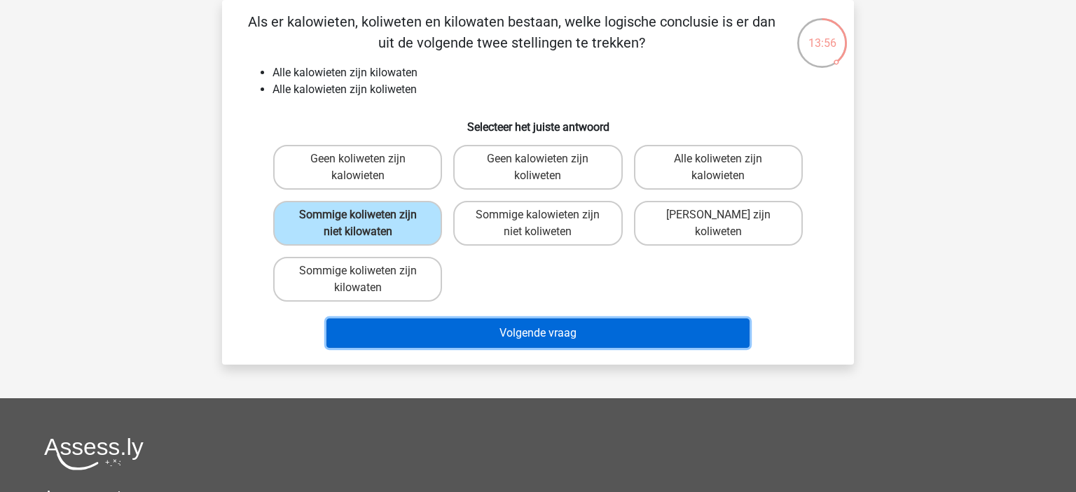
click at [511, 338] on button "Volgende vraag" at bounding box center [538, 333] width 424 height 29
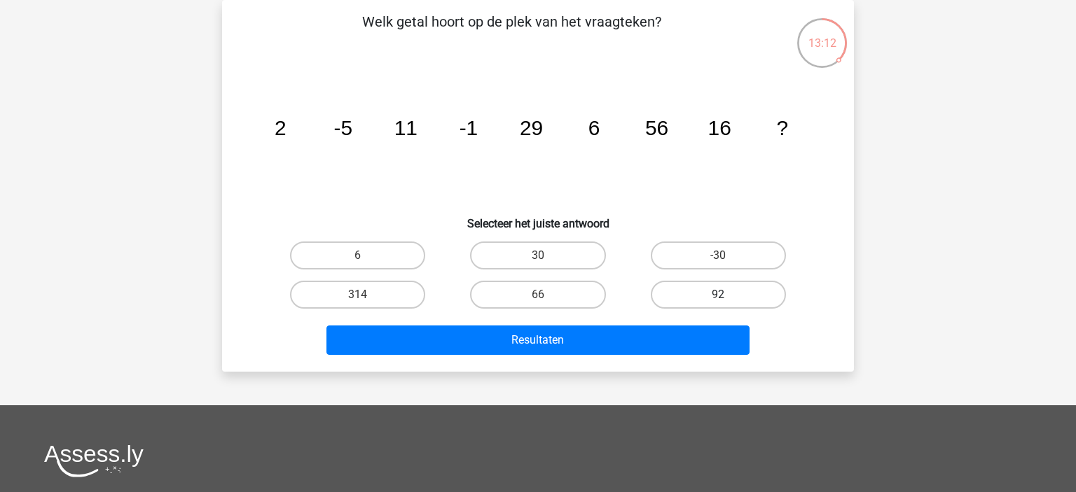
click at [688, 295] on label "92" at bounding box center [718, 295] width 135 height 28
click at [718, 295] on input "92" at bounding box center [722, 299] width 9 height 9
radio input "true"
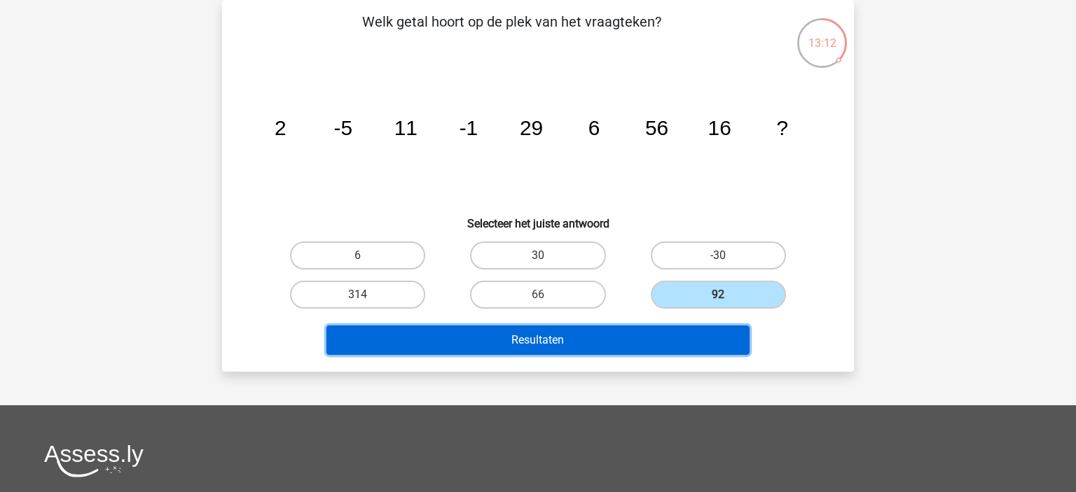
click at [651, 347] on button "Resultaten" at bounding box center [538, 340] width 424 height 29
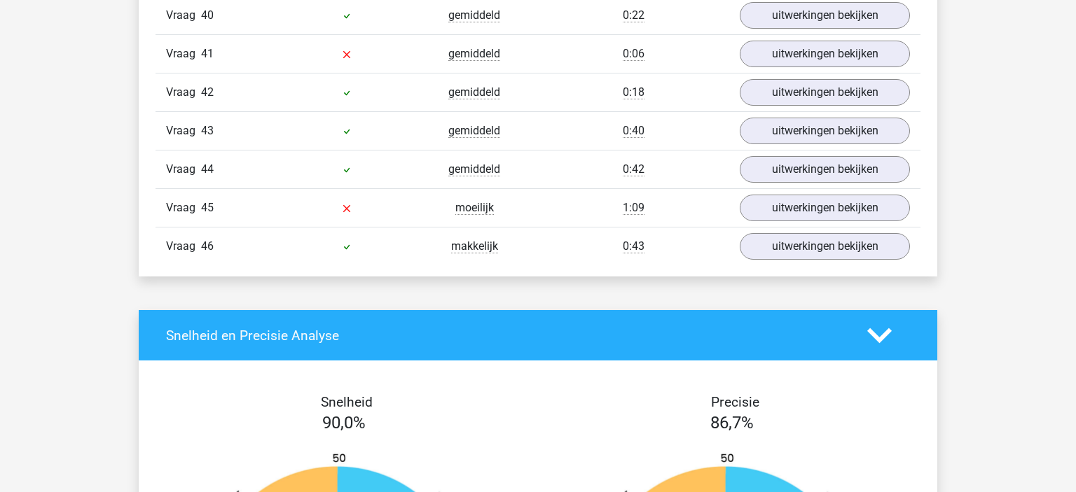
scroll to position [2737, 0]
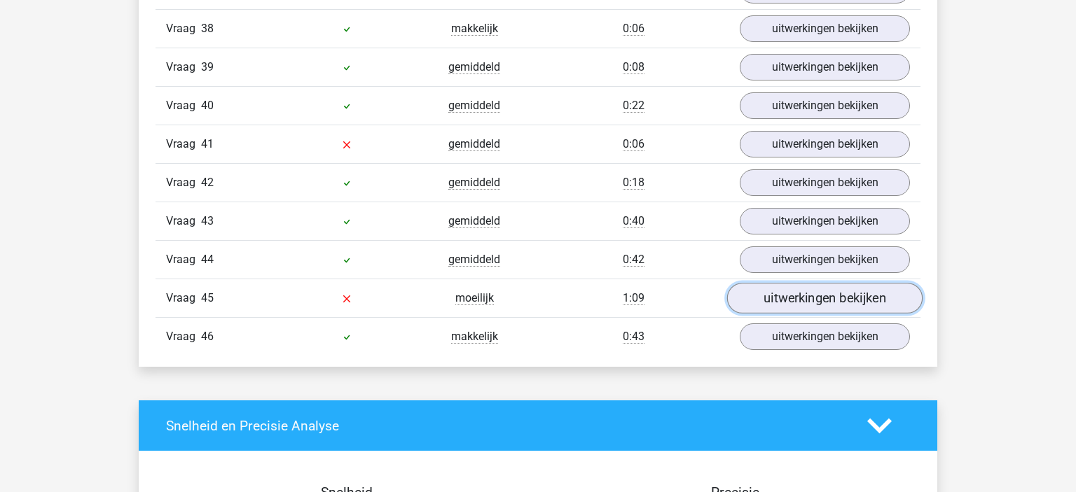
click at [789, 289] on link "uitwerkingen bekijken" at bounding box center [824, 298] width 195 height 31
